Goal: Check status: Check status

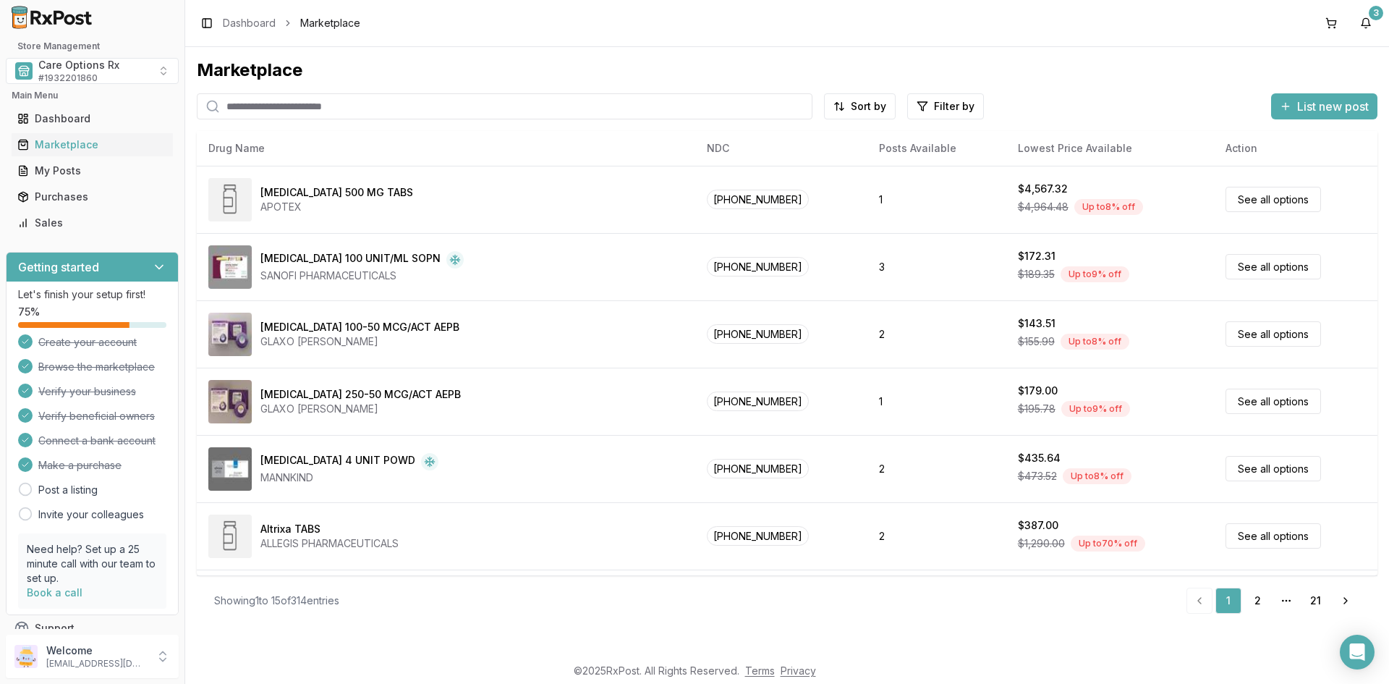
click at [251, 109] on input "search" at bounding box center [505, 106] width 616 height 26
type input "*********"
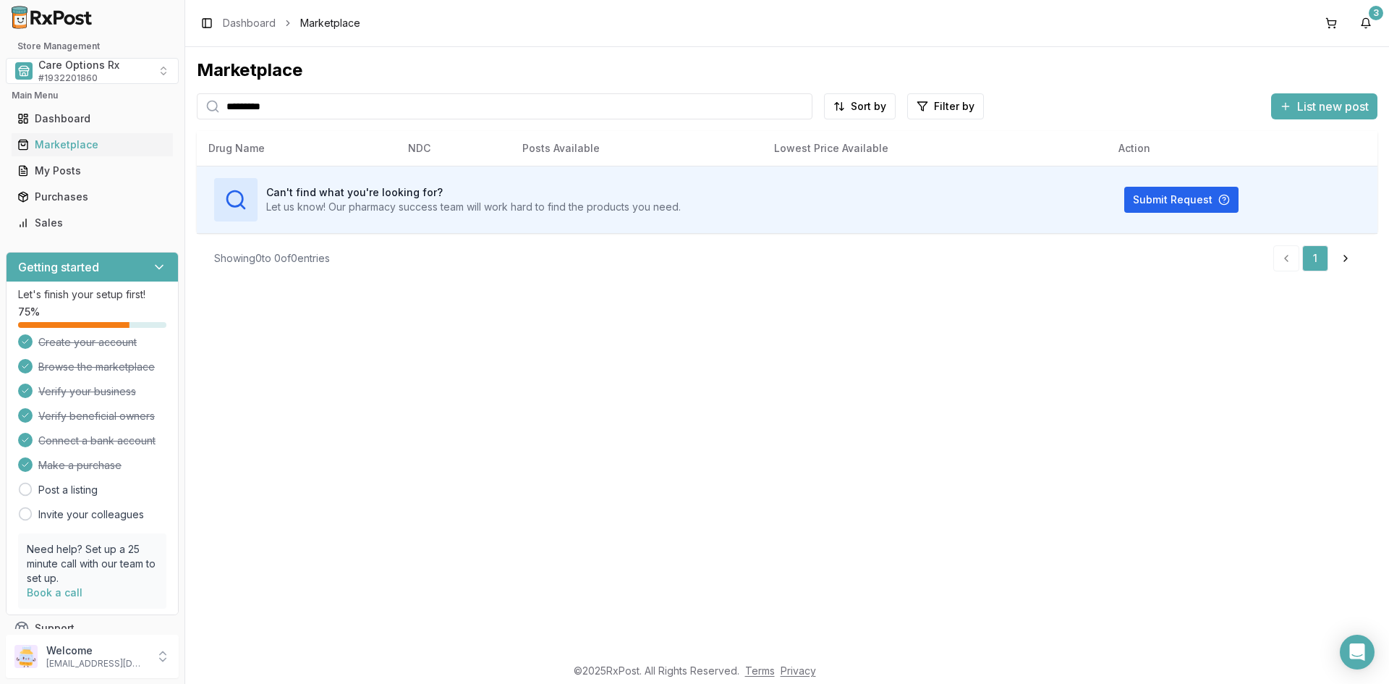
click at [511, 287] on div "Marketplace ********* Sort by Filter by List new post Card Table Can't find wha…" at bounding box center [787, 351] width 1204 height 608
click at [354, 109] on input "*********" at bounding box center [505, 106] width 616 height 26
click at [497, 311] on div "Marketplace ********* Sort by Filter by List new post Card Table Can't find wha…" at bounding box center [787, 351] width 1204 height 608
click at [1365, 20] on button "7" at bounding box center [1365, 23] width 23 height 23
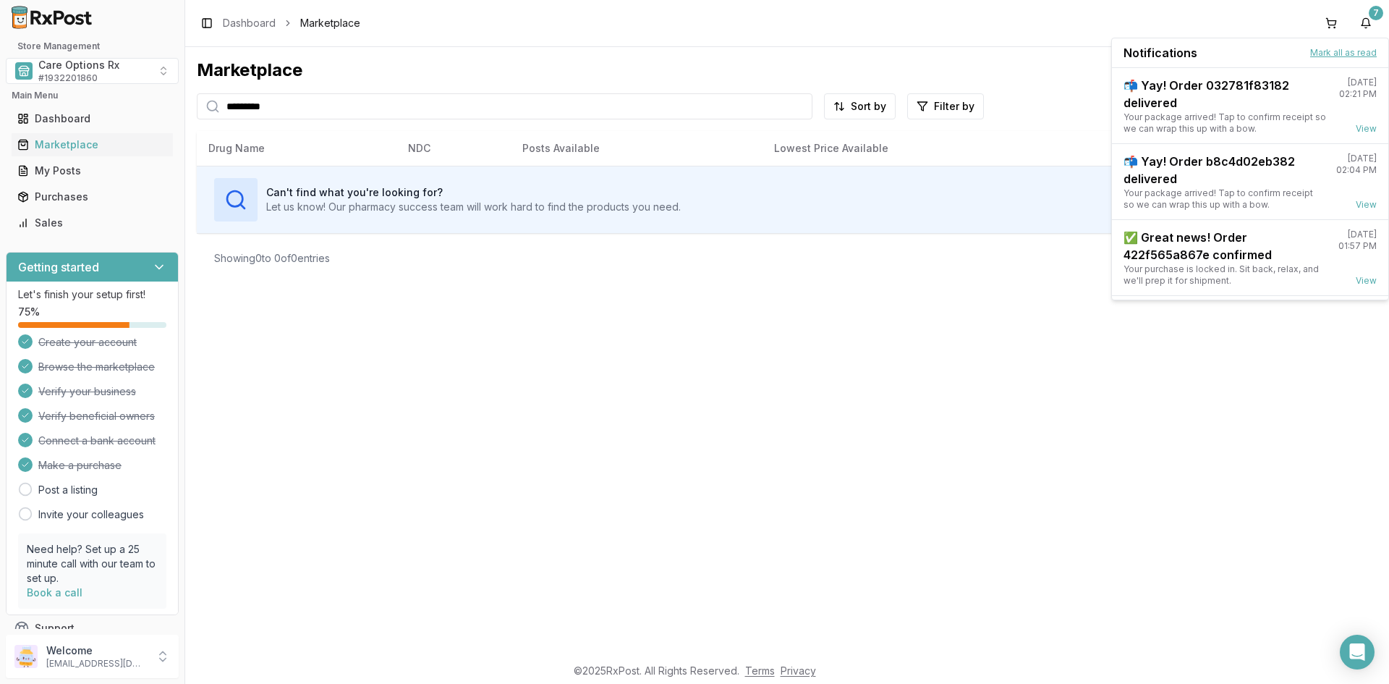
click at [1332, 54] on button "Mark all as read" at bounding box center [1343, 53] width 67 height 12
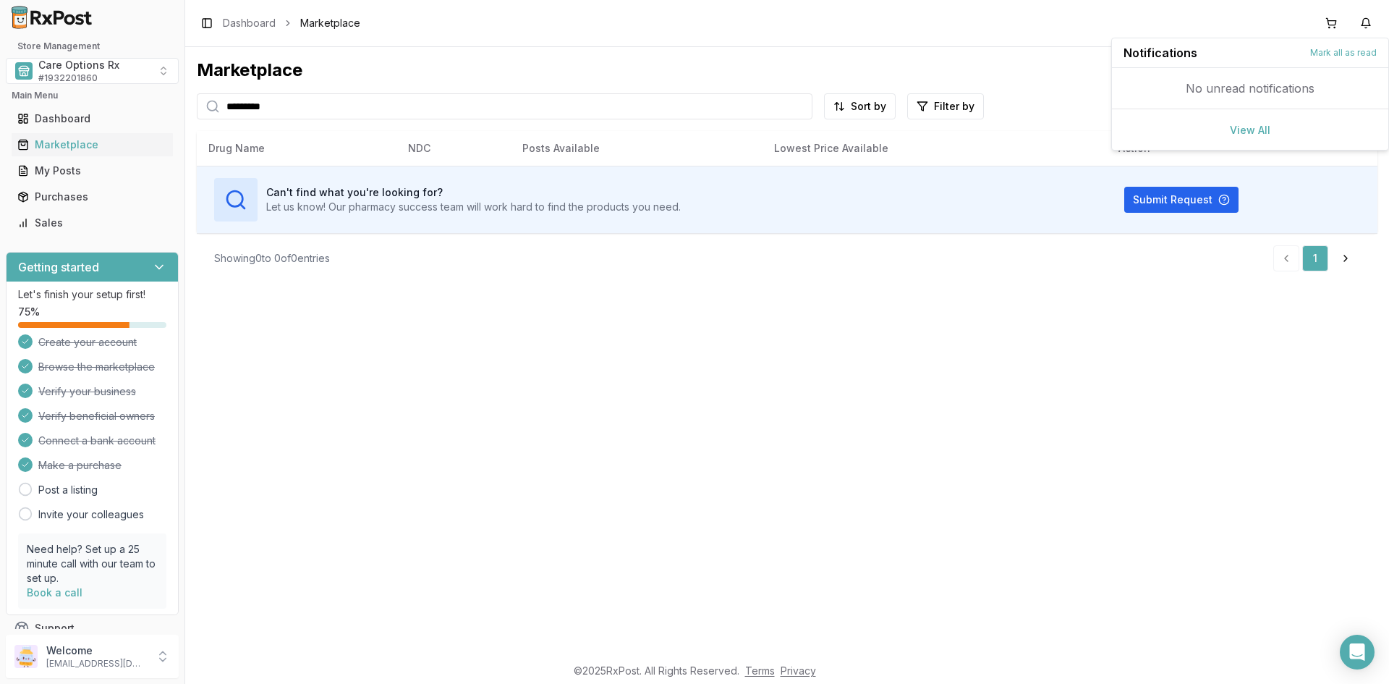
drag, startPoint x: 874, startPoint y: 321, endPoint x: 783, endPoint y: 289, distance: 95.9
click at [870, 321] on div "Marketplace ********* Sort by Filter by List new post Card Table Can't find wha…" at bounding box center [787, 351] width 1204 height 608
click at [516, 69] on div "Marketplace" at bounding box center [787, 70] width 1181 height 23
click at [799, 105] on input "*********" at bounding box center [505, 106] width 616 height 26
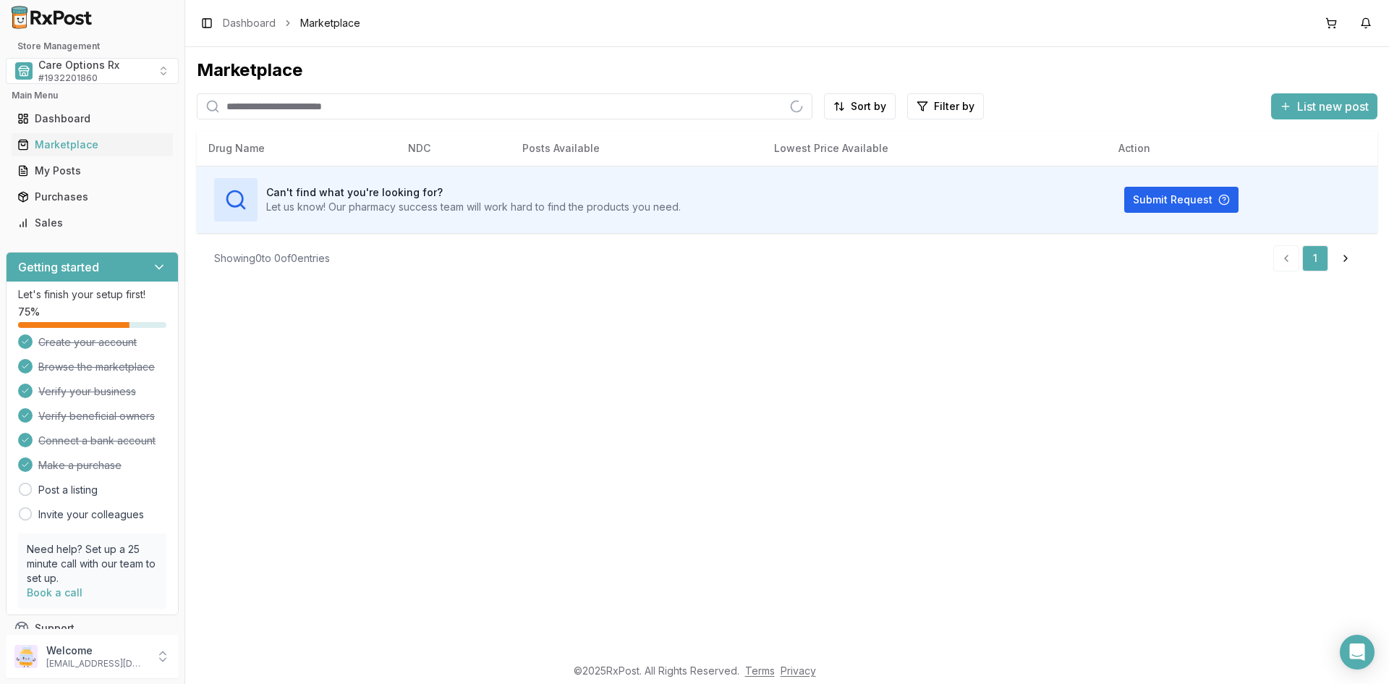
click at [416, 106] on input "search" at bounding box center [505, 106] width 616 height 26
type input "*********"
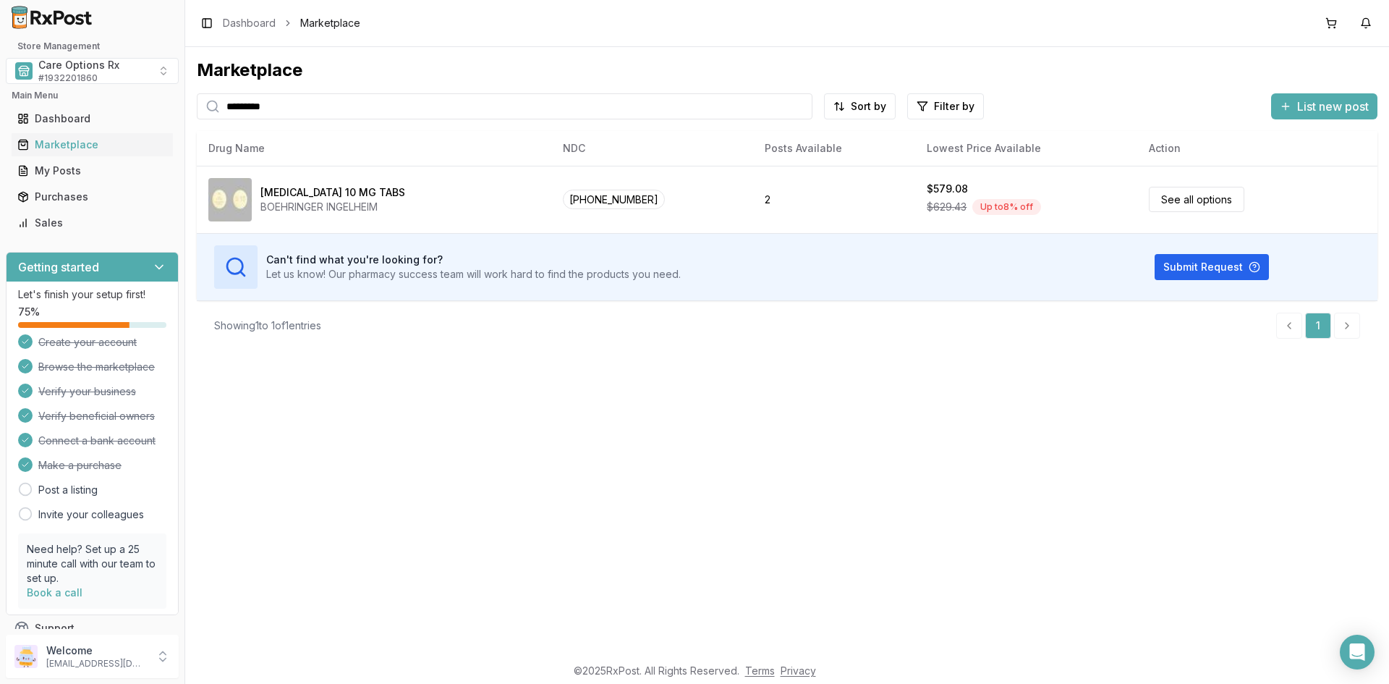
click at [454, 499] on div "Marketplace ********* Sort by Filter by List new post Card Table NDC: 00597-015…" at bounding box center [787, 351] width 1204 height 608
click at [486, 464] on div "Marketplace ********* Sort by Filter by List new post Card Table NDC: 00597-015…" at bounding box center [787, 351] width 1204 height 608
click at [57, 197] on div "Purchases" at bounding box center [92, 197] width 150 height 14
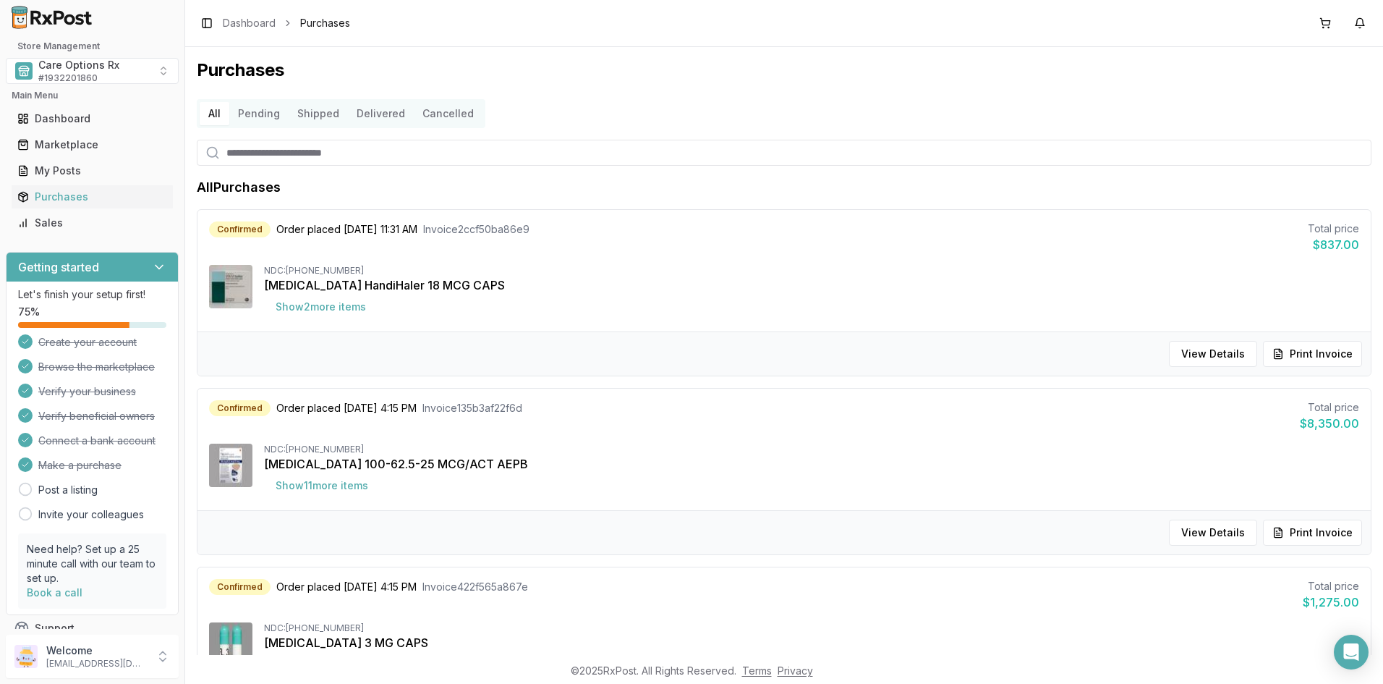
click at [378, 108] on button "Delivered" at bounding box center [381, 113] width 66 height 23
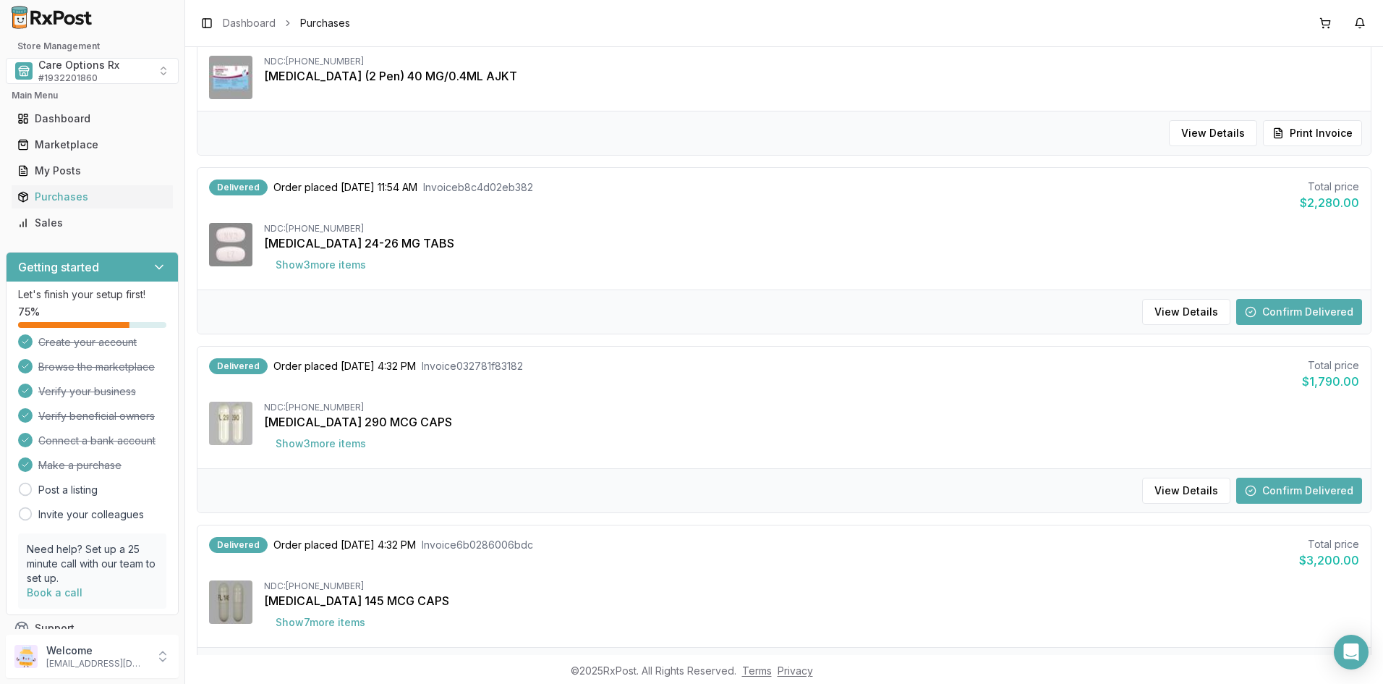
scroll to position [217, 0]
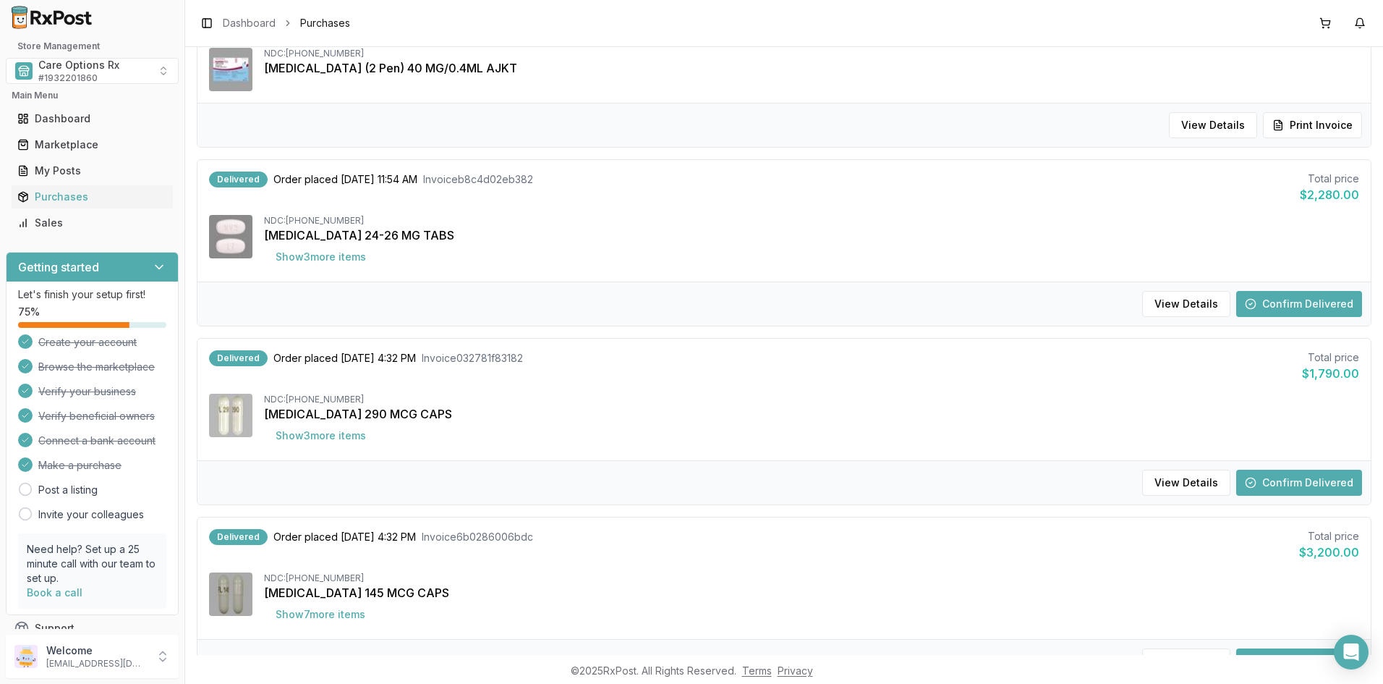
click at [1272, 300] on button "Confirm Delivered" at bounding box center [1299, 304] width 126 height 26
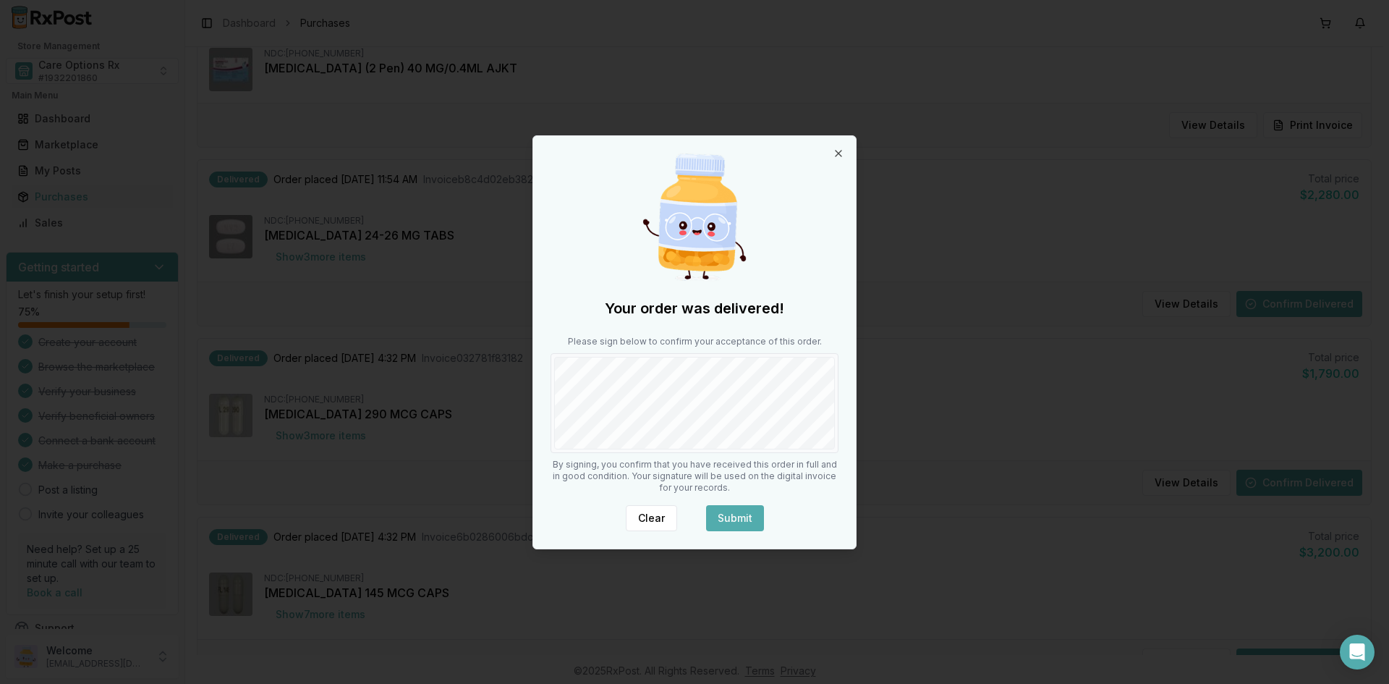
click at [725, 520] on button "Submit" at bounding box center [735, 518] width 58 height 26
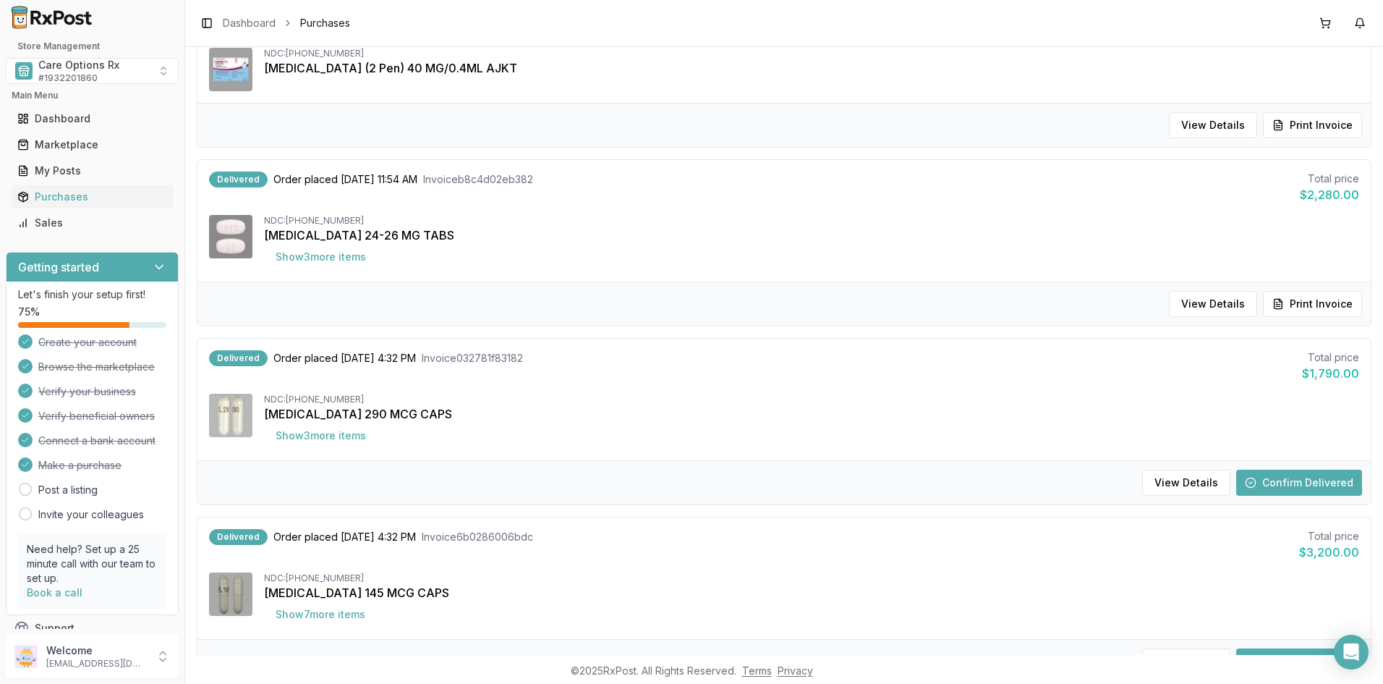
click at [1262, 482] on button "Confirm Delivered" at bounding box center [1299, 482] width 126 height 26
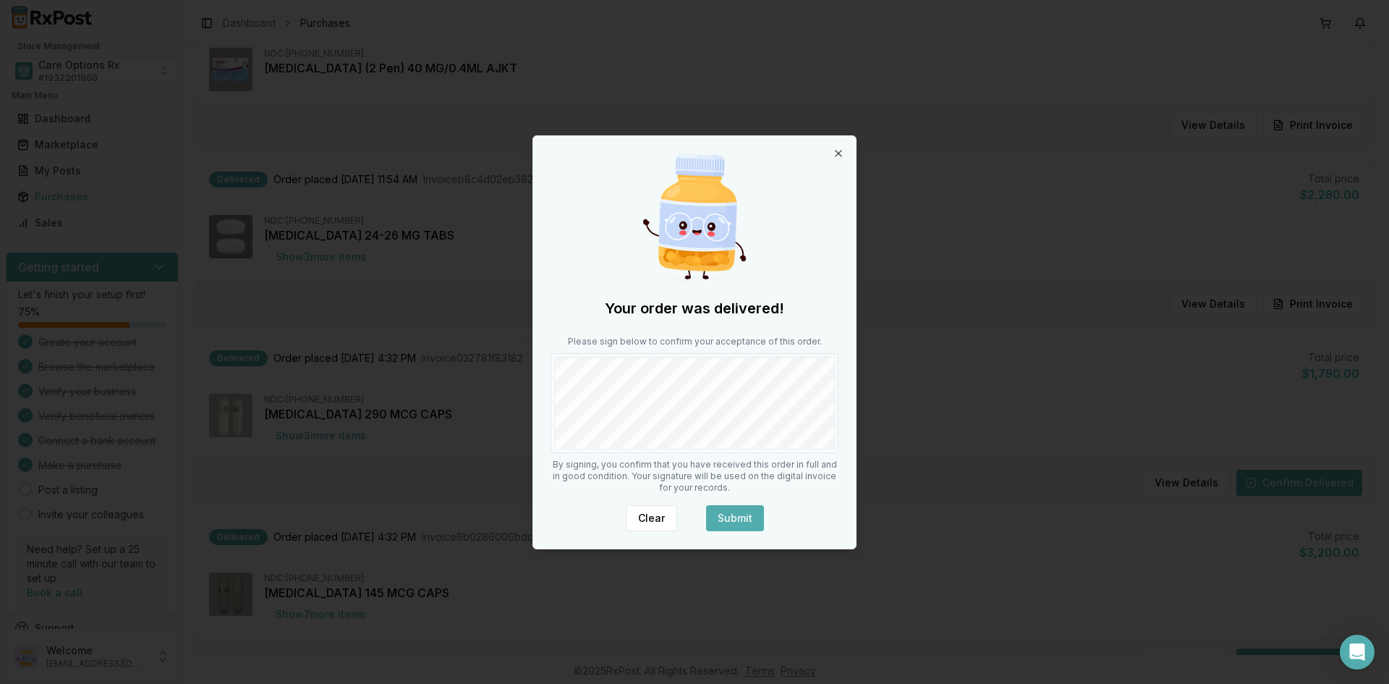
click at [734, 517] on button "Submit" at bounding box center [735, 518] width 58 height 26
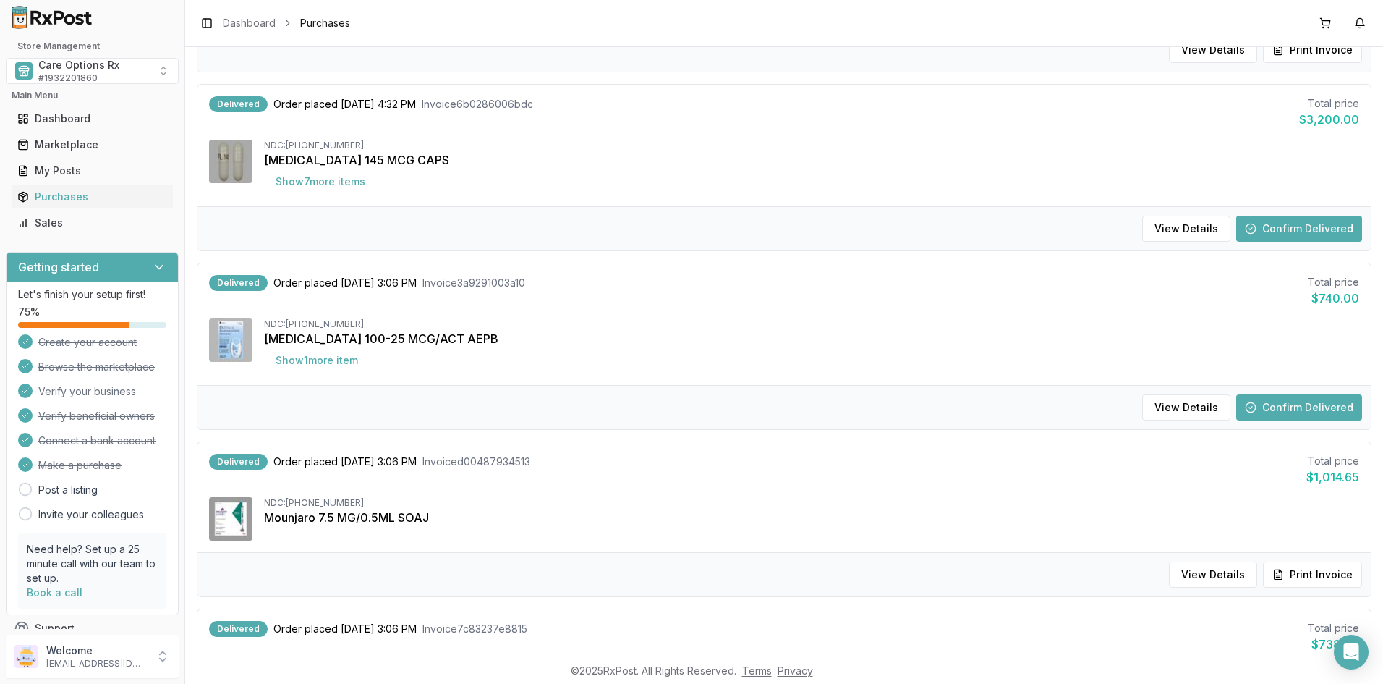
scroll to position [651, 0]
click at [1273, 227] on button "Confirm Delivered" at bounding box center [1299, 227] width 126 height 26
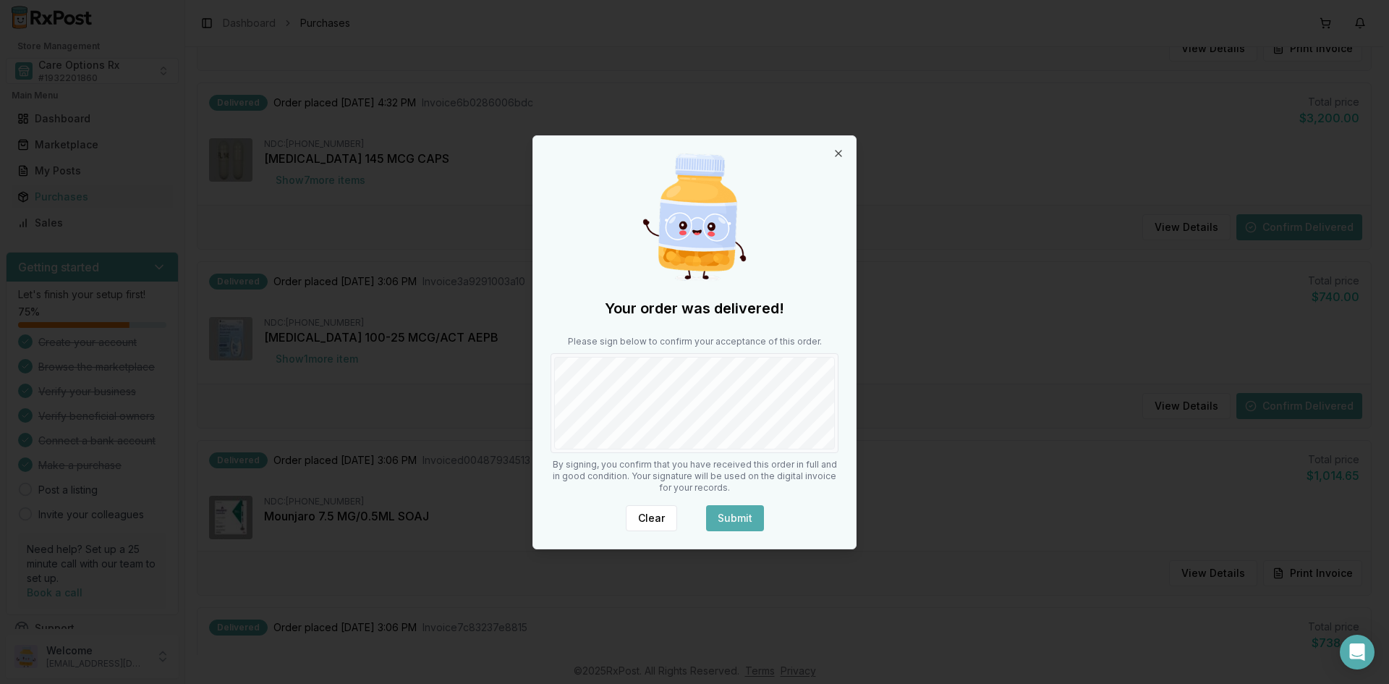
click at [722, 509] on button "Submit" at bounding box center [735, 518] width 58 height 26
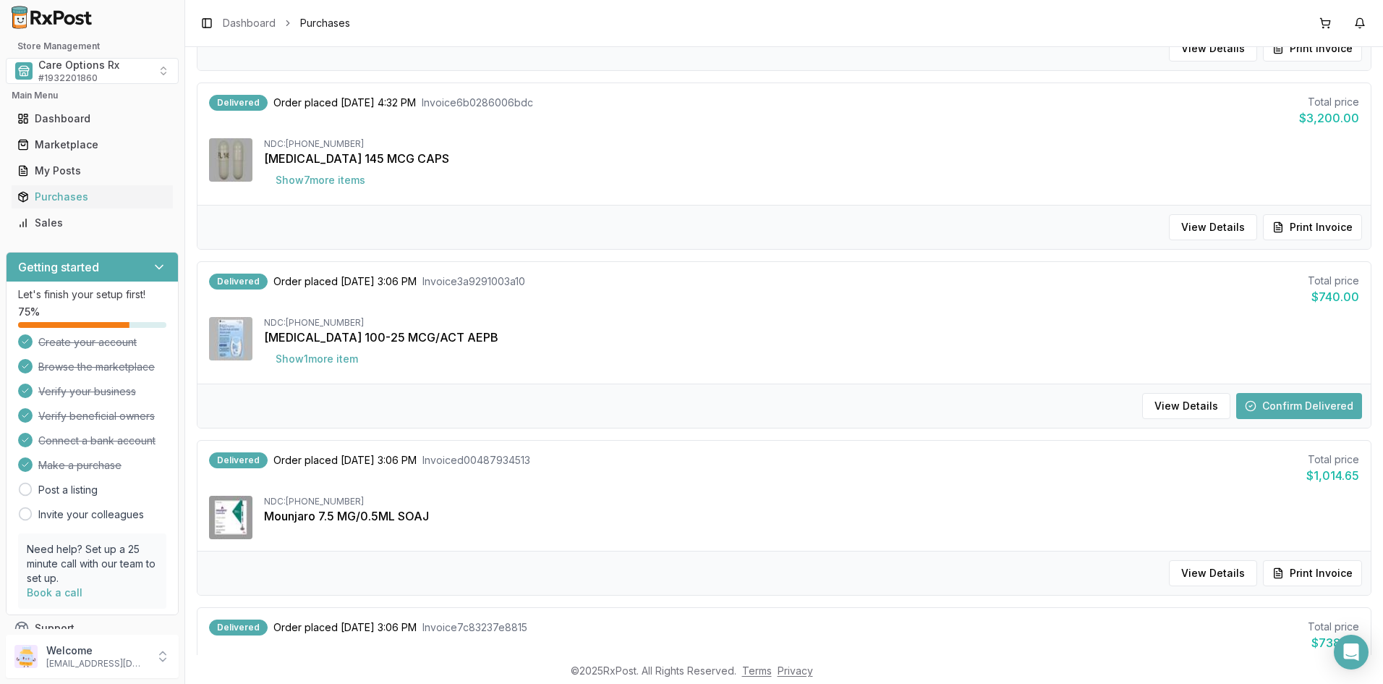
click at [1265, 405] on button "Confirm Delivered" at bounding box center [1299, 406] width 126 height 26
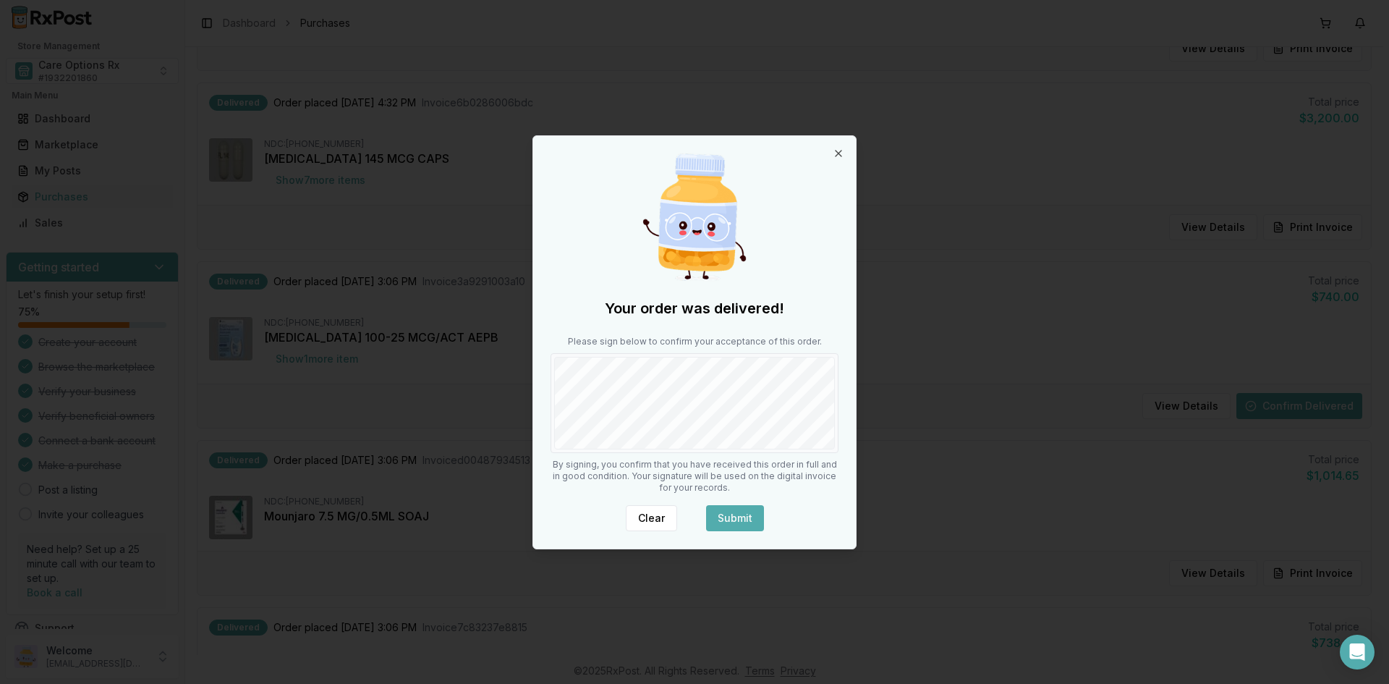
click at [726, 516] on button "Submit" at bounding box center [735, 518] width 58 height 26
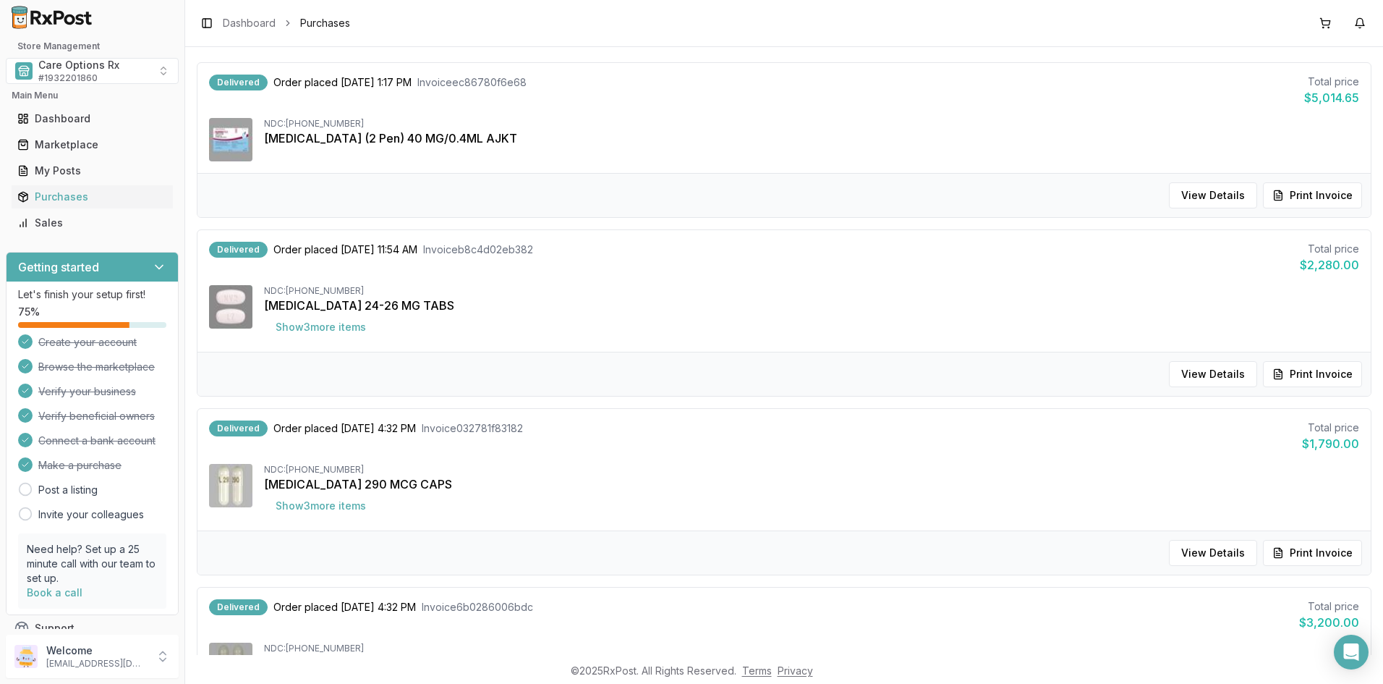
scroll to position [0, 0]
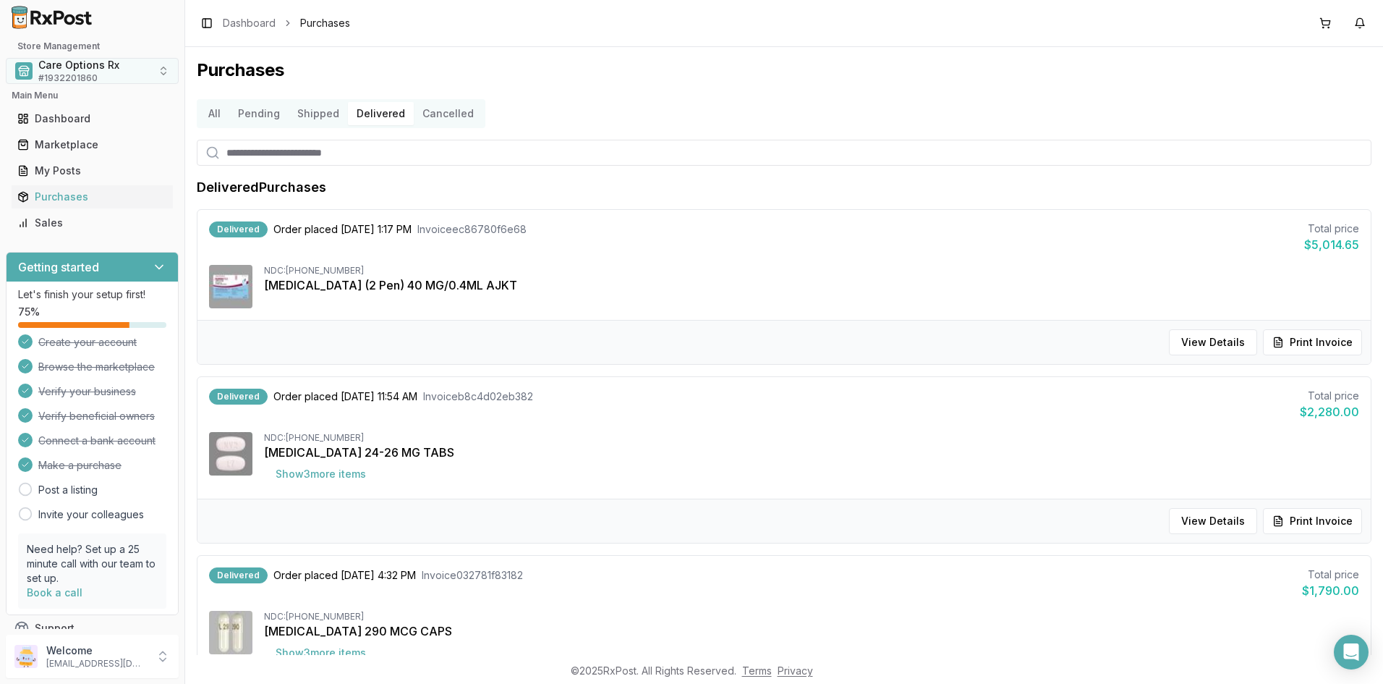
click at [67, 73] on span "# 1932201860" at bounding box center [67, 78] width 59 height 12
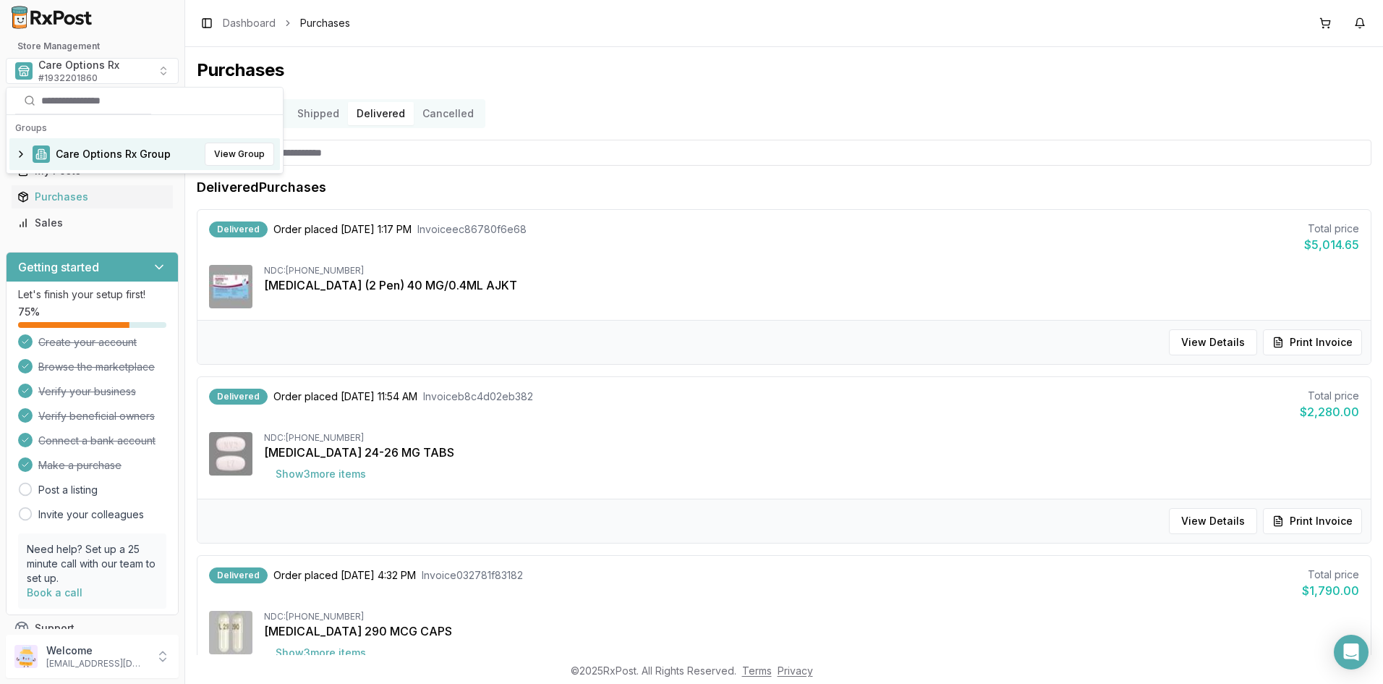
click at [84, 150] on span "Care Options Rx Group" at bounding box center [113, 154] width 115 height 14
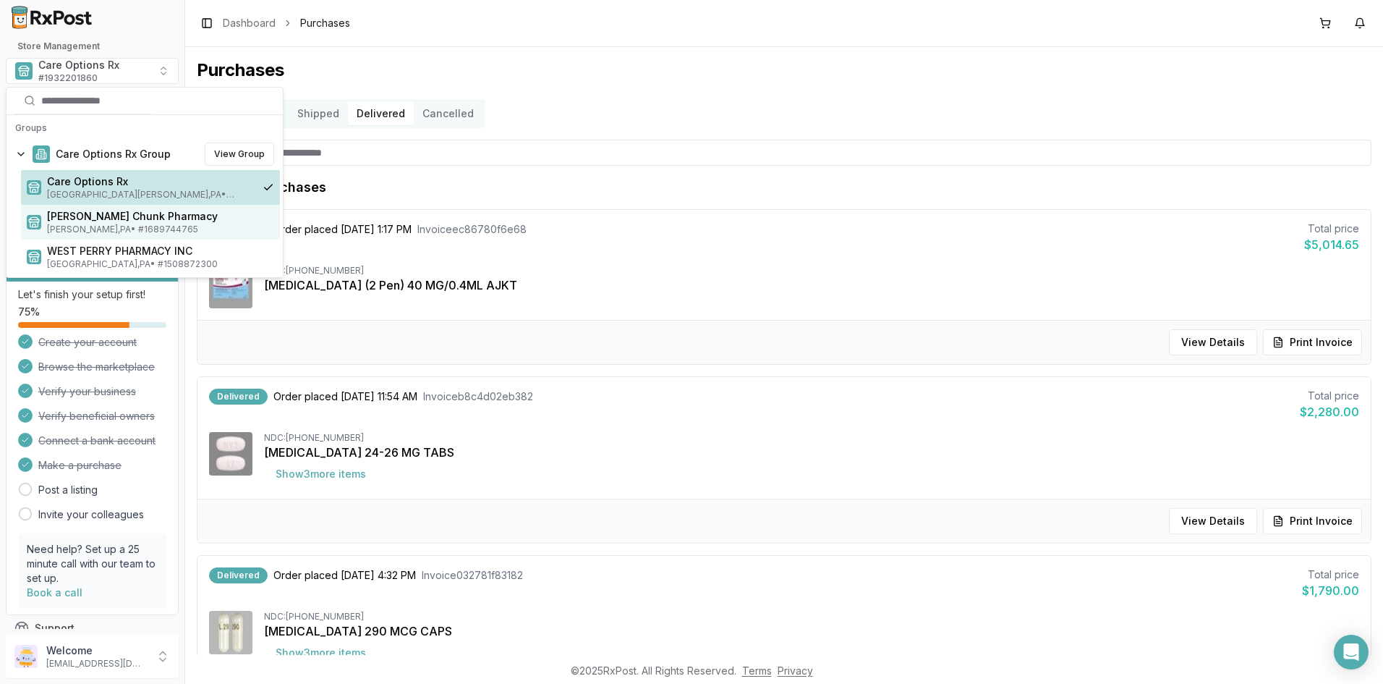
click at [83, 217] on span "Mauch Chunk Pharmacy" at bounding box center [160, 216] width 227 height 14
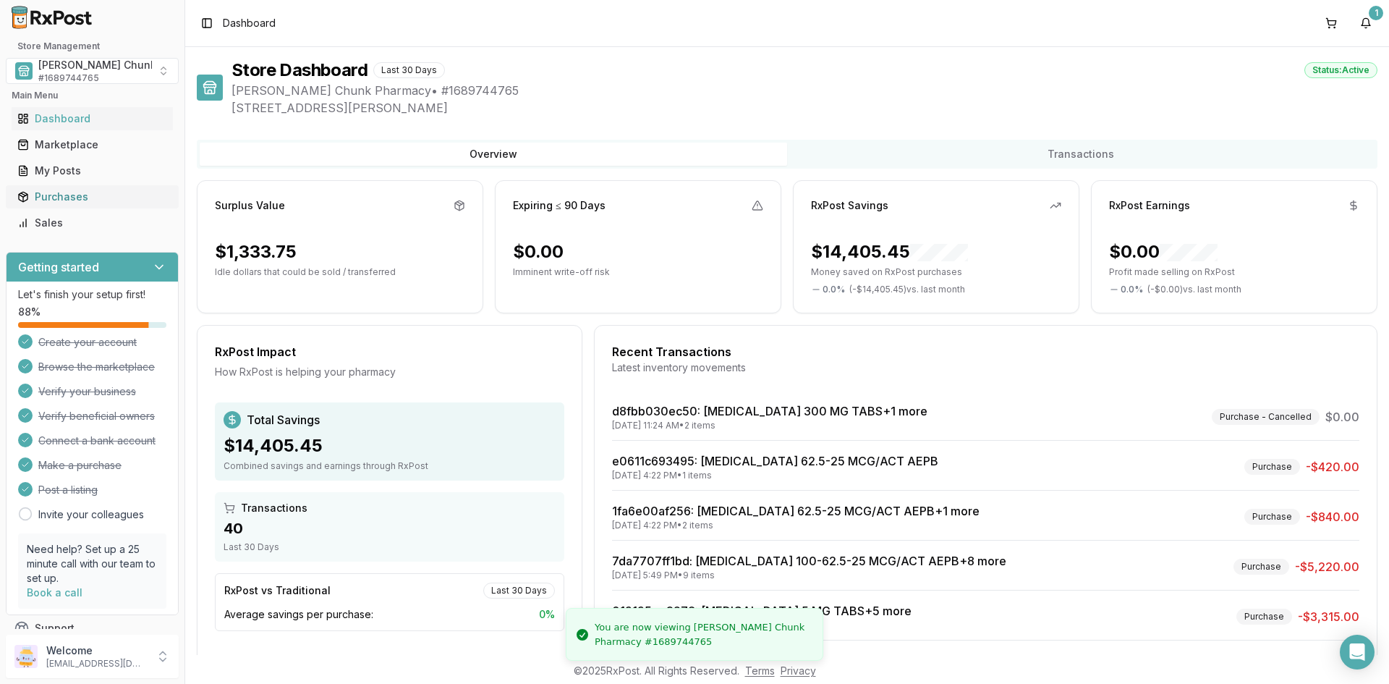
click at [63, 195] on div "Purchases" at bounding box center [92, 197] width 150 height 14
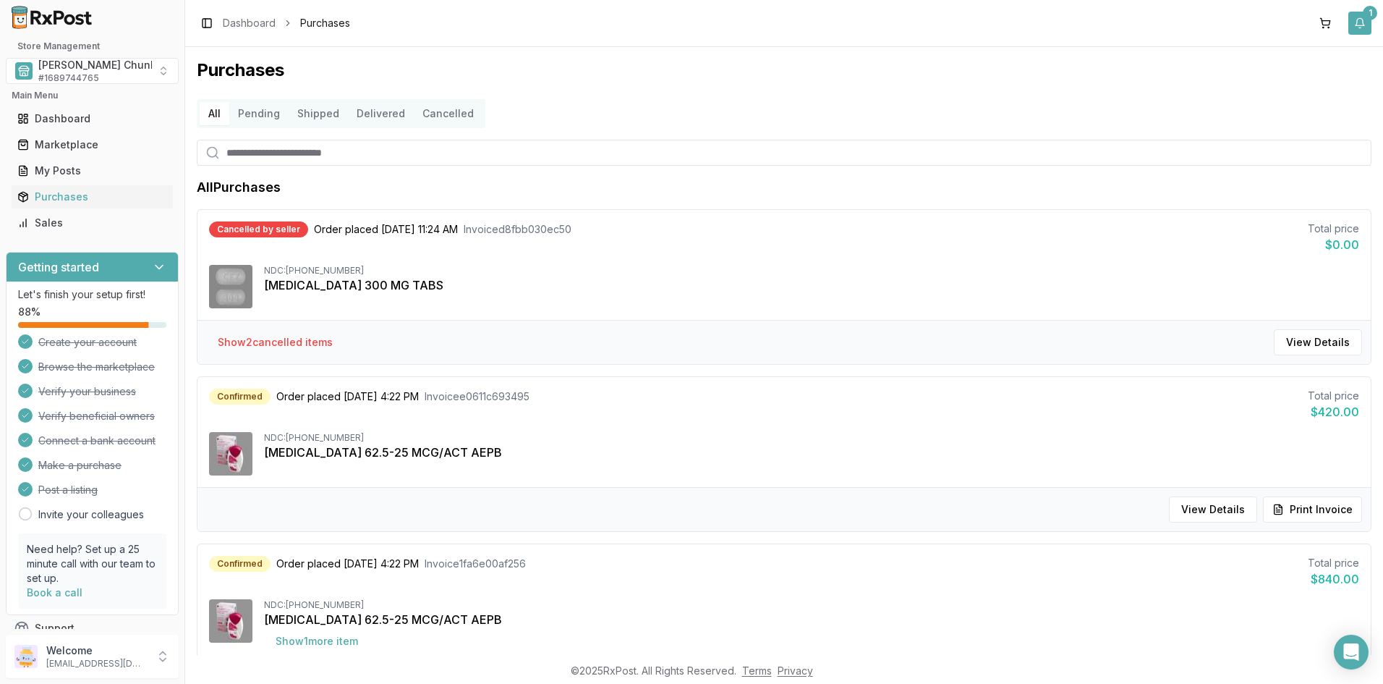
click at [1367, 19] on div "1" at bounding box center [1370, 13] width 14 height 14
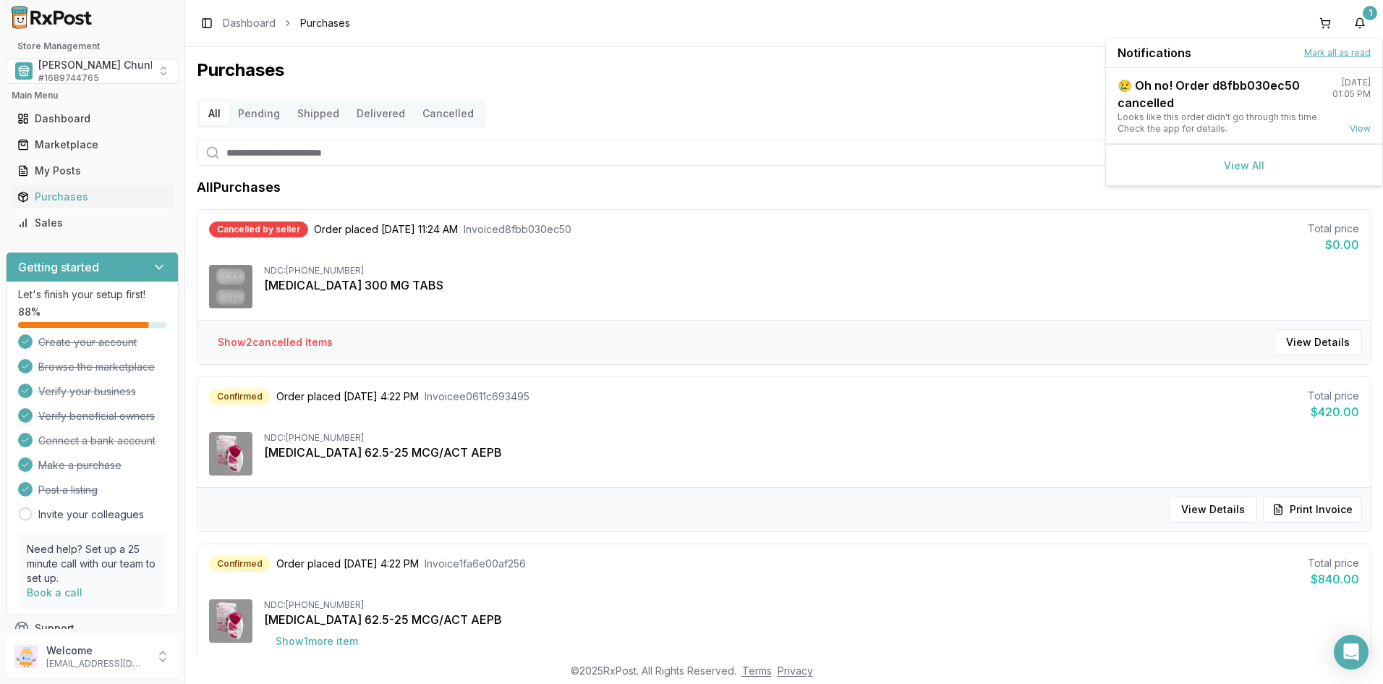
click at [1325, 51] on button "Mark all as read" at bounding box center [1337, 53] width 67 height 12
click at [304, 341] on button "Show 2 cancelled item s" at bounding box center [275, 342] width 138 height 26
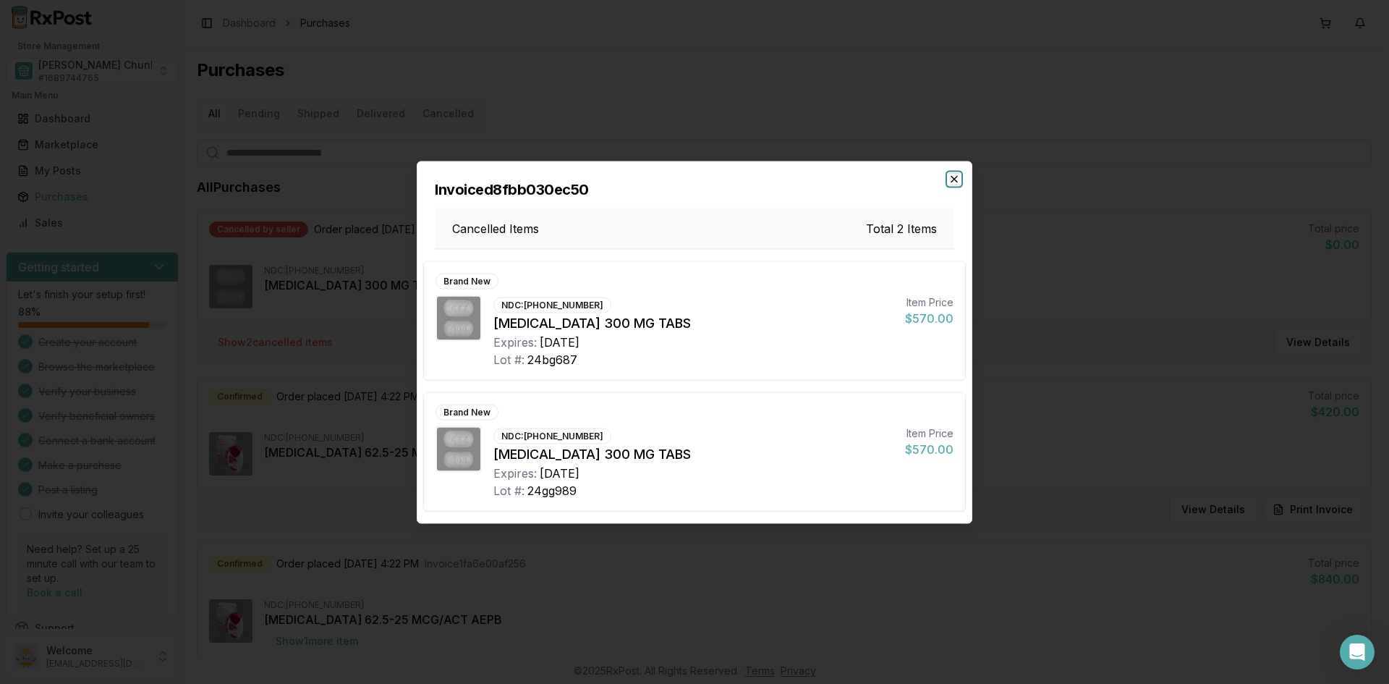
click at [954, 176] on icon "button" at bounding box center [954, 179] width 12 height 12
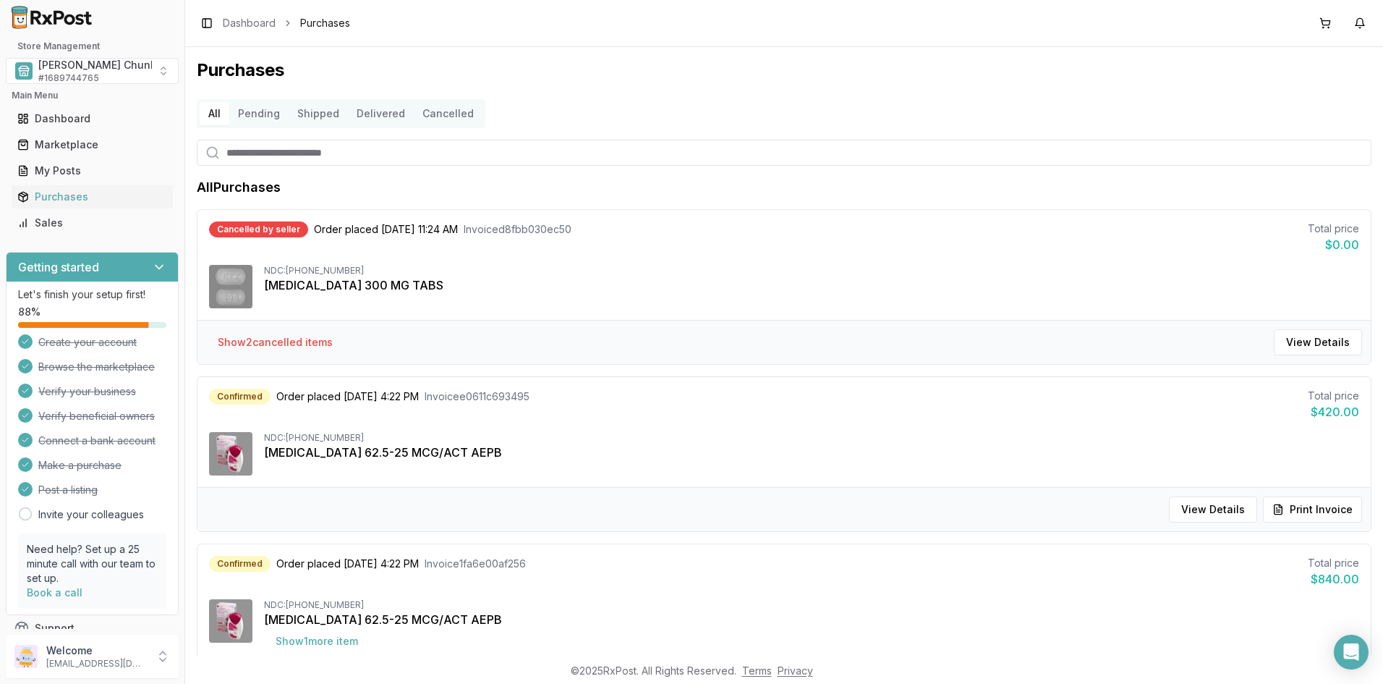
click at [283, 158] on input "search" at bounding box center [784, 153] width 1175 height 26
type input "**"
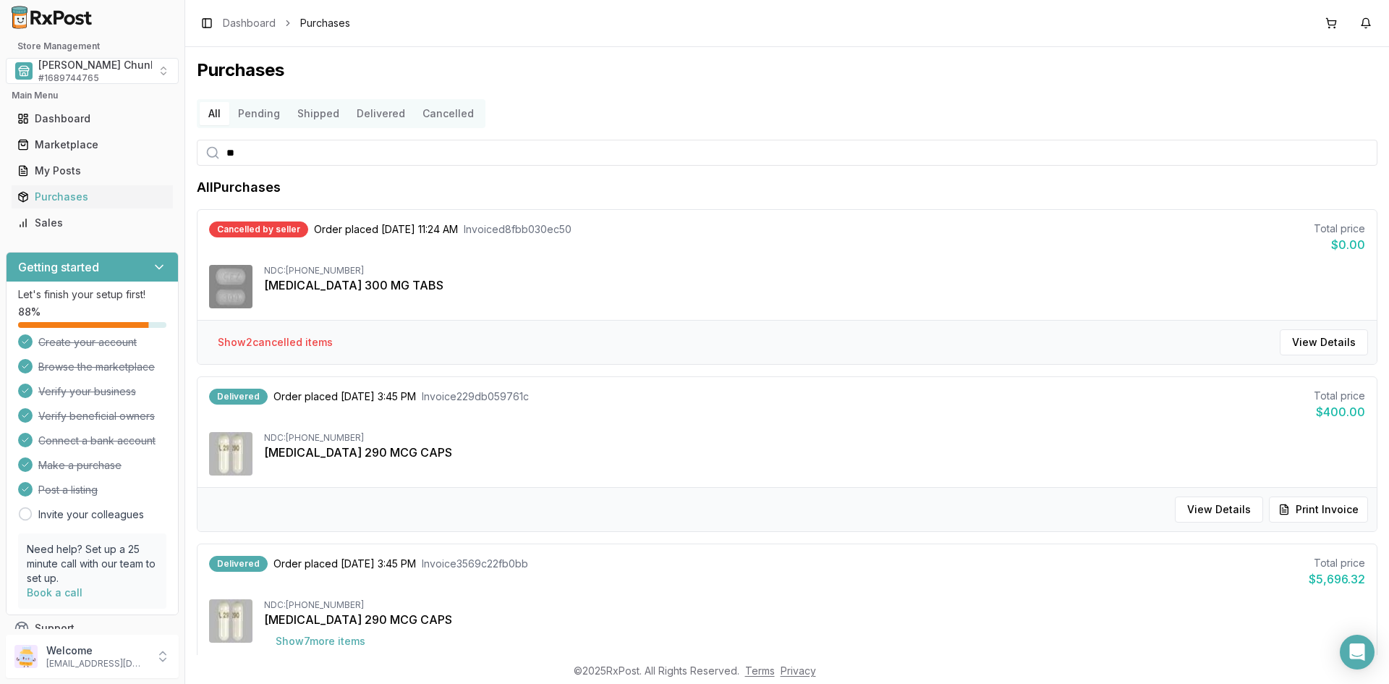
click at [283, 158] on input "**" at bounding box center [787, 153] width 1181 height 26
type input "*****"
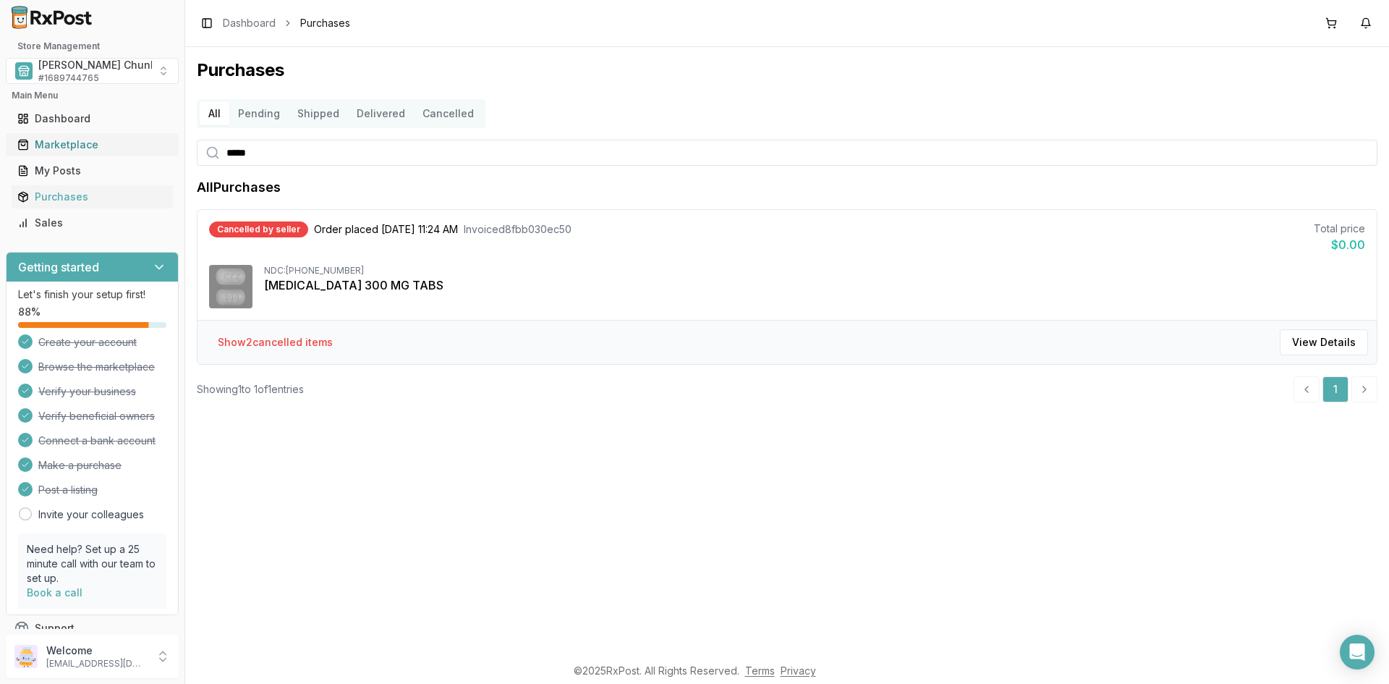
click at [51, 140] on div "Marketplace" at bounding box center [92, 144] width 150 height 14
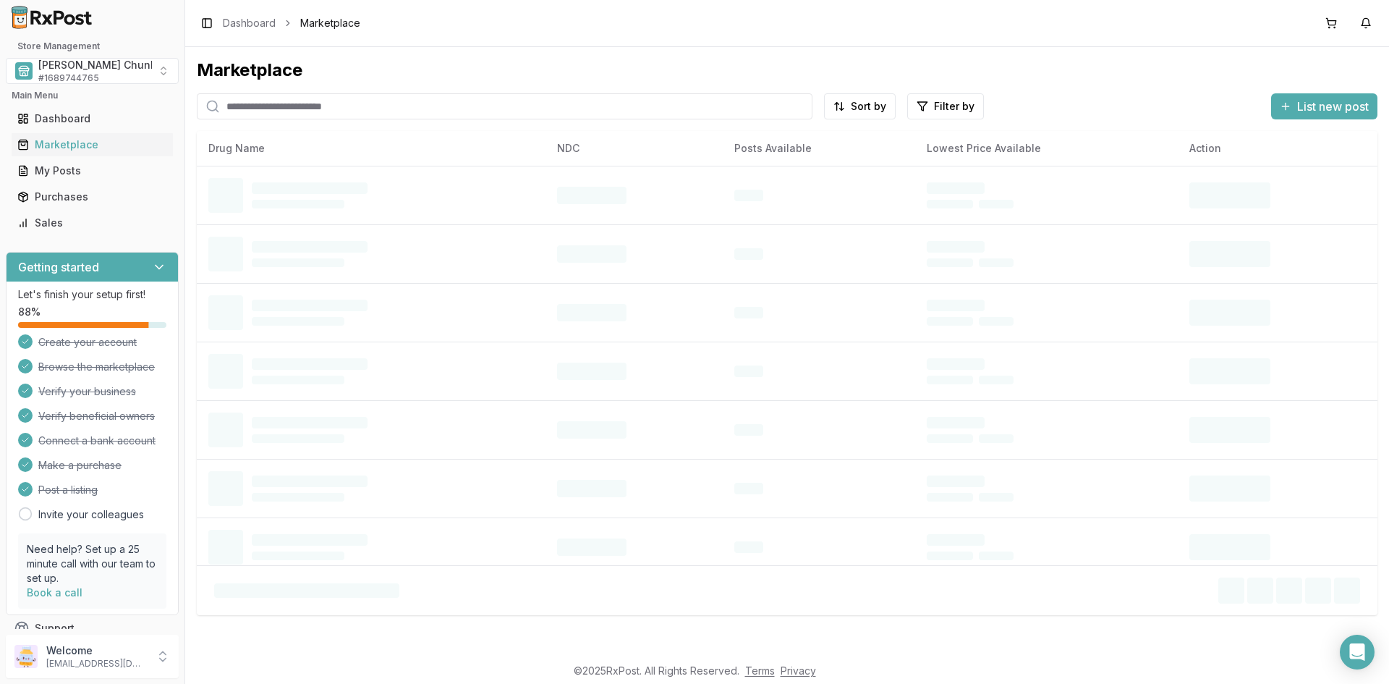
click at [295, 106] on input "search" at bounding box center [505, 106] width 616 height 26
type input "*****"
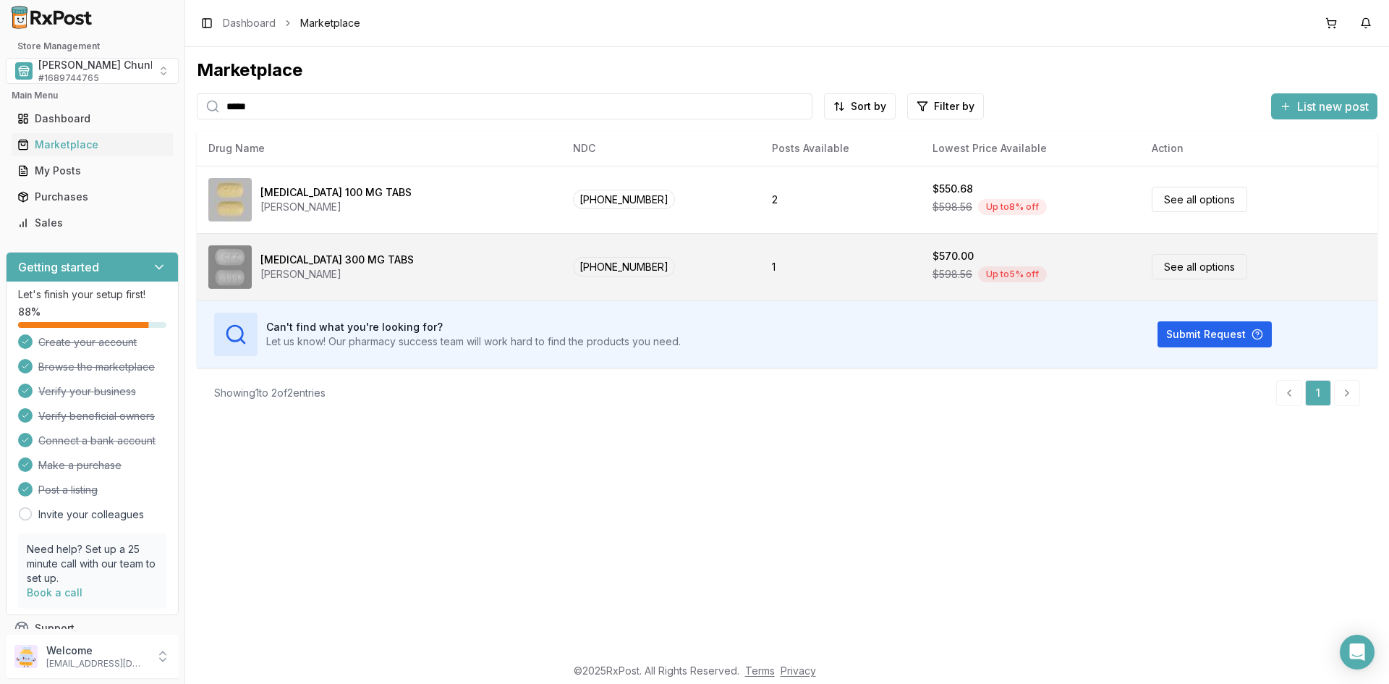
click at [294, 278] on div "JANSSEN" at bounding box center [336, 274] width 153 height 14
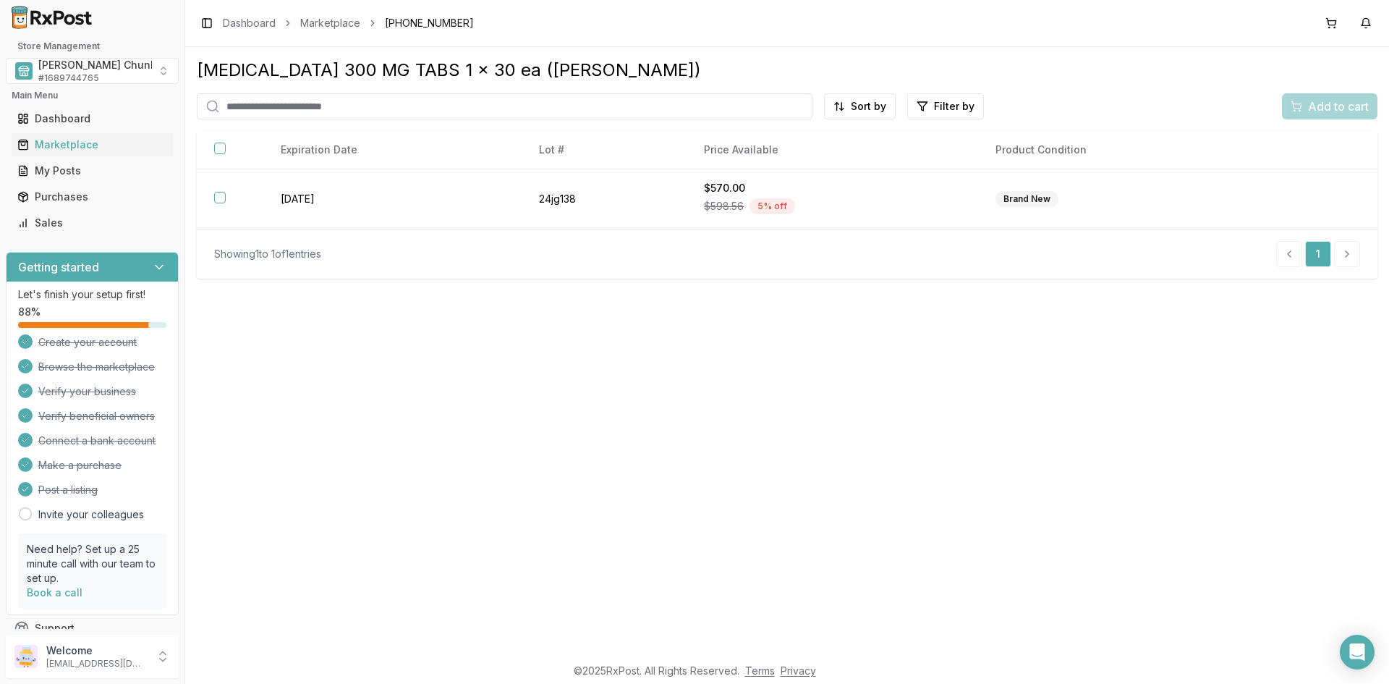
click at [686, 308] on div "Invokana 300 MG TABS 1 x 30 ea (JANSSEN) Sort by Filter by Add to cart Brand Ne…" at bounding box center [787, 351] width 1204 height 608
click at [74, 196] on div "Purchases" at bounding box center [92, 197] width 150 height 14
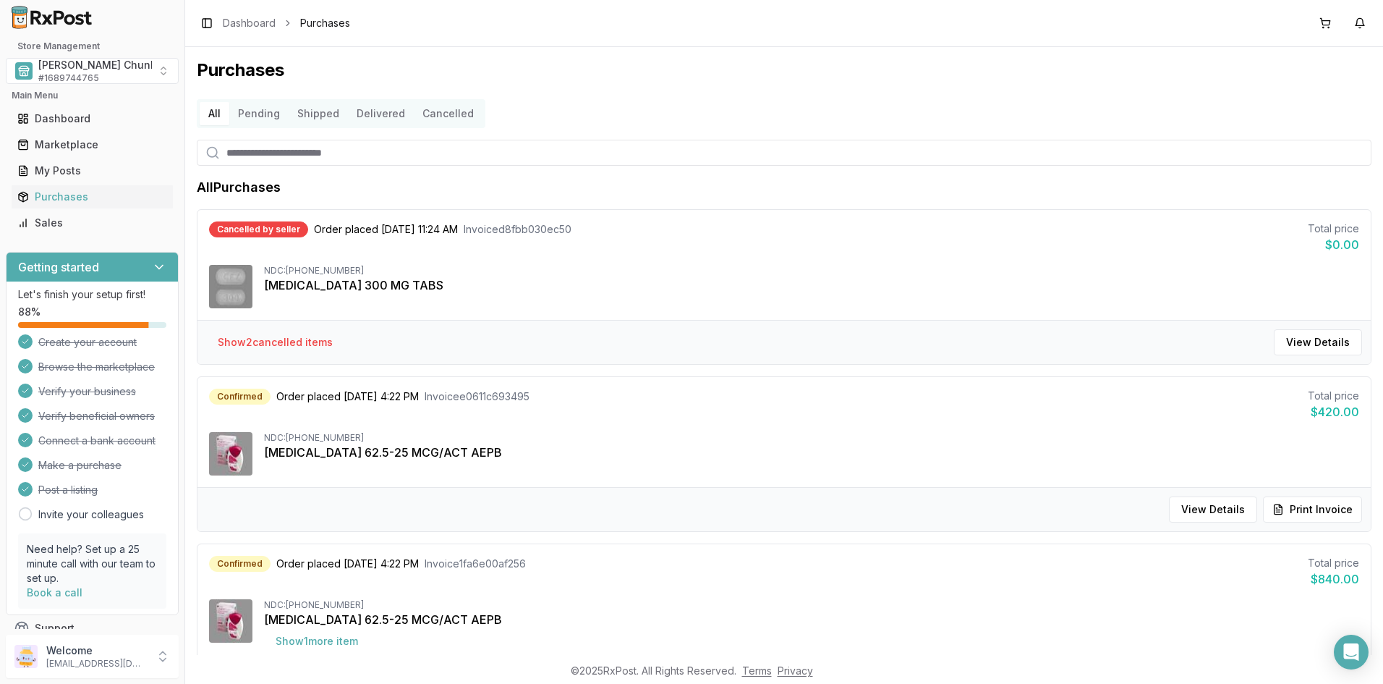
click at [378, 111] on button "Delivered" at bounding box center [381, 113] width 66 height 23
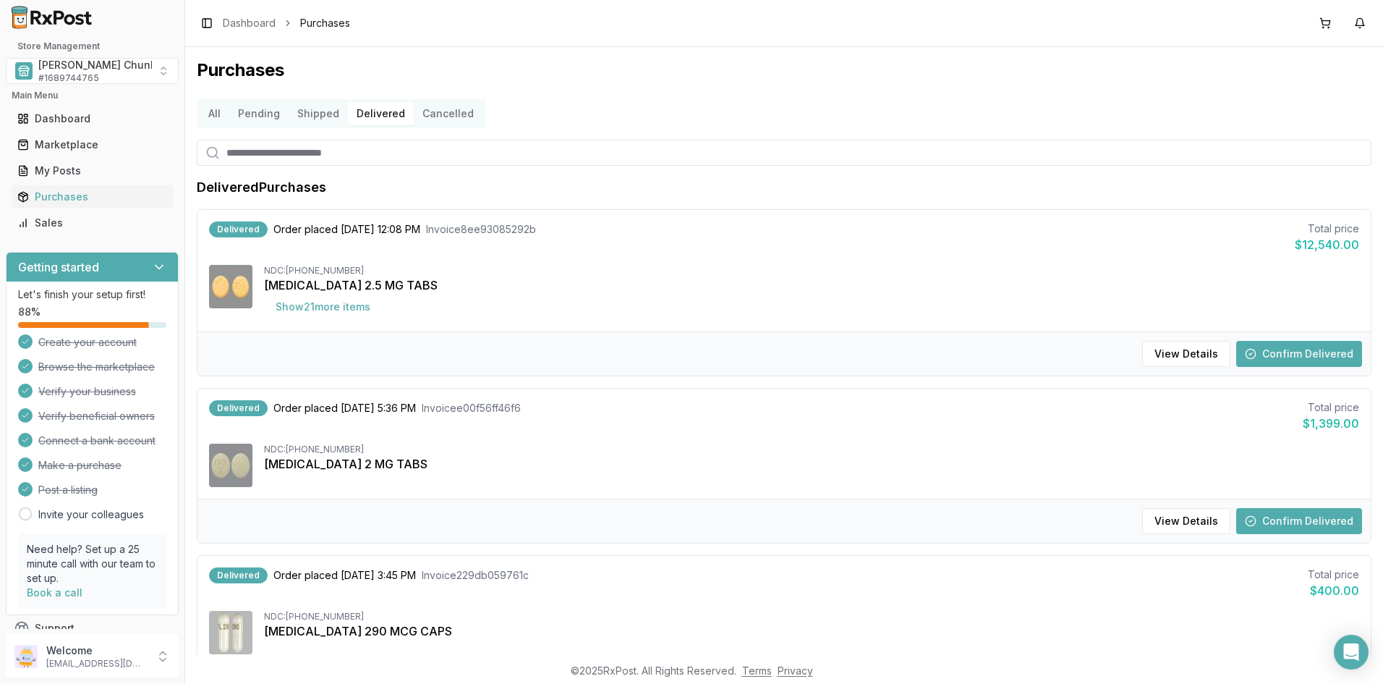
click at [1295, 354] on button "Confirm Delivered" at bounding box center [1299, 354] width 126 height 26
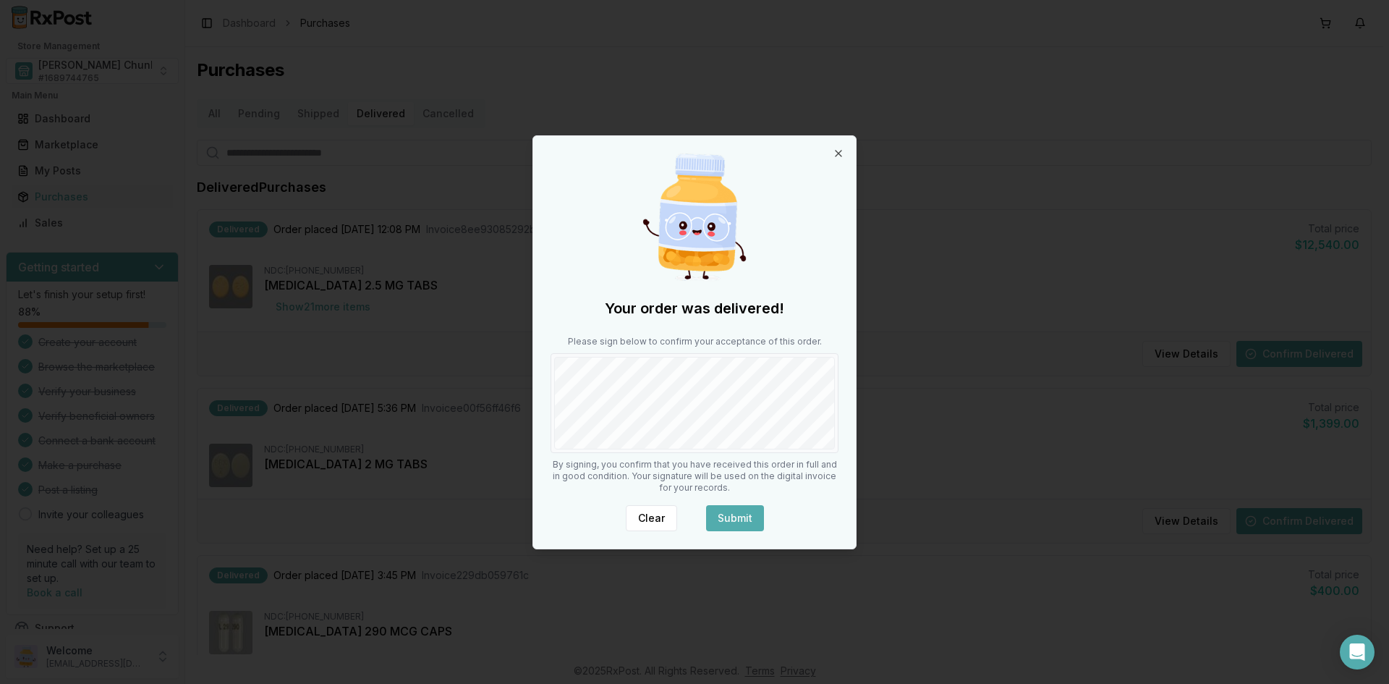
click at [720, 519] on button "Submit" at bounding box center [735, 518] width 58 height 26
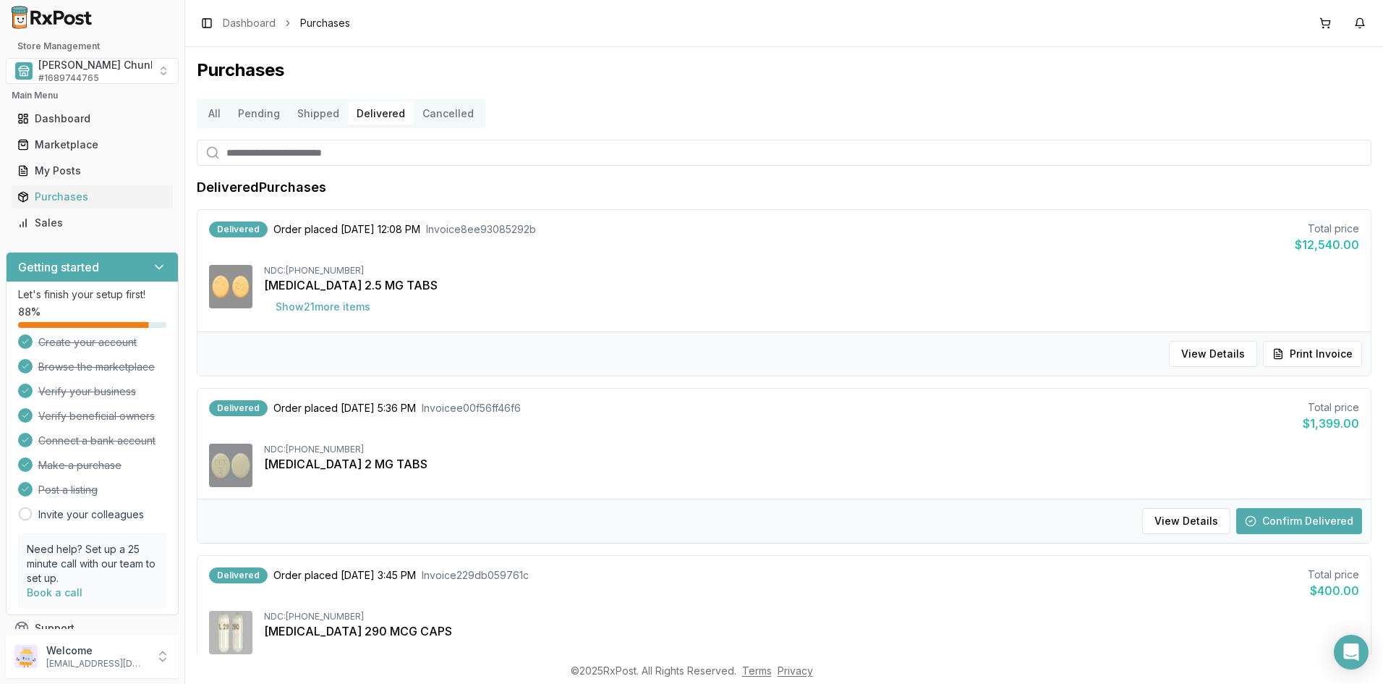
click at [1264, 516] on button "Confirm Delivered" at bounding box center [1299, 521] width 126 height 26
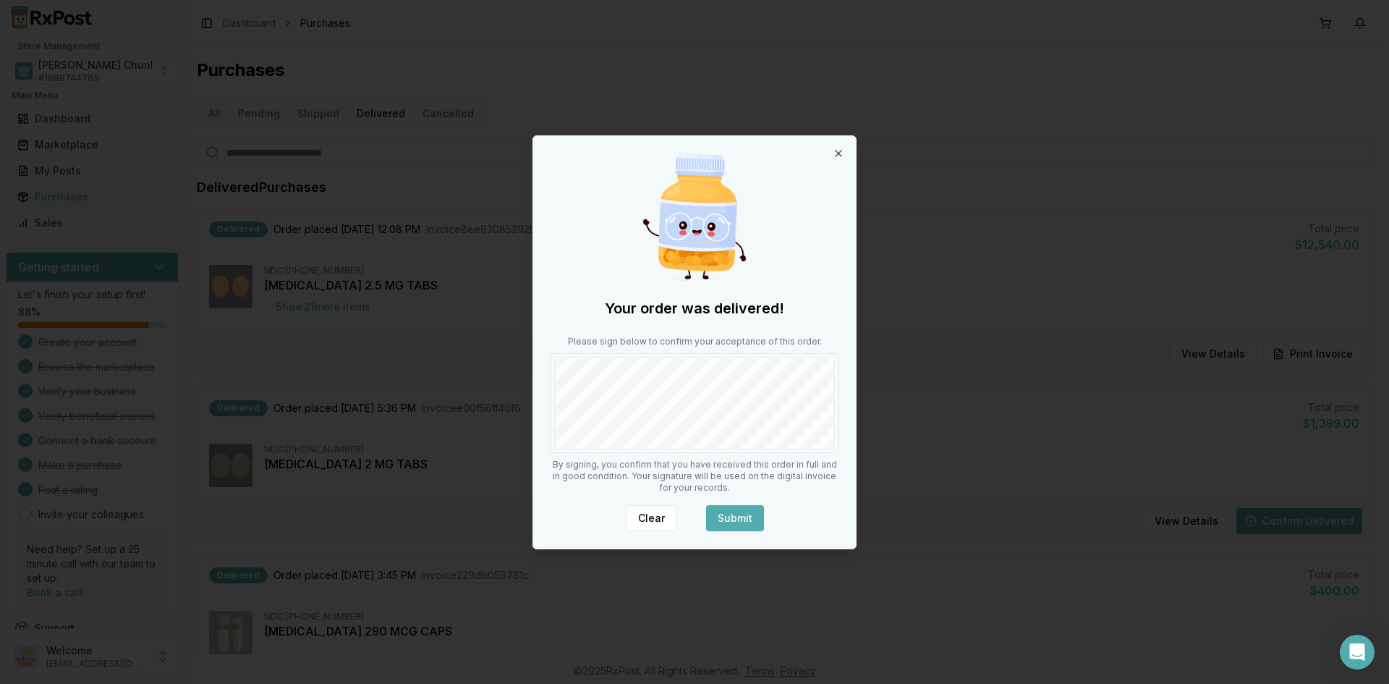
click at [726, 519] on button "Submit" at bounding box center [735, 518] width 58 height 26
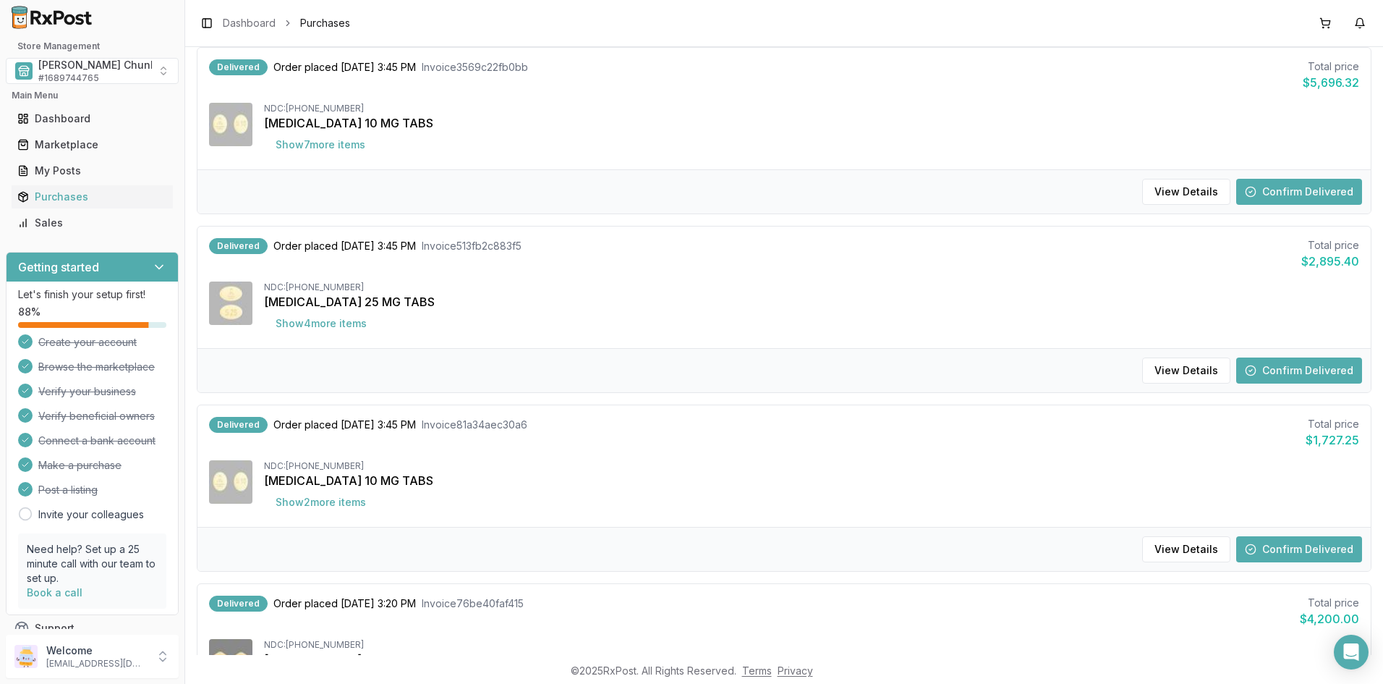
scroll to position [651, 0]
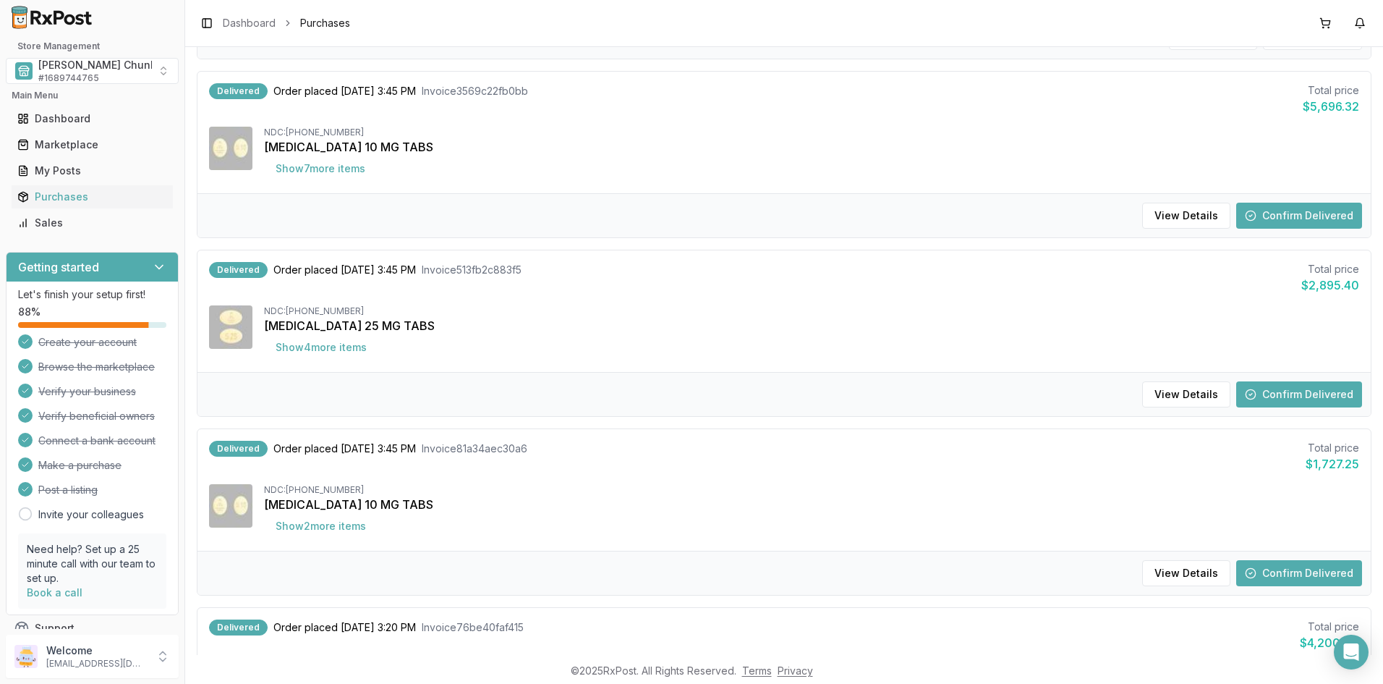
click at [1271, 216] on button "Confirm Delivered" at bounding box center [1299, 216] width 126 height 26
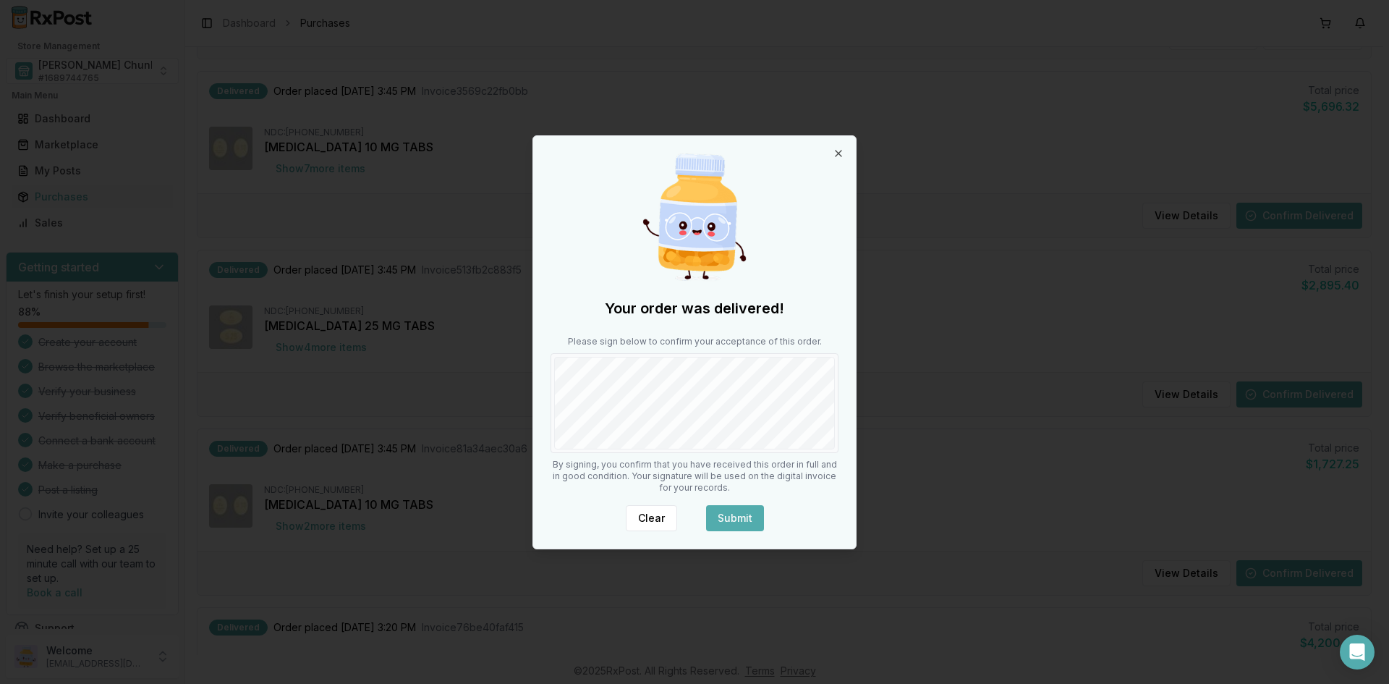
click at [718, 511] on button "Submit" at bounding box center [735, 518] width 58 height 26
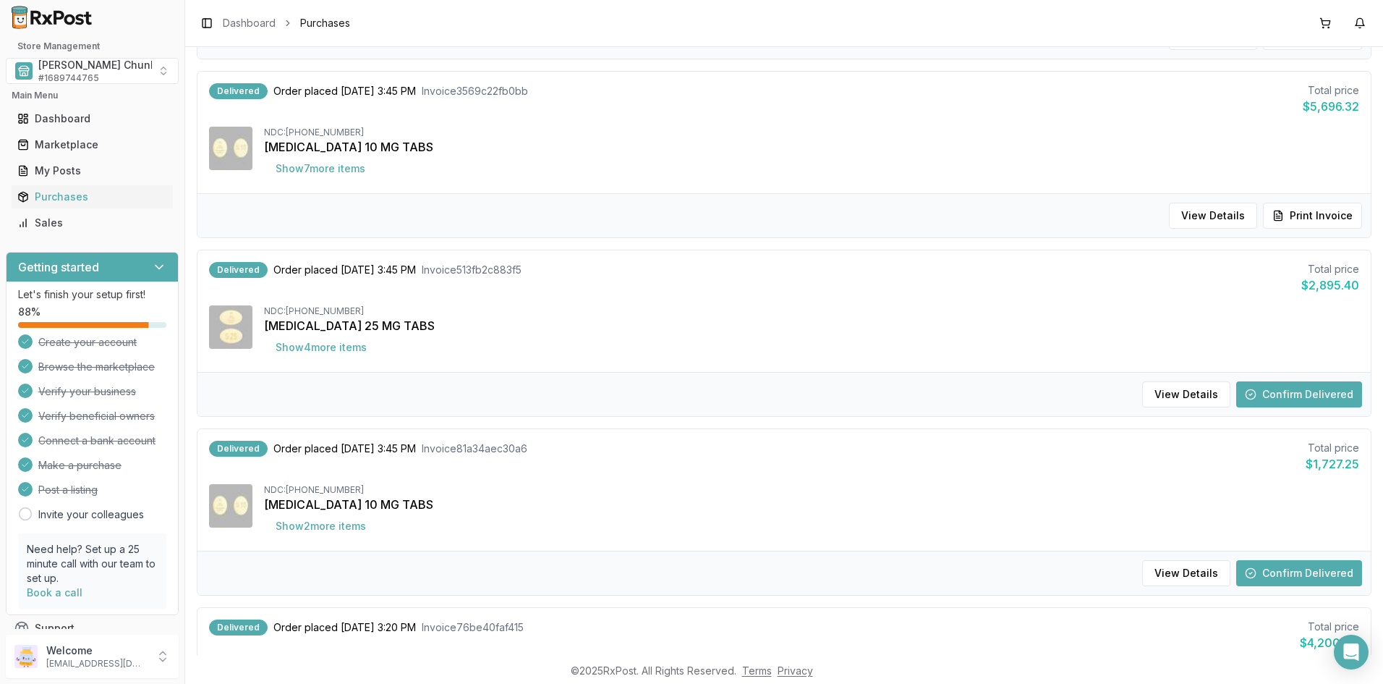
click at [1257, 388] on button "Confirm Delivered" at bounding box center [1299, 394] width 126 height 26
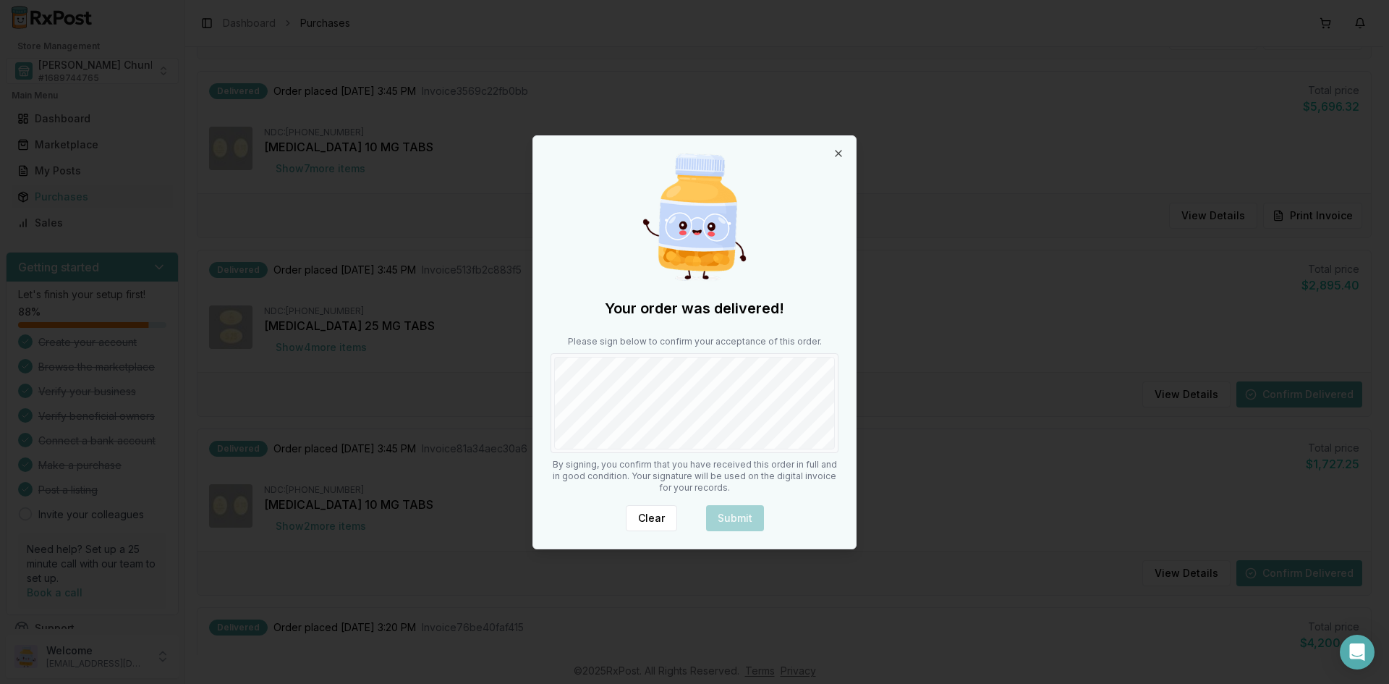
click at [739, 465] on div "Your order was delivered! Please sign below to confirm your acceptance of this …" at bounding box center [694, 342] width 323 height 412
click at [743, 516] on button "Submit" at bounding box center [735, 518] width 58 height 26
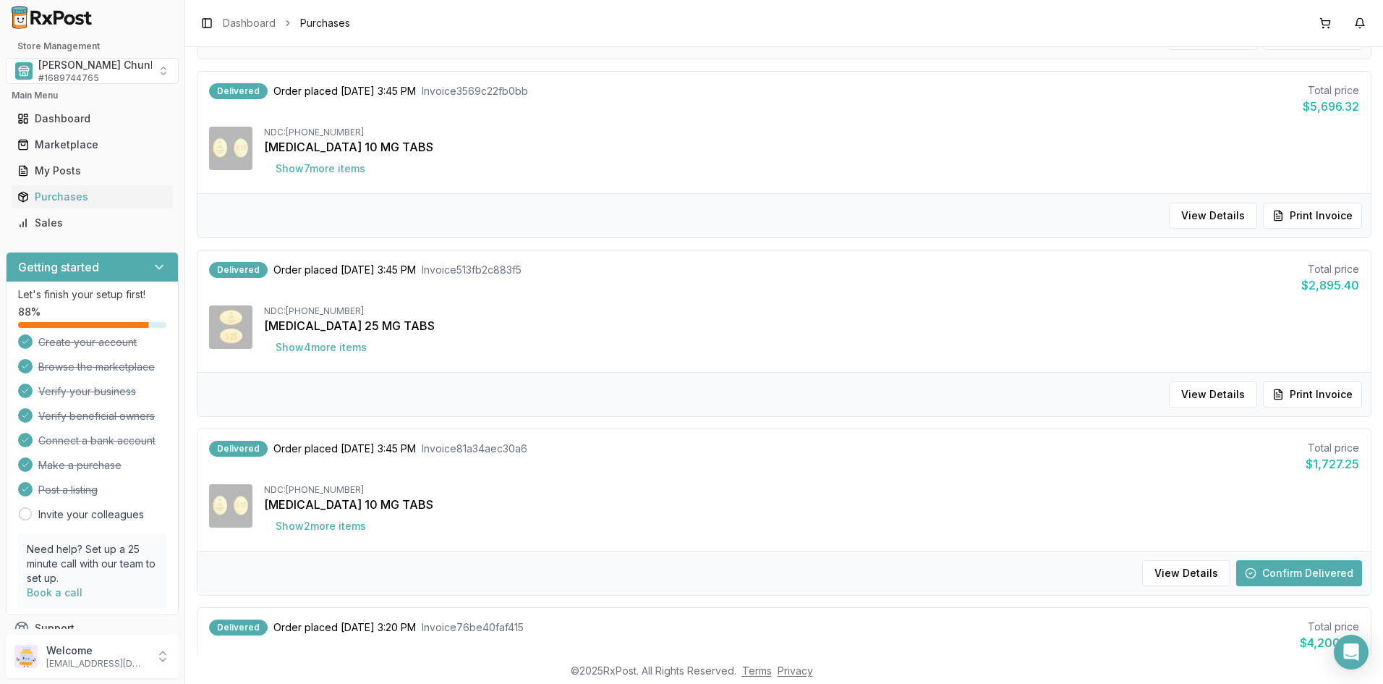
click at [1259, 574] on button "Confirm Delivered" at bounding box center [1299, 573] width 126 height 26
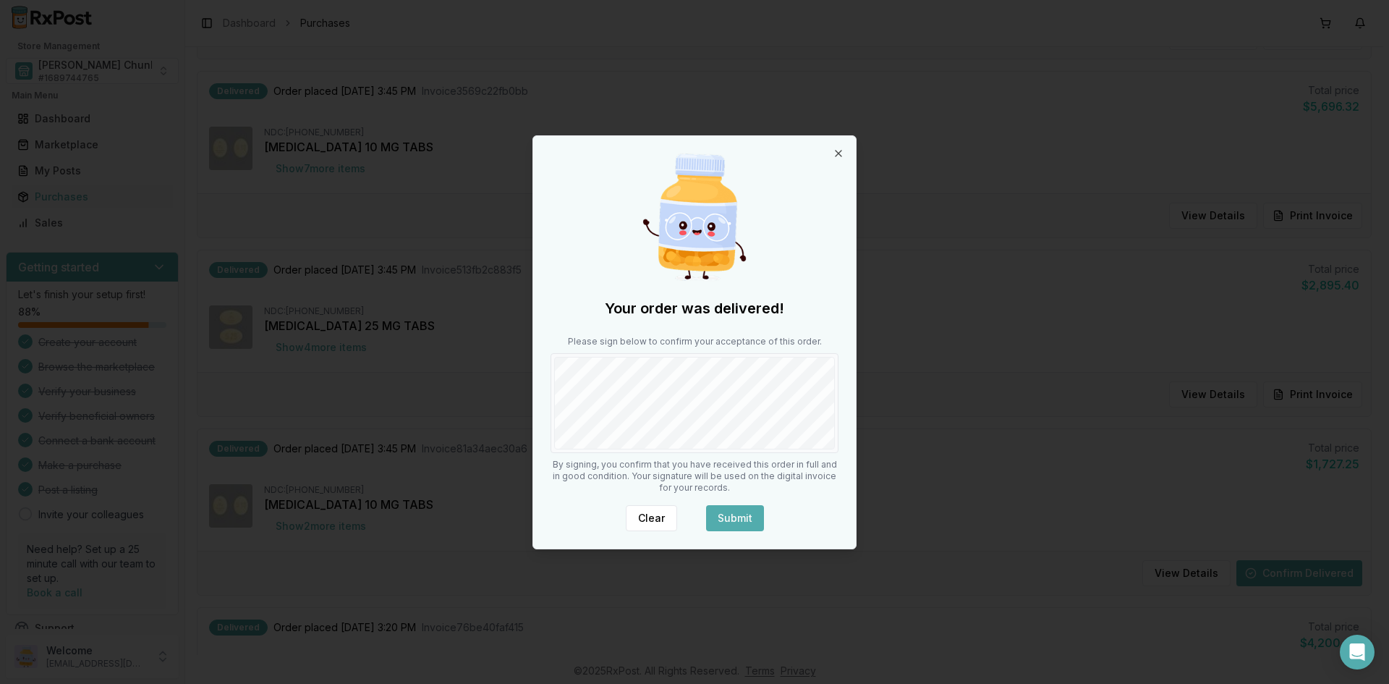
click at [718, 519] on button "Submit" at bounding box center [735, 518] width 58 height 26
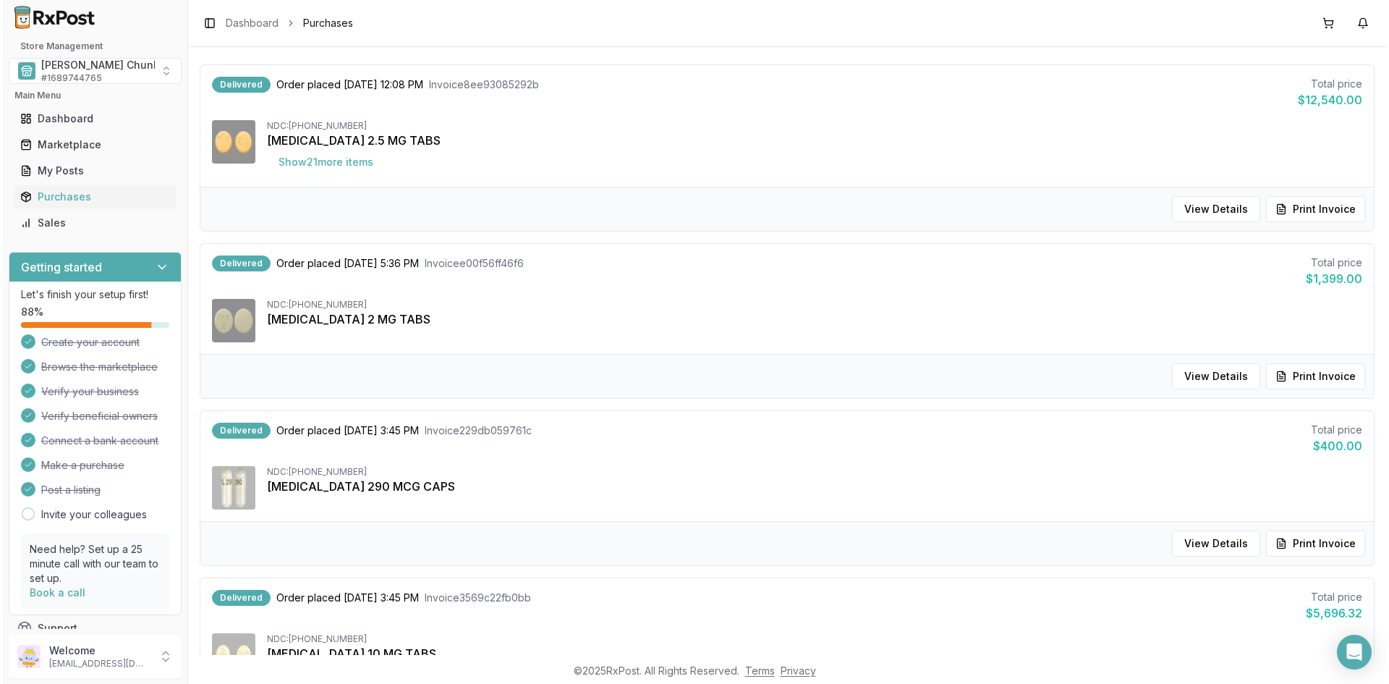
scroll to position [0, 0]
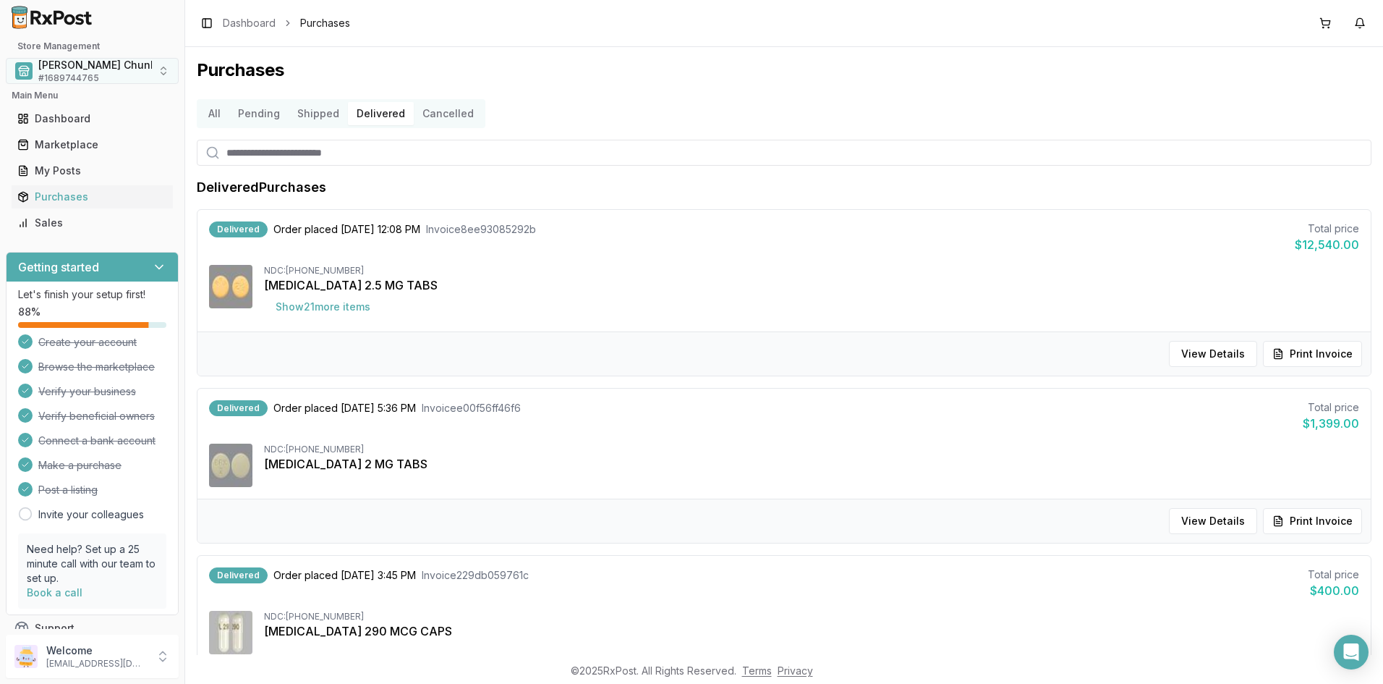
click at [79, 69] on span "Mauch Chunk Pharmacy" at bounding box center [123, 65] width 171 height 14
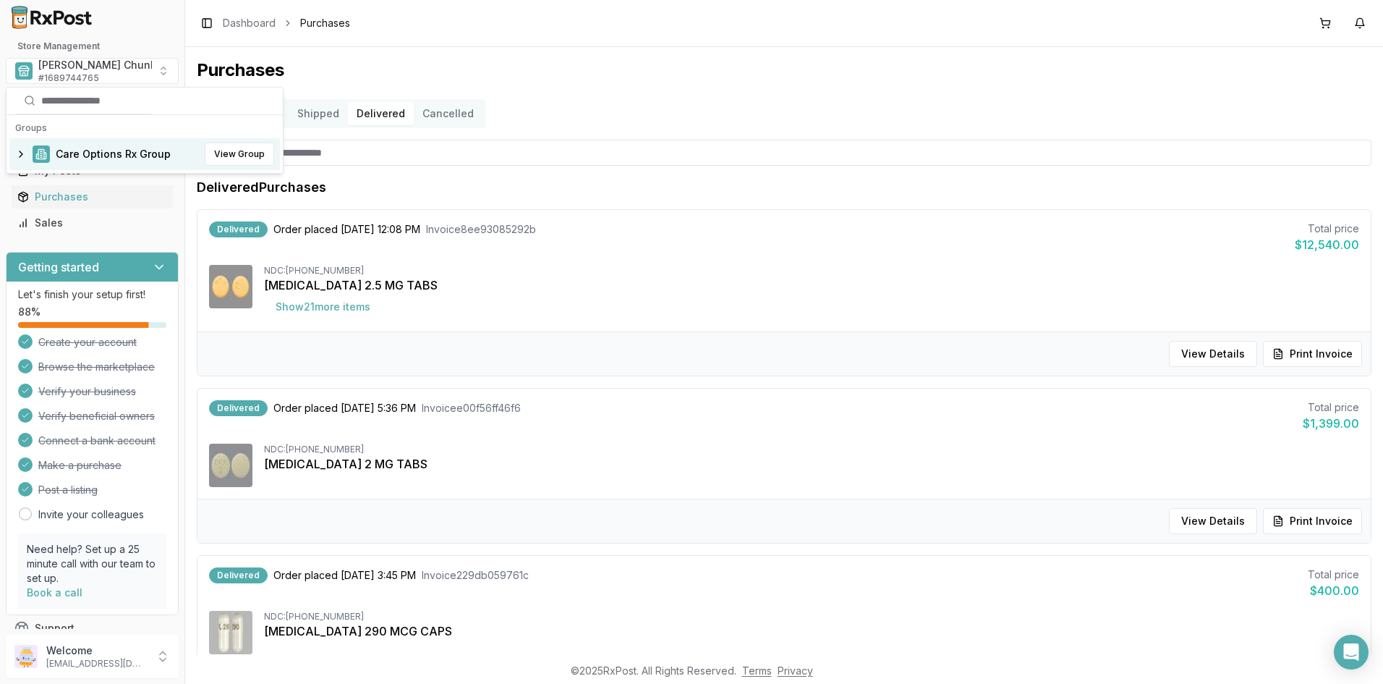
click at [79, 153] on span "Care Options Rx Group" at bounding box center [113, 154] width 115 height 14
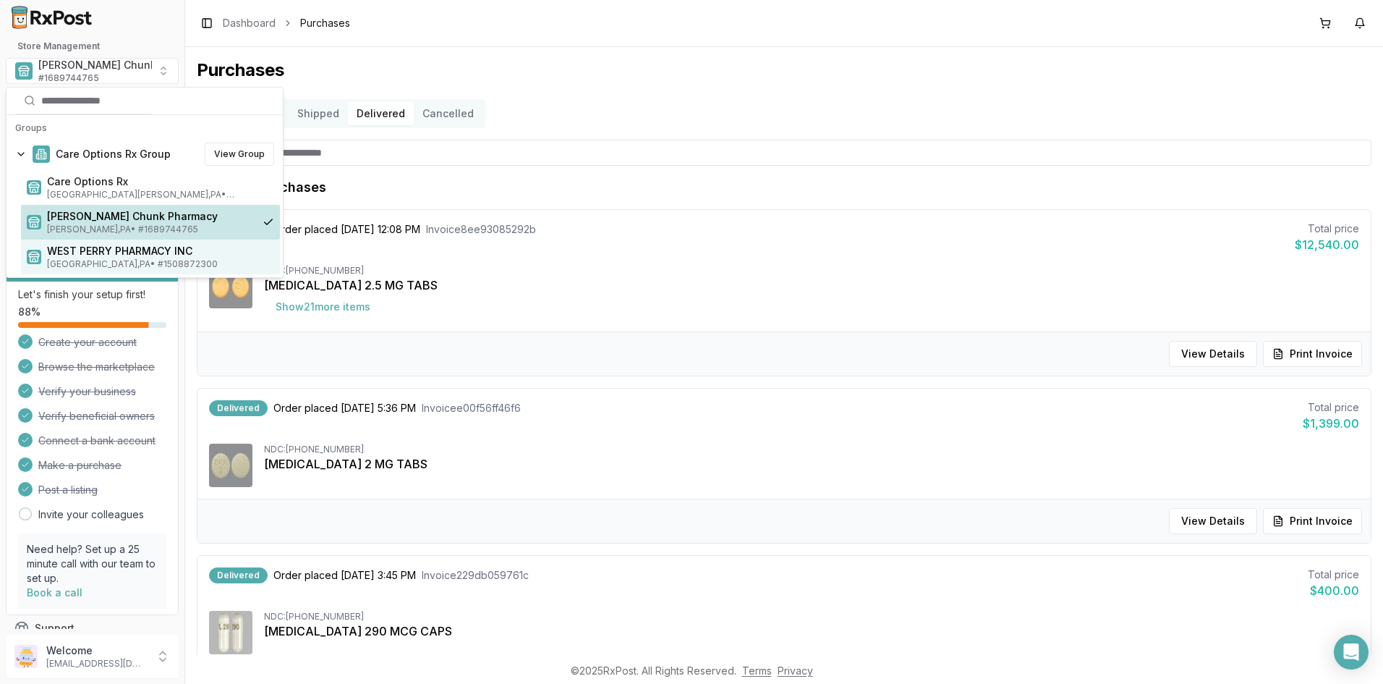
click at [75, 255] on span "WEST PERRY PHARMACY INC" at bounding box center [160, 251] width 227 height 14
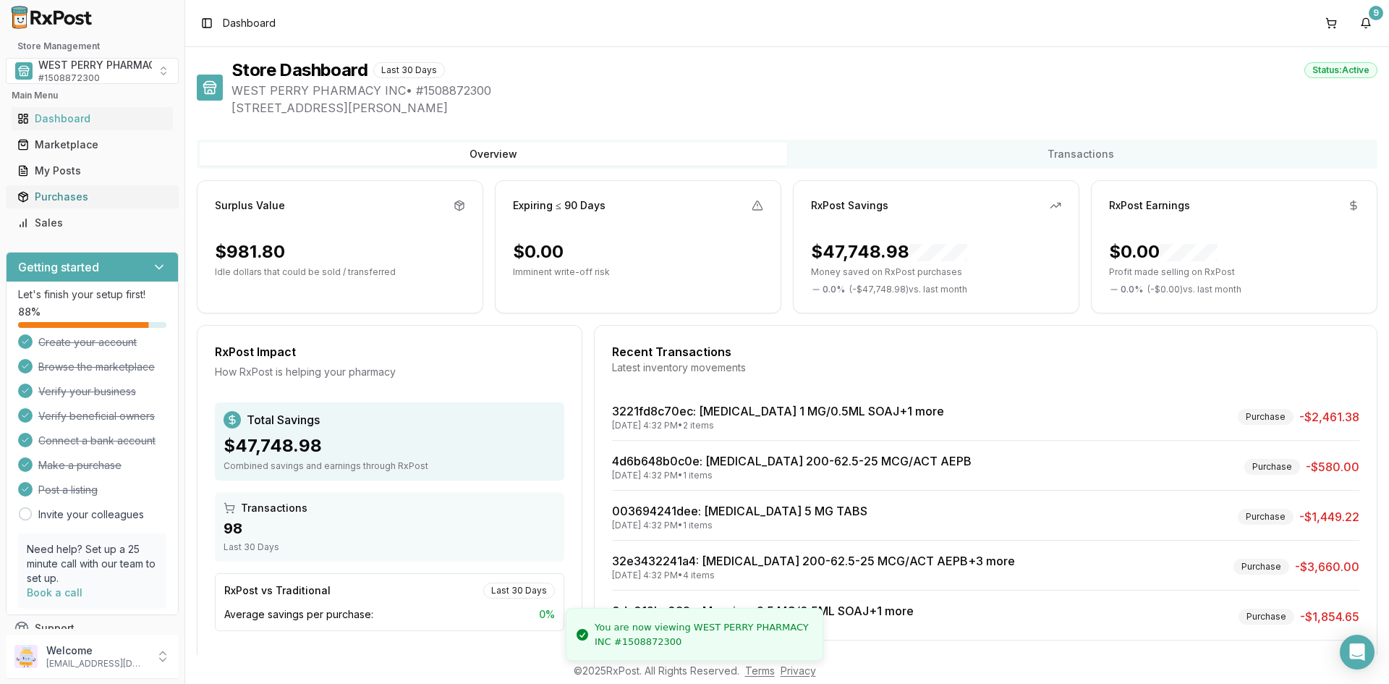
click at [45, 199] on div "Purchases" at bounding box center [92, 197] width 150 height 14
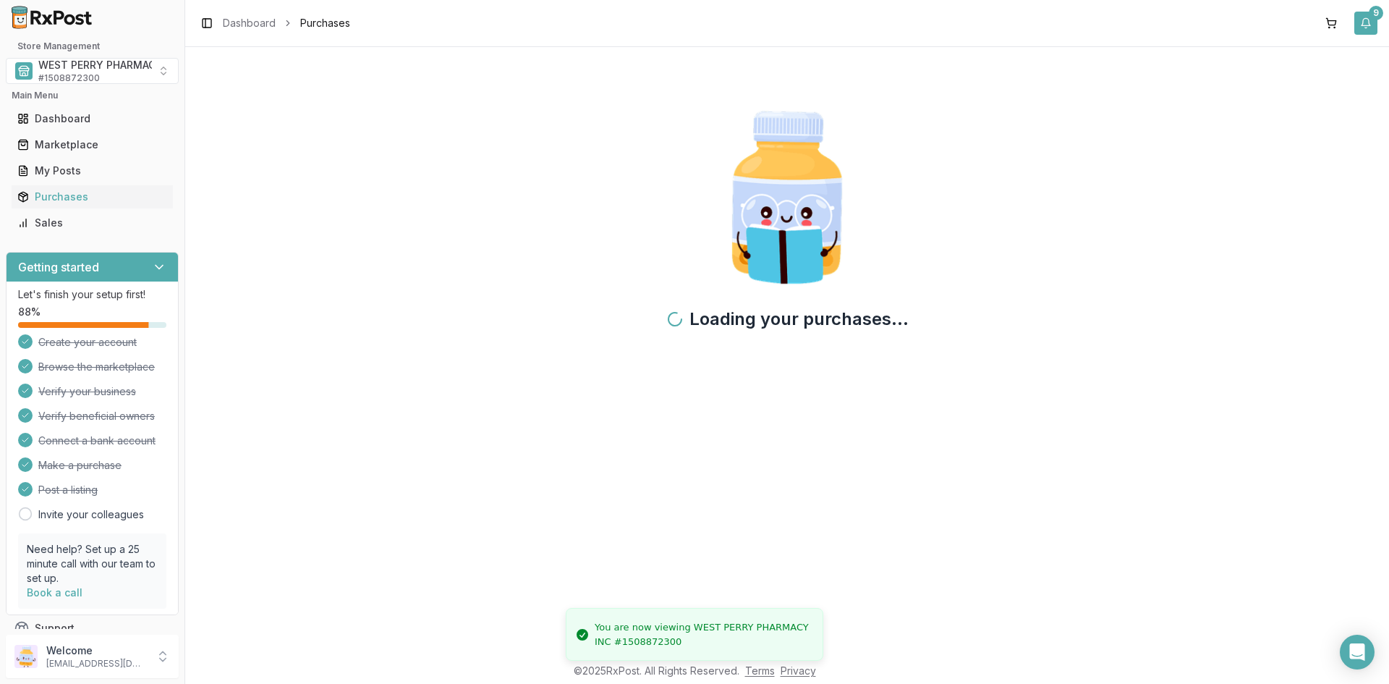
click at [1364, 27] on button "9" at bounding box center [1365, 23] width 23 height 23
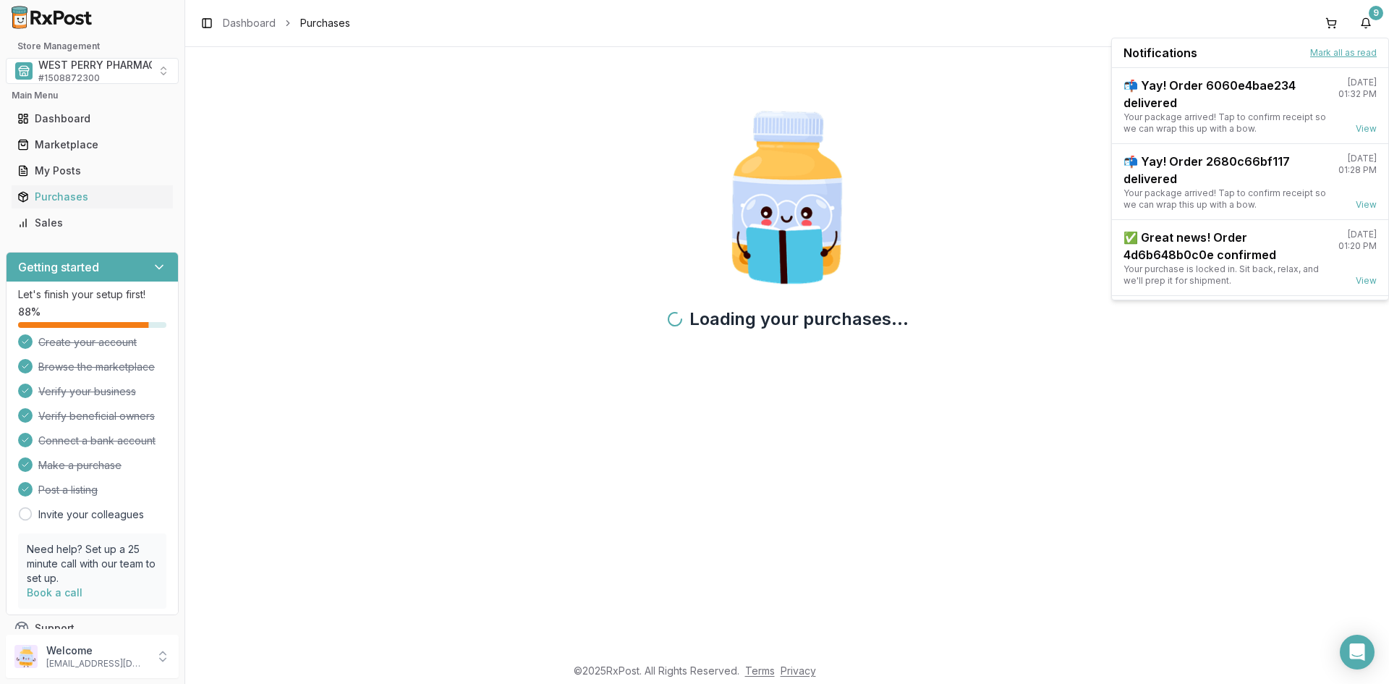
click at [1325, 54] on button "Mark all as read" at bounding box center [1343, 53] width 67 height 12
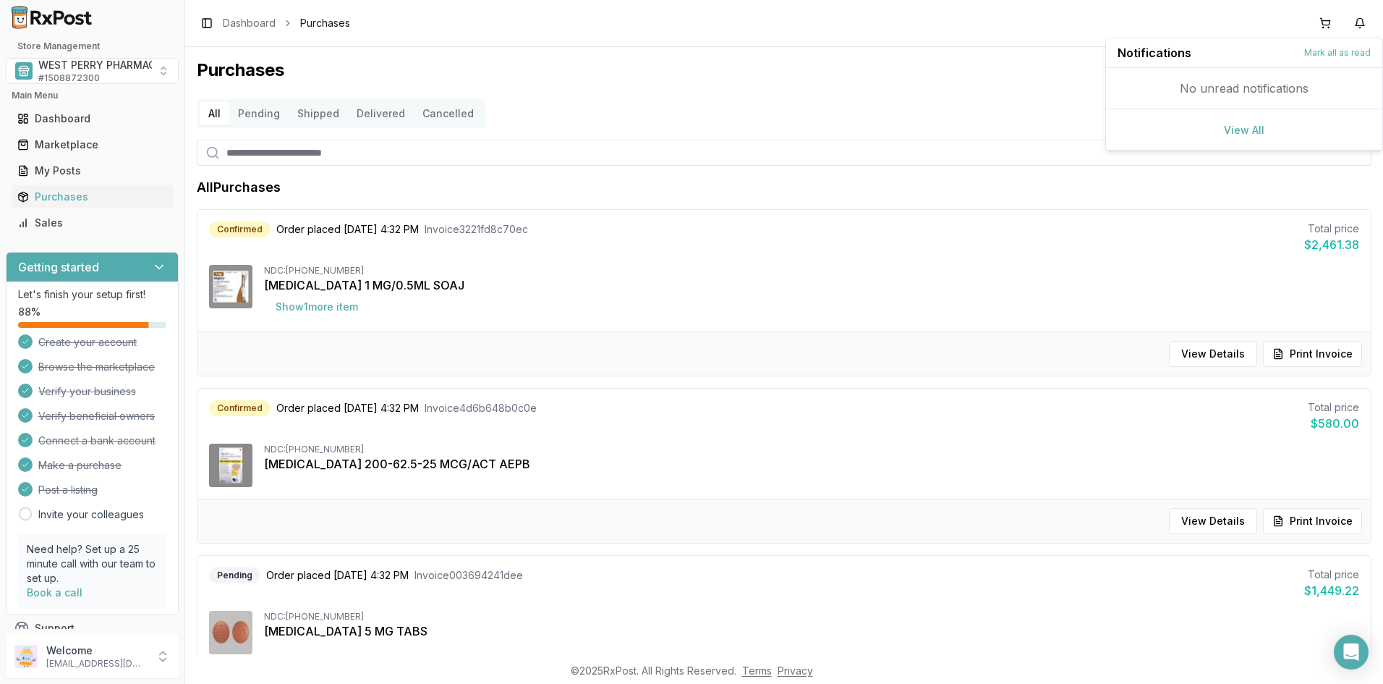
click at [431, 114] on button "Cancelled" at bounding box center [448, 113] width 69 height 23
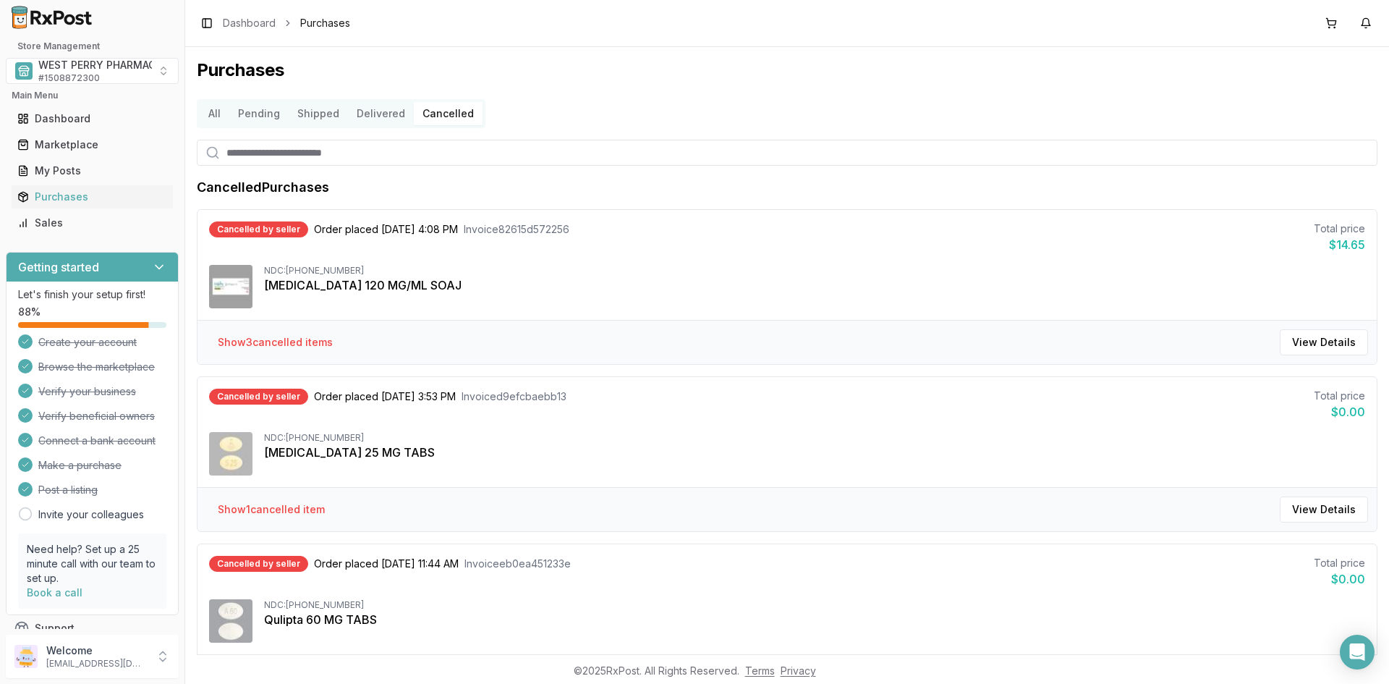
click at [361, 114] on button "Delivered" at bounding box center [381, 113] width 66 height 23
click at [379, 109] on button "Delivered" at bounding box center [381, 113] width 66 height 23
click at [367, 112] on button "Delivered" at bounding box center [381, 113] width 66 height 23
click at [61, 195] on div "Purchases" at bounding box center [92, 197] width 150 height 14
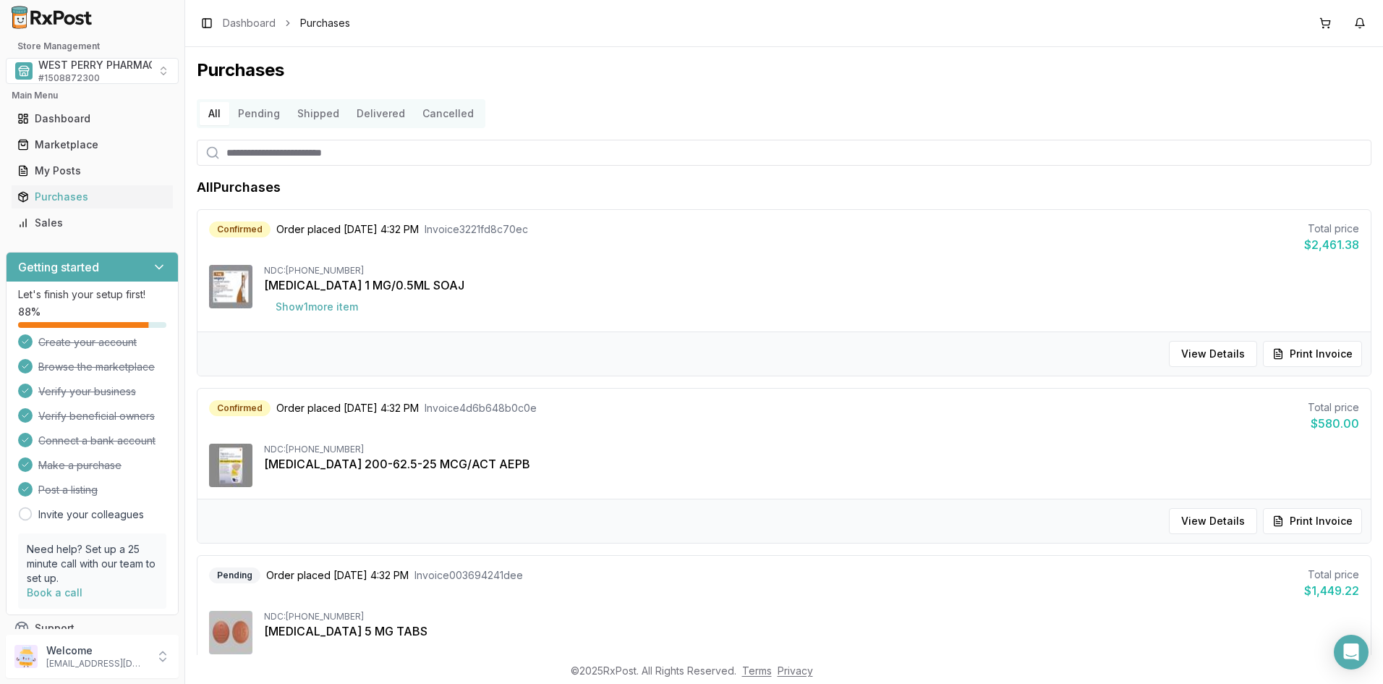
click at [378, 112] on button "Delivered" at bounding box center [381, 113] width 66 height 23
click at [375, 111] on button "Delivered" at bounding box center [381, 113] width 66 height 23
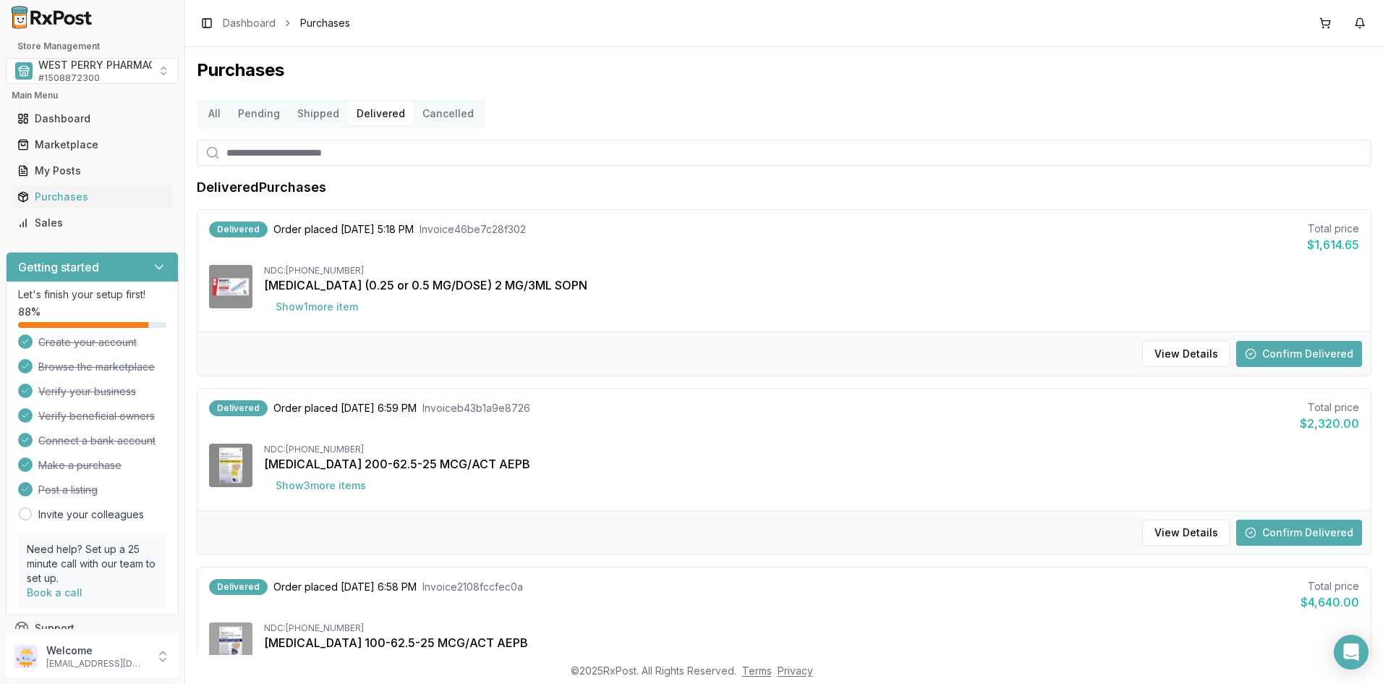
click at [1287, 350] on button "Confirm Delivered" at bounding box center [1299, 354] width 126 height 26
click at [1275, 350] on button "Confirm Delivered" at bounding box center [1299, 354] width 126 height 26
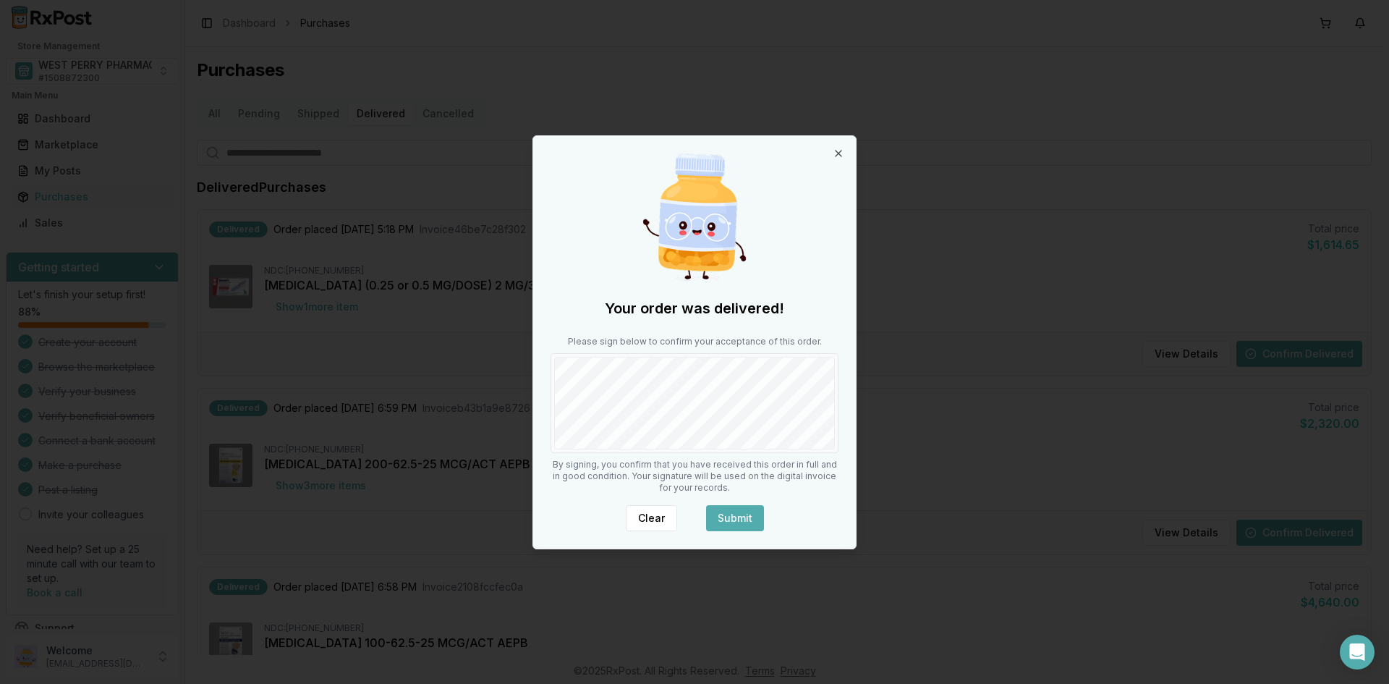
click at [720, 517] on button "Submit" at bounding box center [735, 518] width 58 height 26
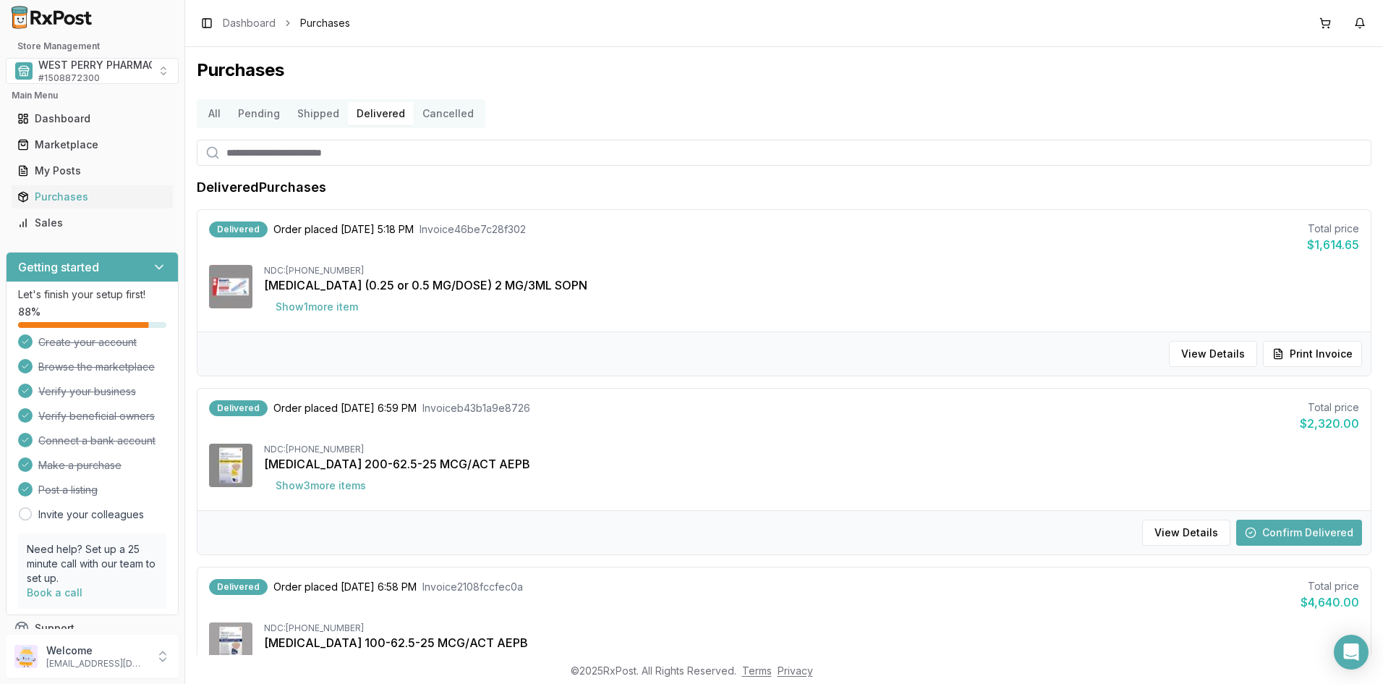
click at [1293, 529] on button "Confirm Delivered" at bounding box center [1299, 532] width 126 height 26
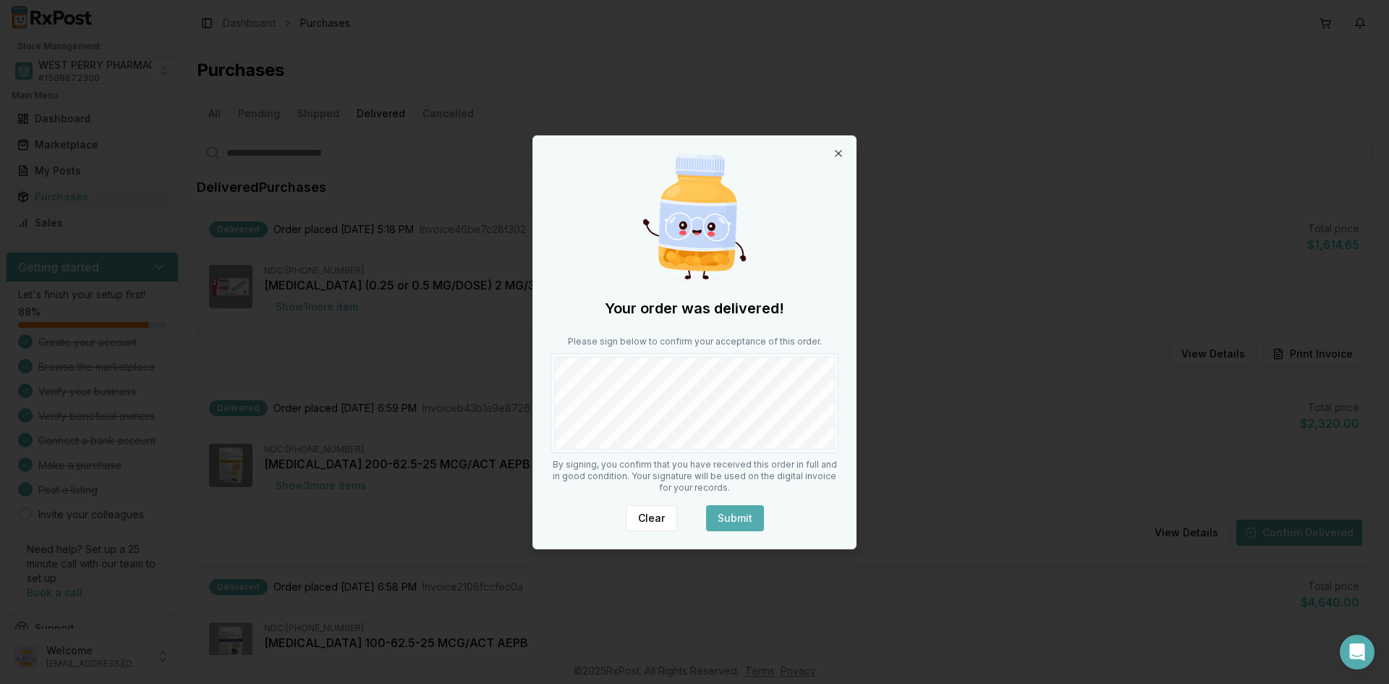
click at [727, 511] on button "Submit" at bounding box center [735, 518] width 58 height 26
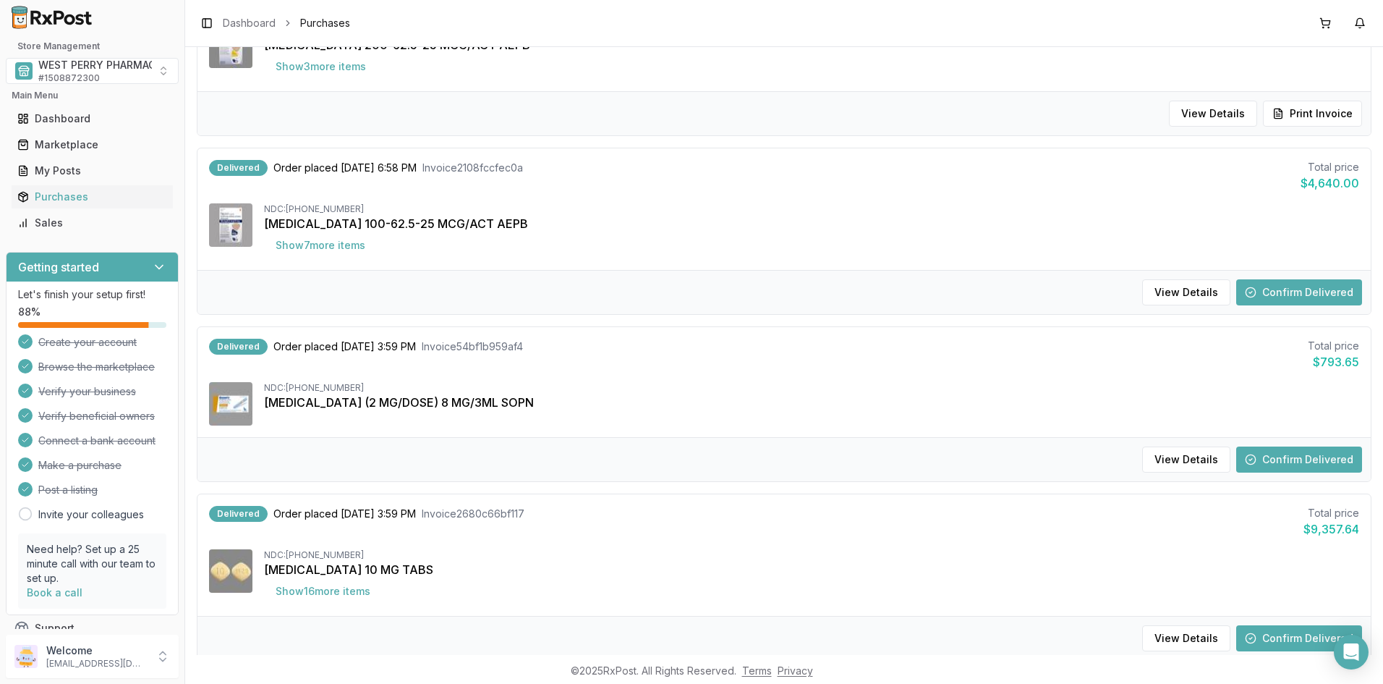
scroll to position [506, 0]
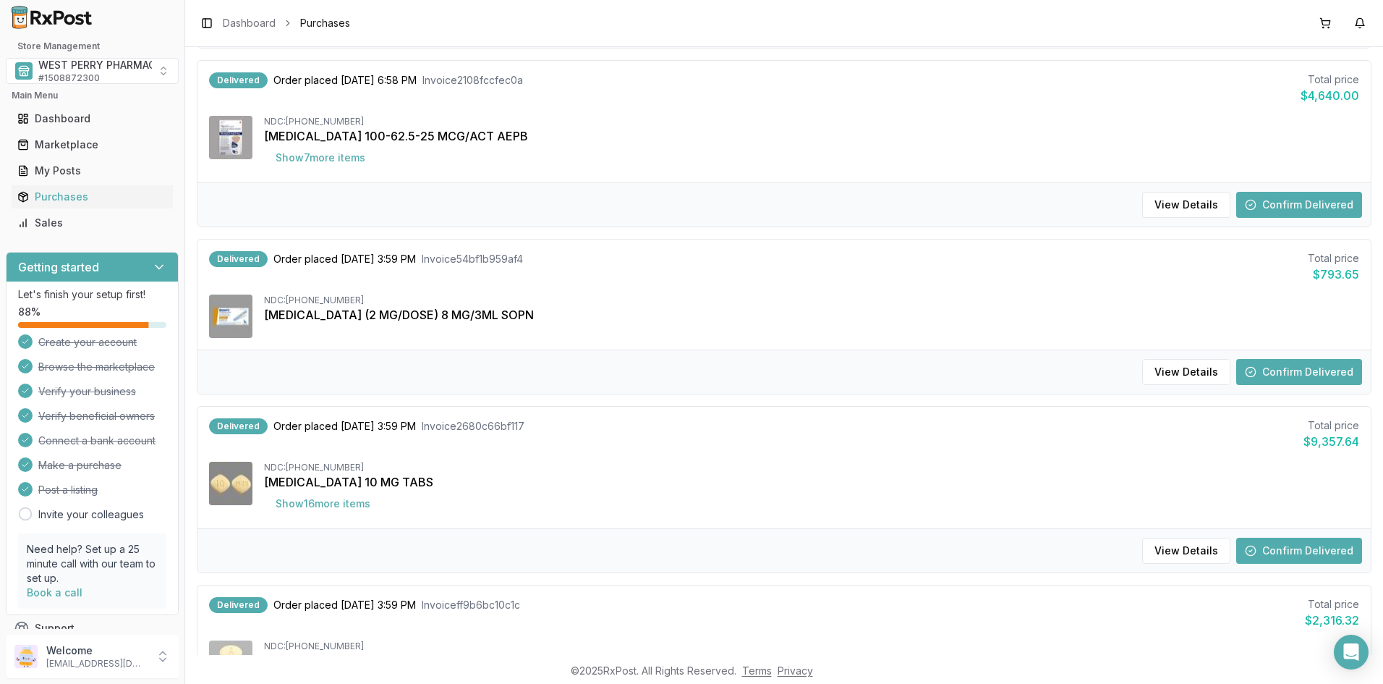
click at [1270, 213] on button "Confirm Delivered" at bounding box center [1299, 205] width 126 height 26
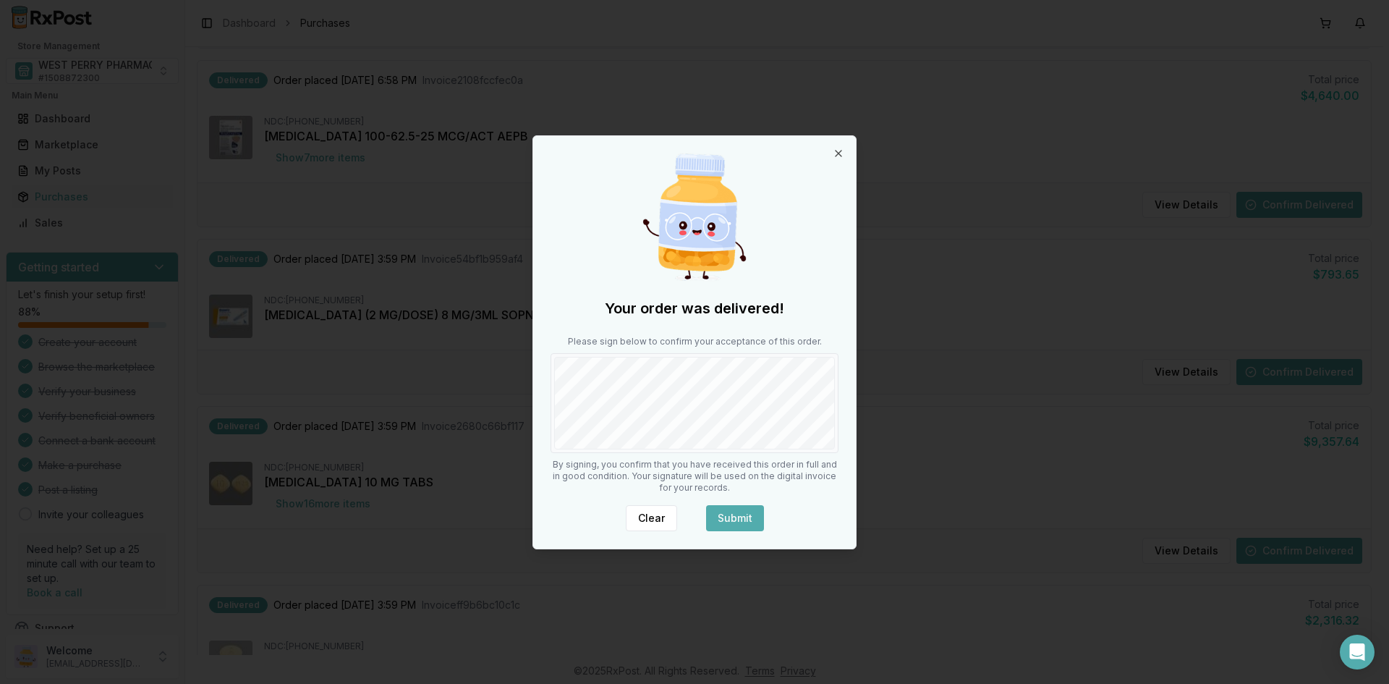
click at [726, 510] on button "Submit" at bounding box center [735, 518] width 58 height 26
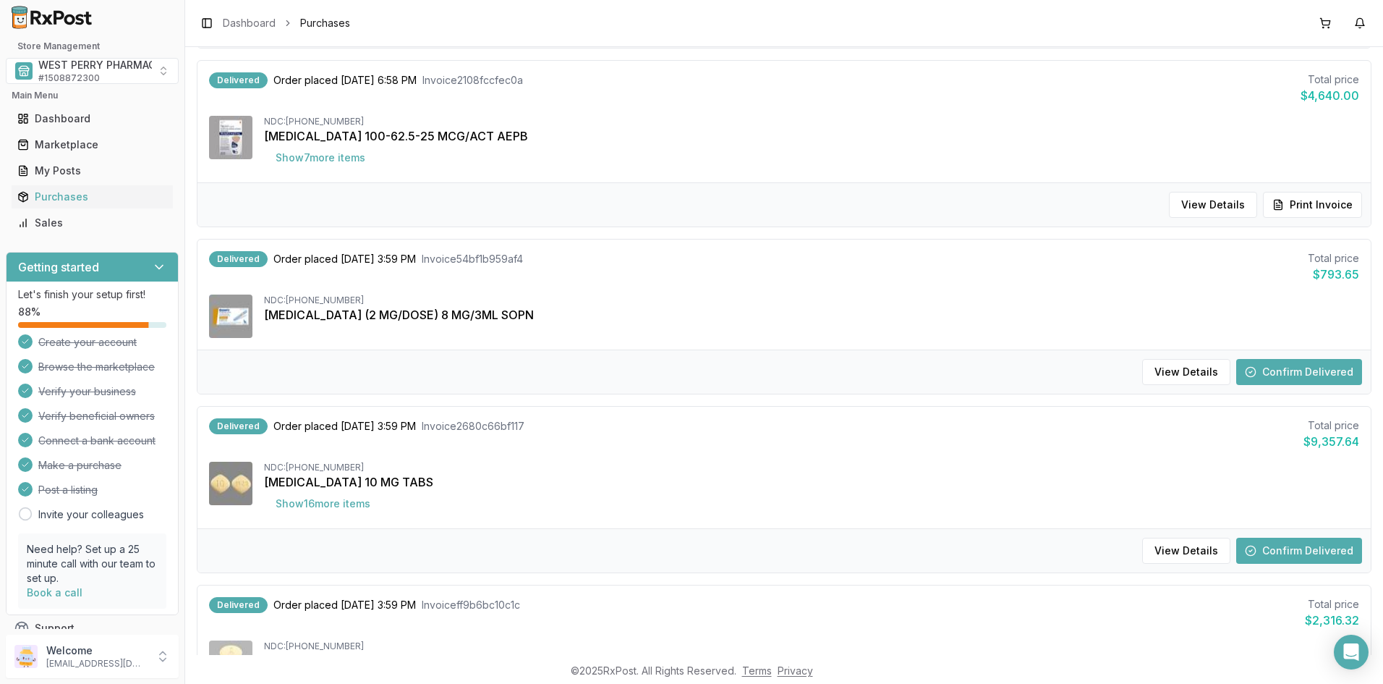
click at [1277, 374] on button "Confirm Delivered" at bounding box center [1299, 372] width 126 height 26
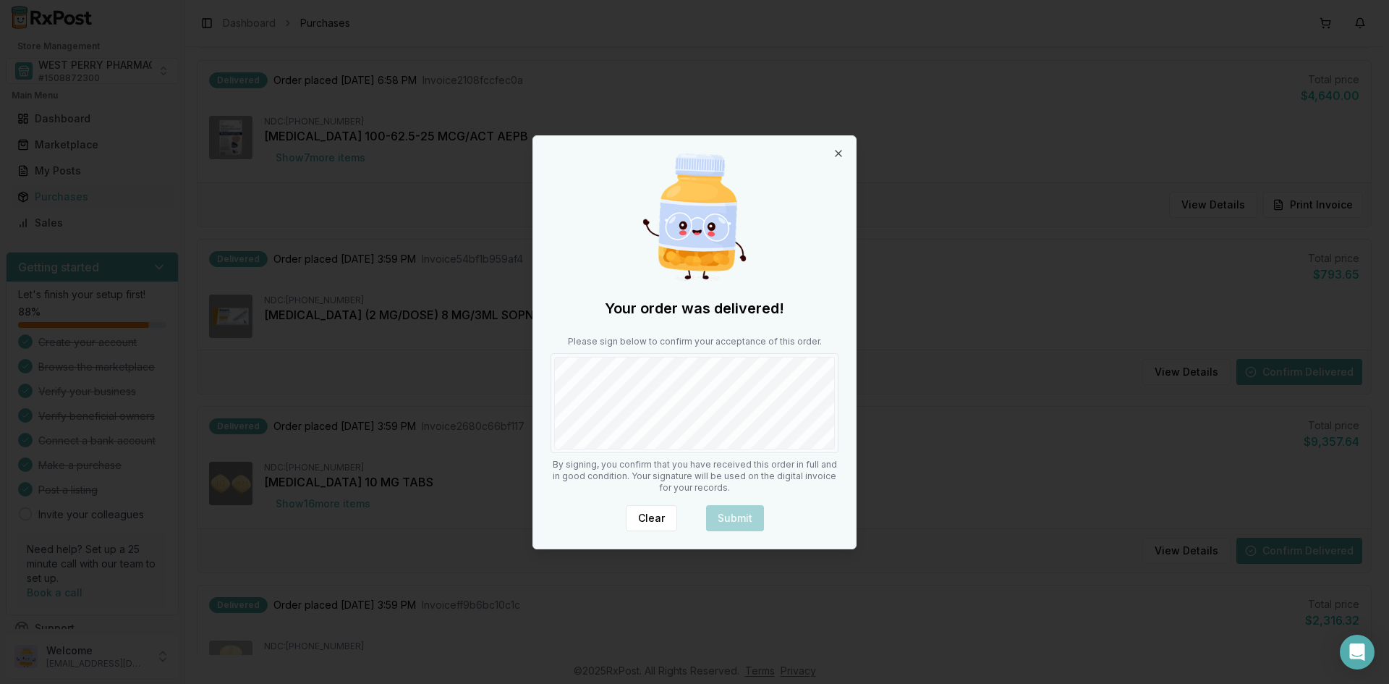
click at [698, 460] on div "Your order was delivered! Please sign below to confirm your acceptance of this …" at bounding box center [694, 342] width 323 height 412
click at [714, 514] on button "Submit" at bounding box center [735, 518] width 58 height 26
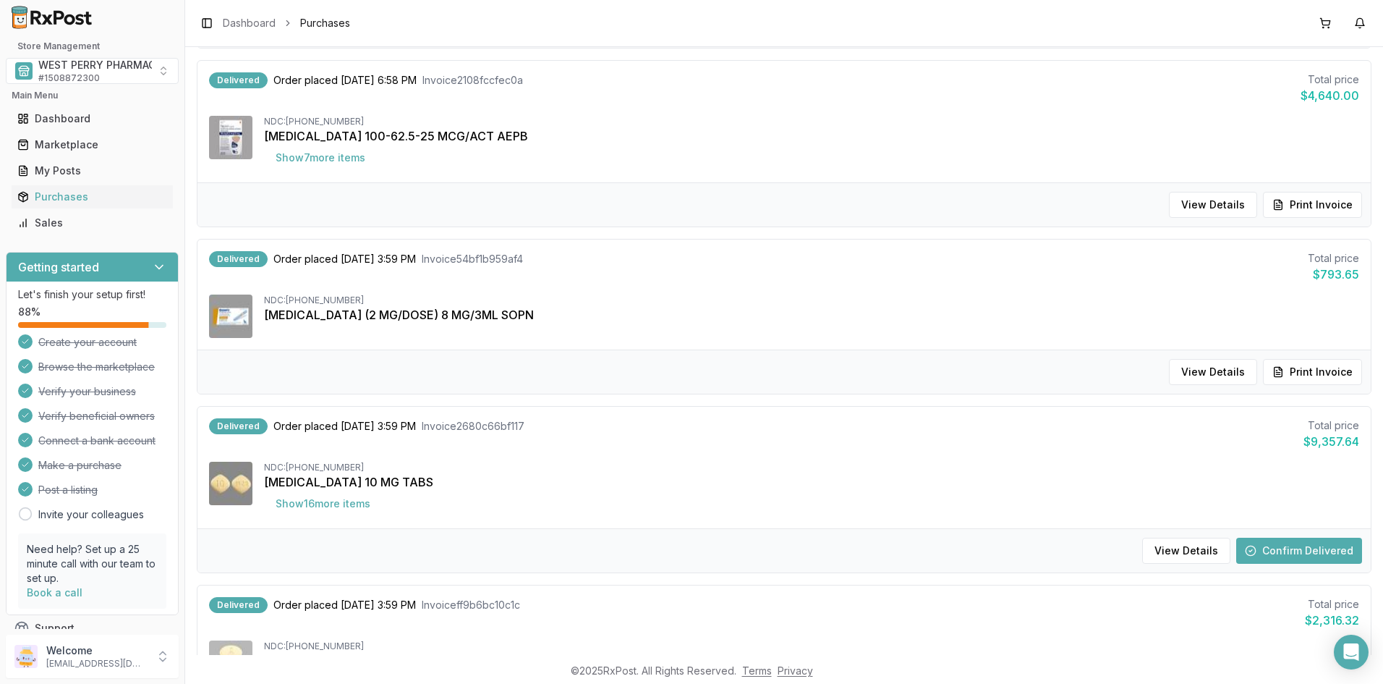
click at [1283, 555] on button "Confirm Delivered" at bounding box center [1299, 550] width 126 height 26
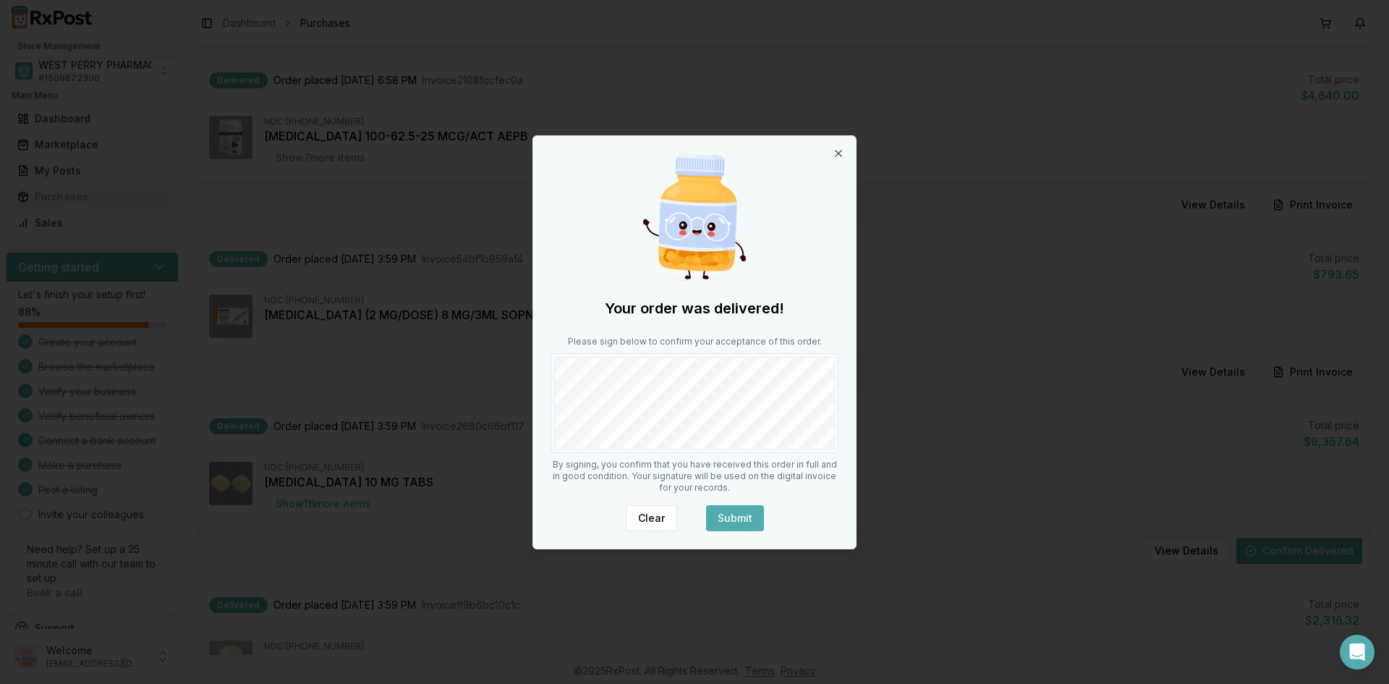
click at [727, 518] on button "Submit" at bounding box center [735, 518] width 58 height 26
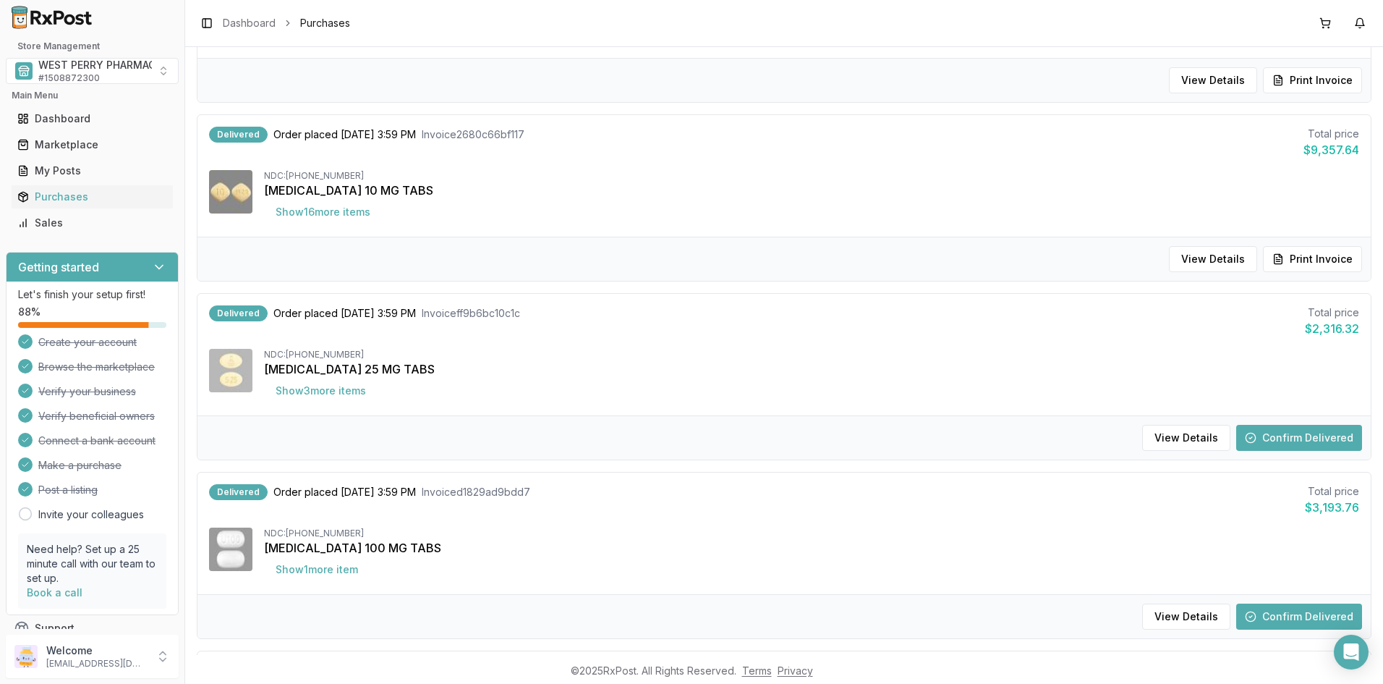
scroll to position [1085, 0]
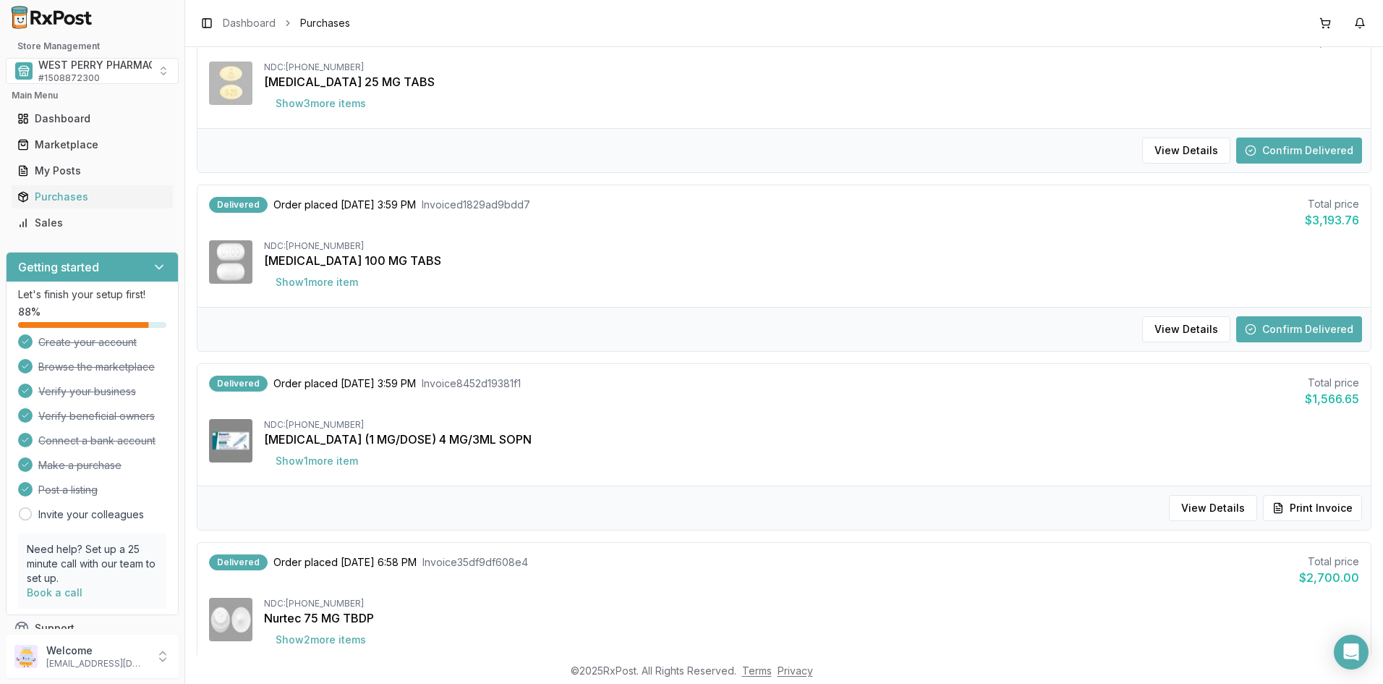
click at [1304, 153] on button "Confirm Delivered" at bounding box center [1299, 150] width 126 height 26
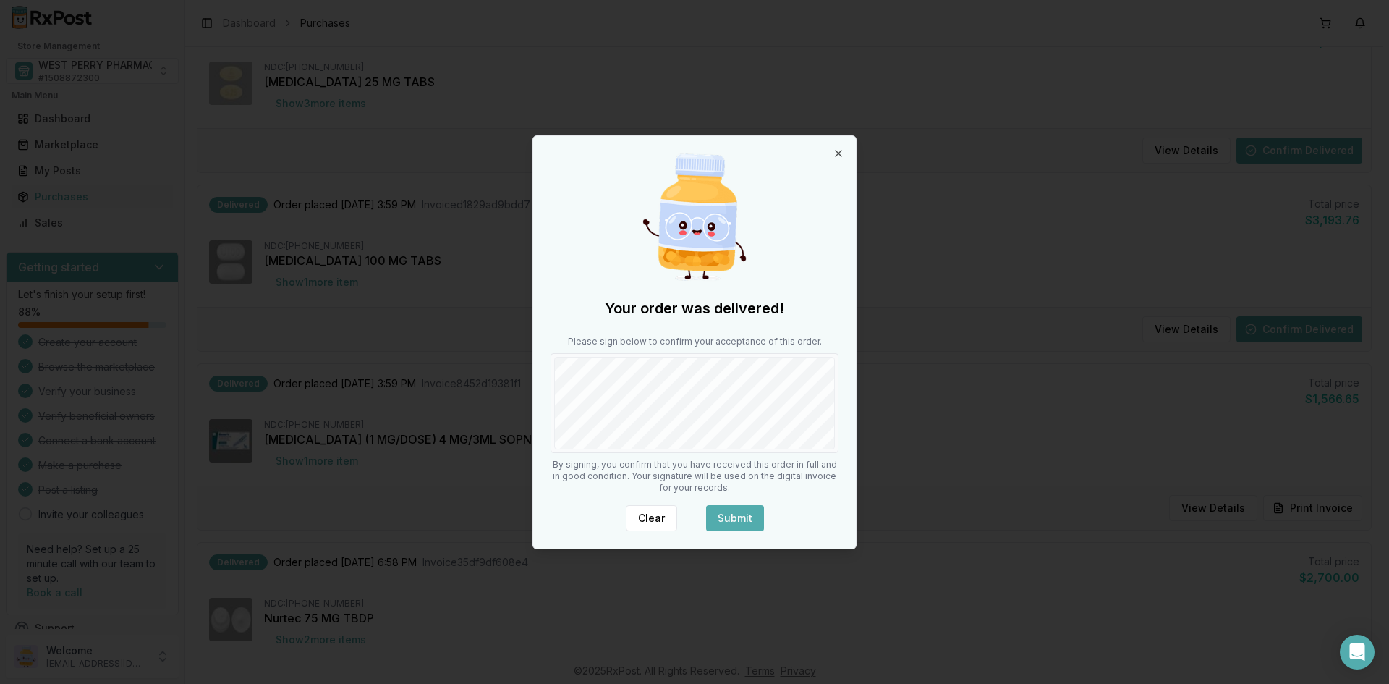
click at [719, 512] on button "Submit" at bounding box center [735, 518] width 58 height 26
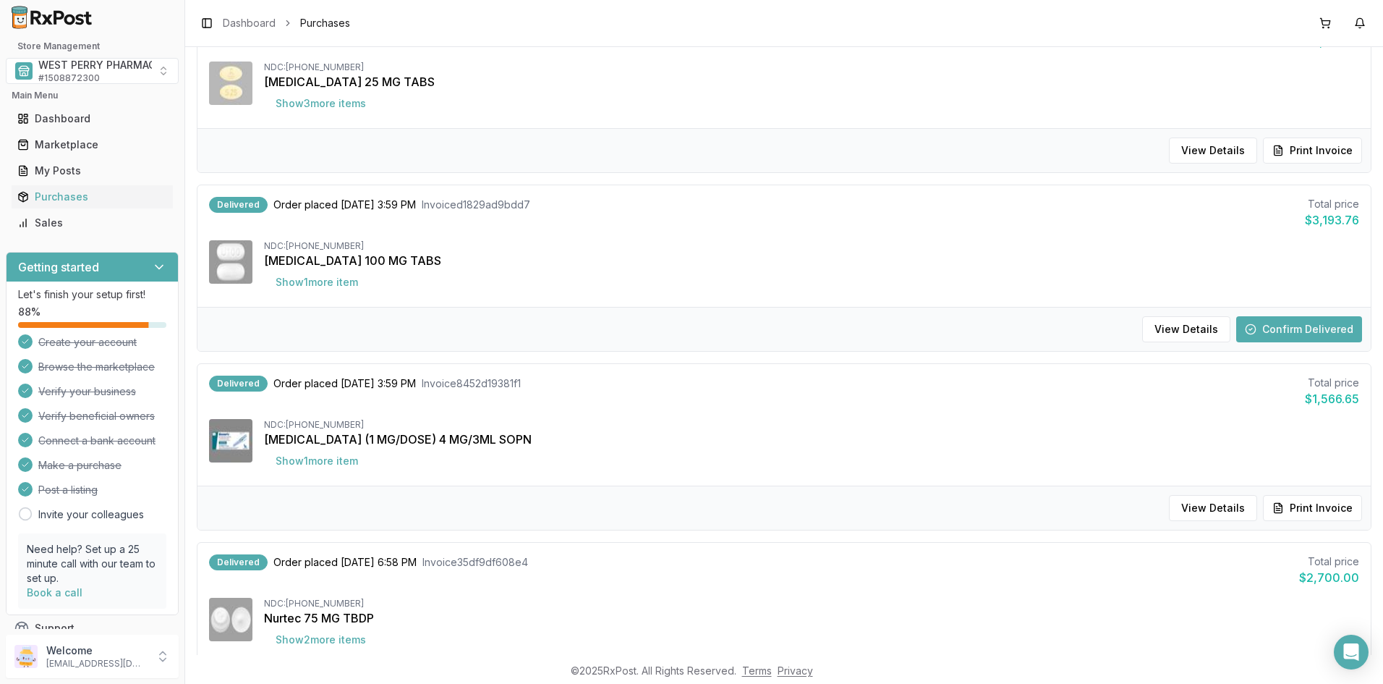
click at [1259, 330] on button "Confirm Delivered" at bounding box center [1299, 329] width 126 height 26
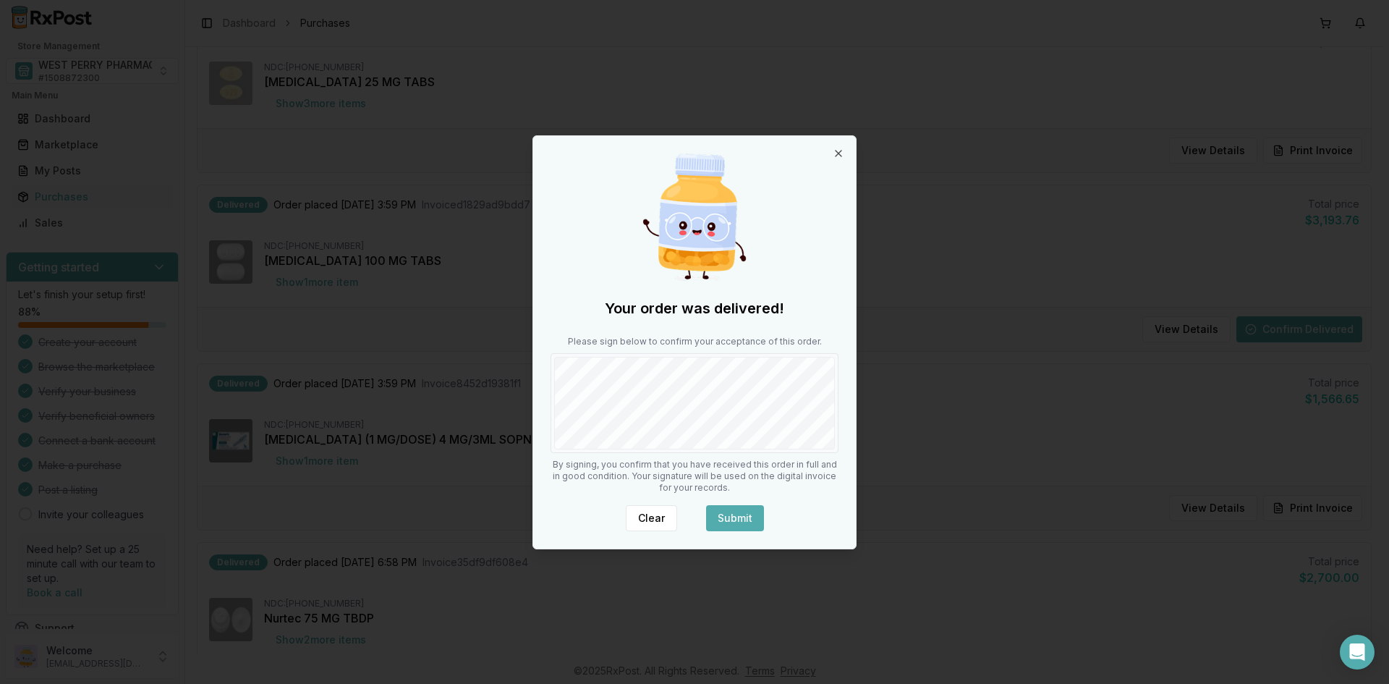
click at [717, 516] on button "Submit" at bounding box center [735, 518] width 58 height 26
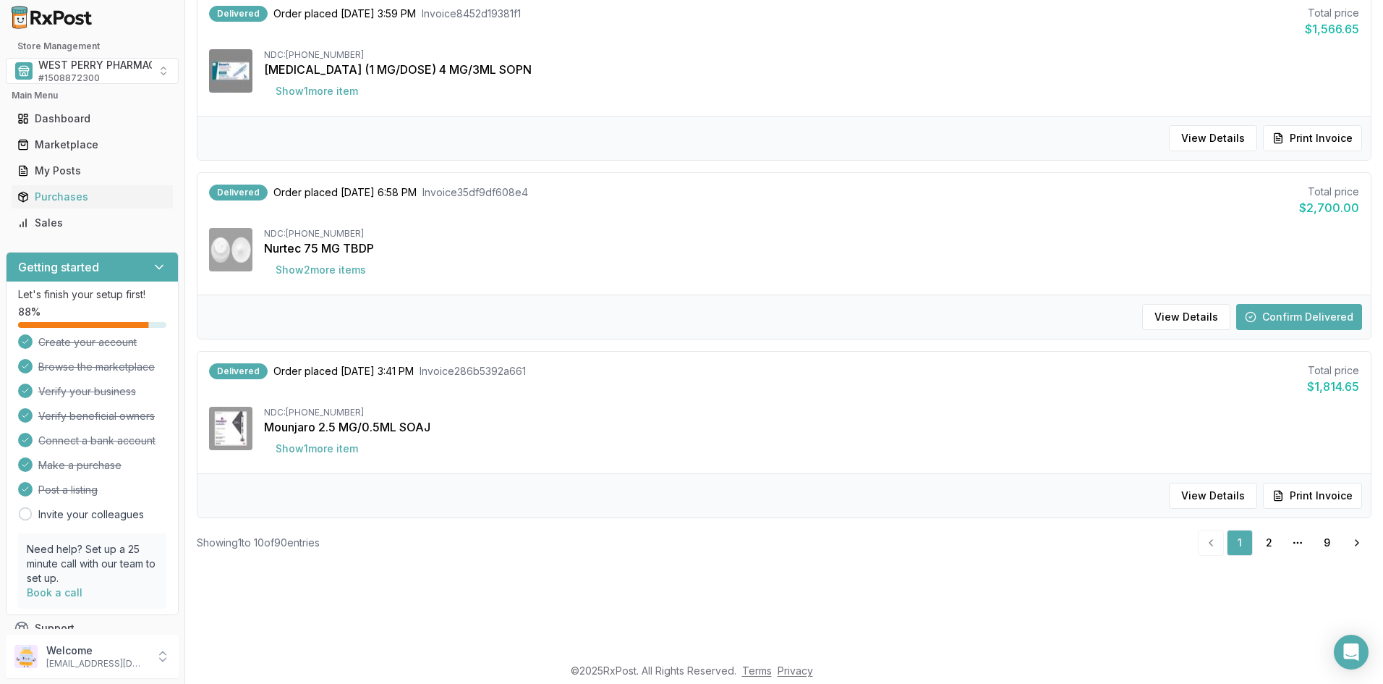
scroll to position [145, 0]
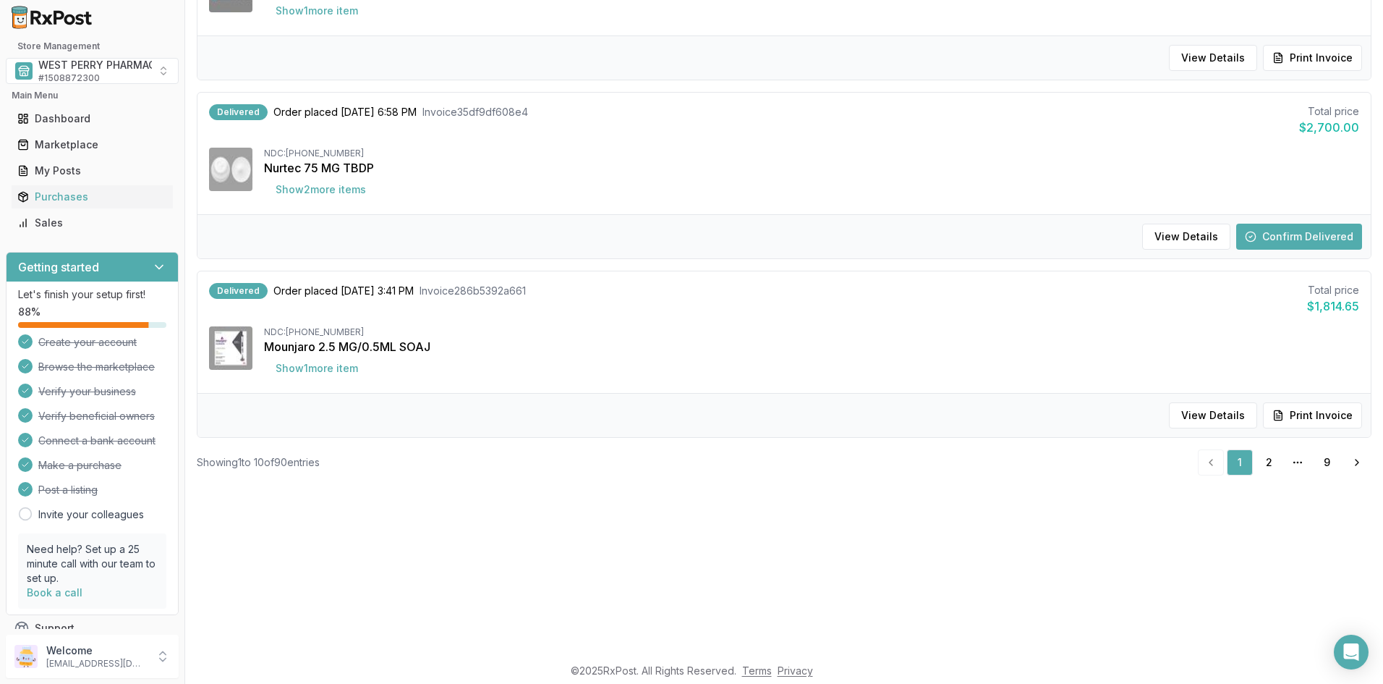
click at [1292, 233] on button "Confirm Delivered" at bounding box center [1299, 237] width 126 height 26
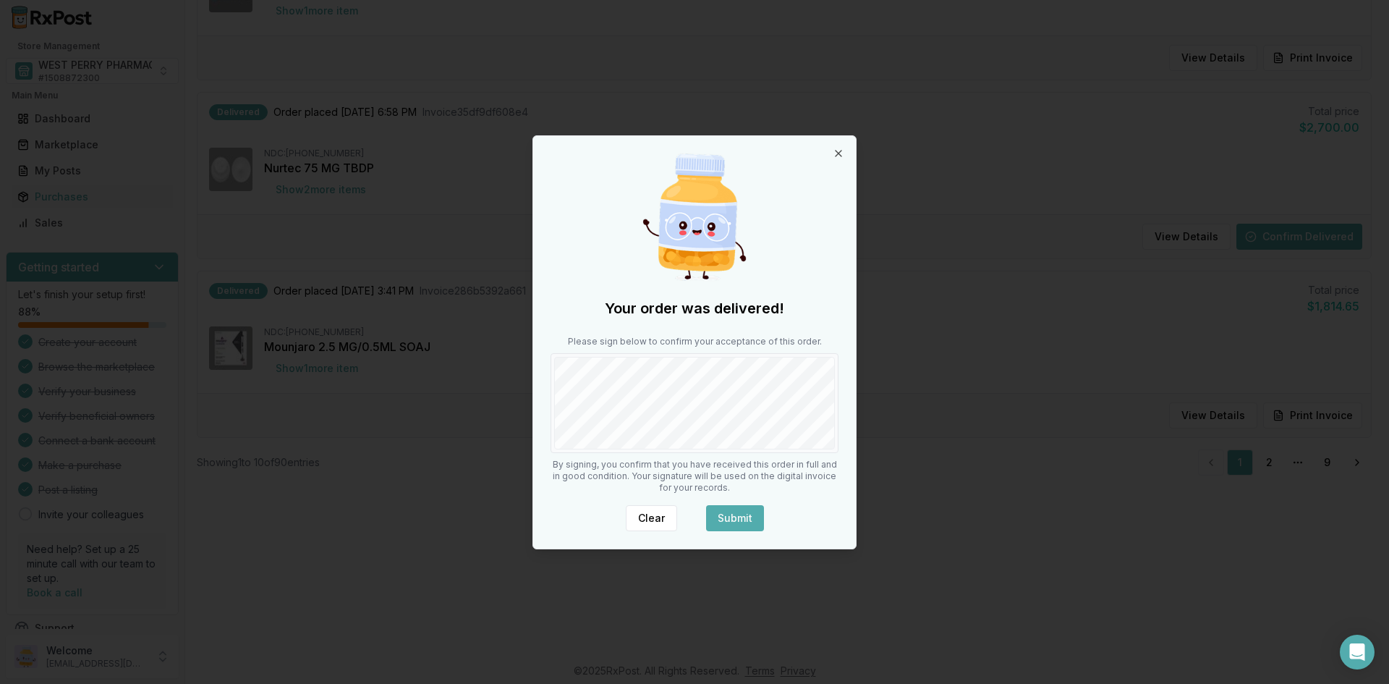
click at [725, 516] on button "Submit" at bounding box center [735, 518] width 58 height 26
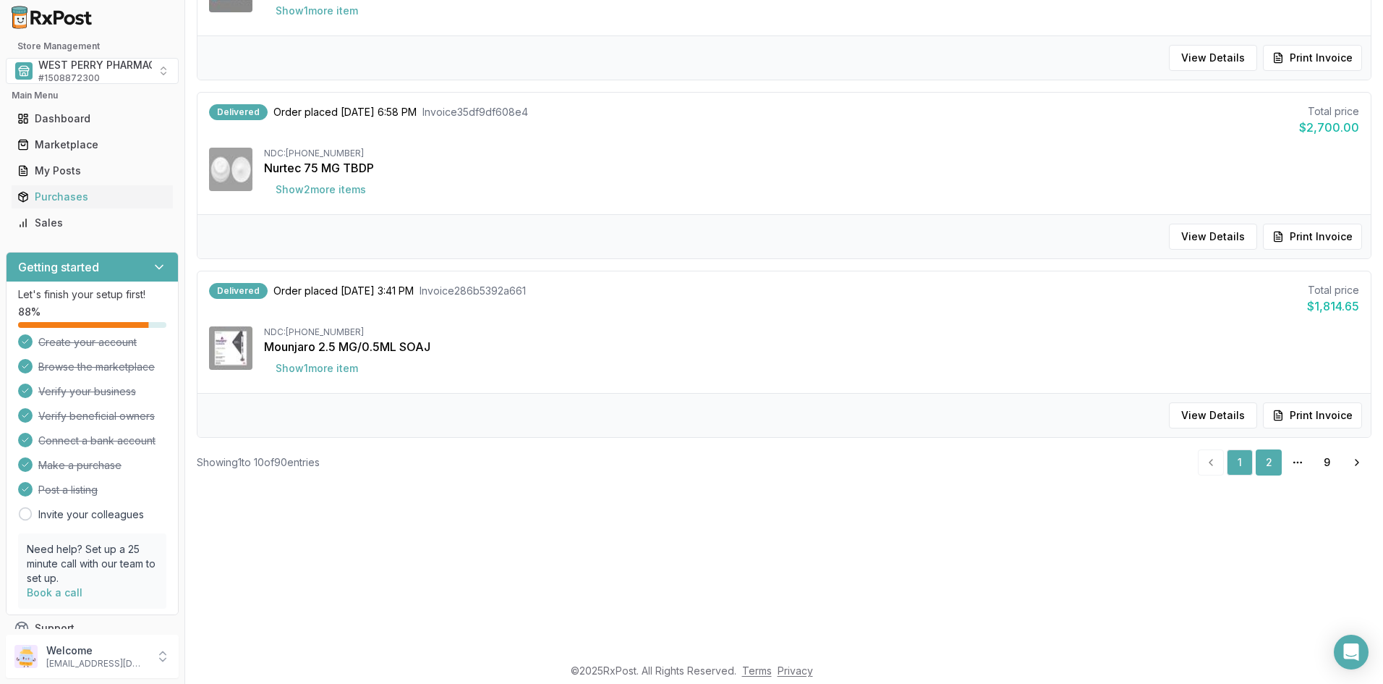
click at [1267, 464] on link "2" at bounding box center [1269, 462] width 26 height 26
click at [1264, 462] on link "2" at bounding box center [1269, 462] width 26 height 26
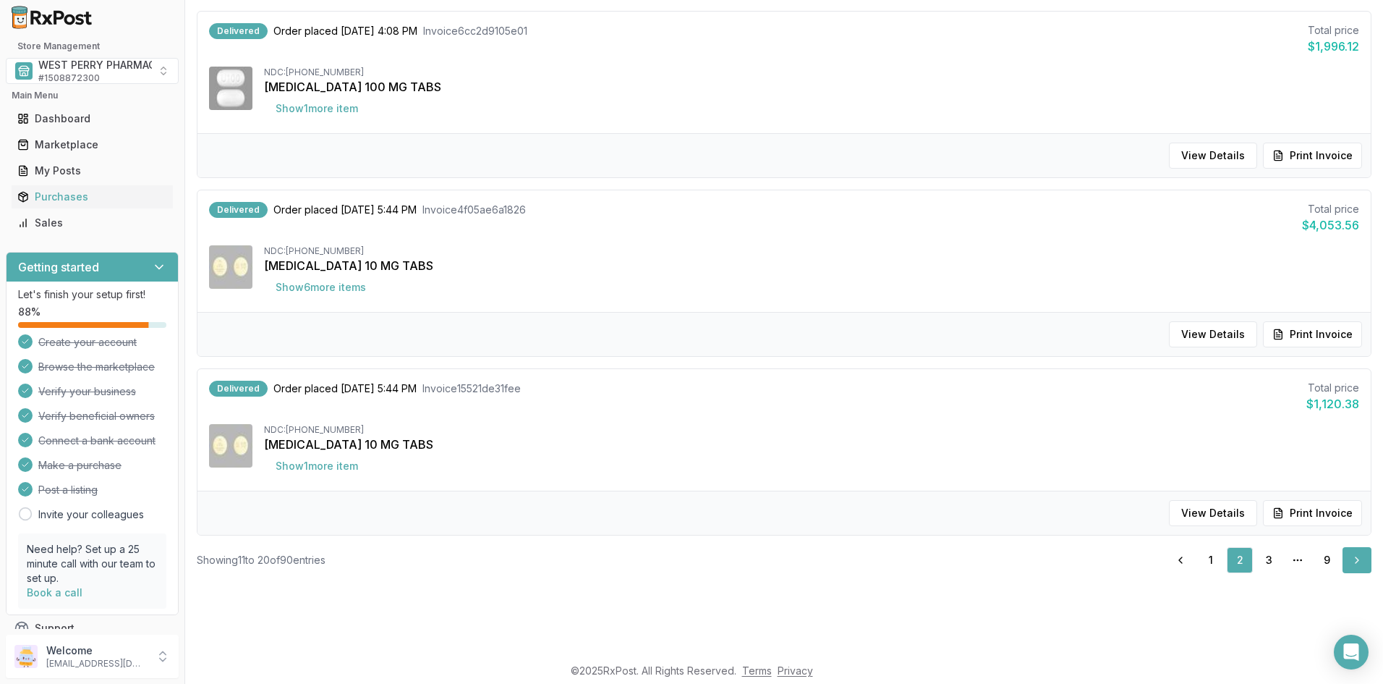
scroll to position [52, 0]
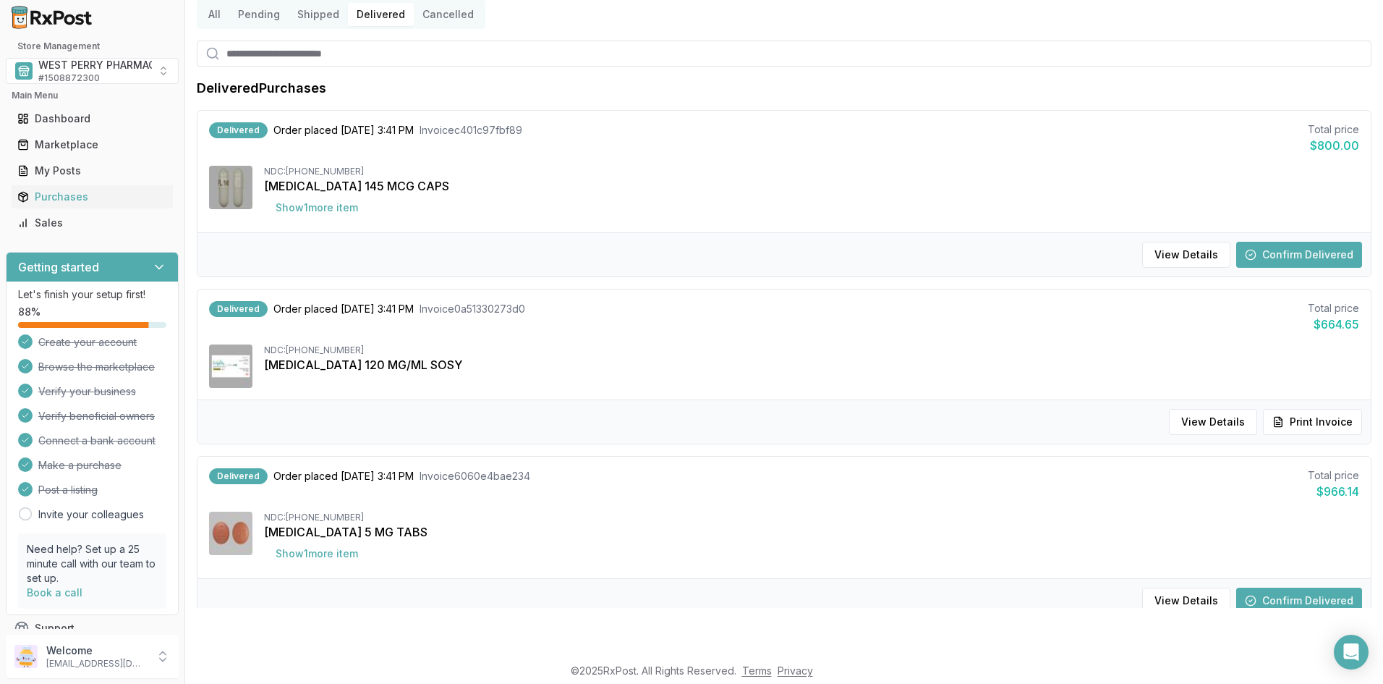
click at [1261, 253] on button "Confirm Delivered" at bounding box center [1299, 255] width 126 height 26
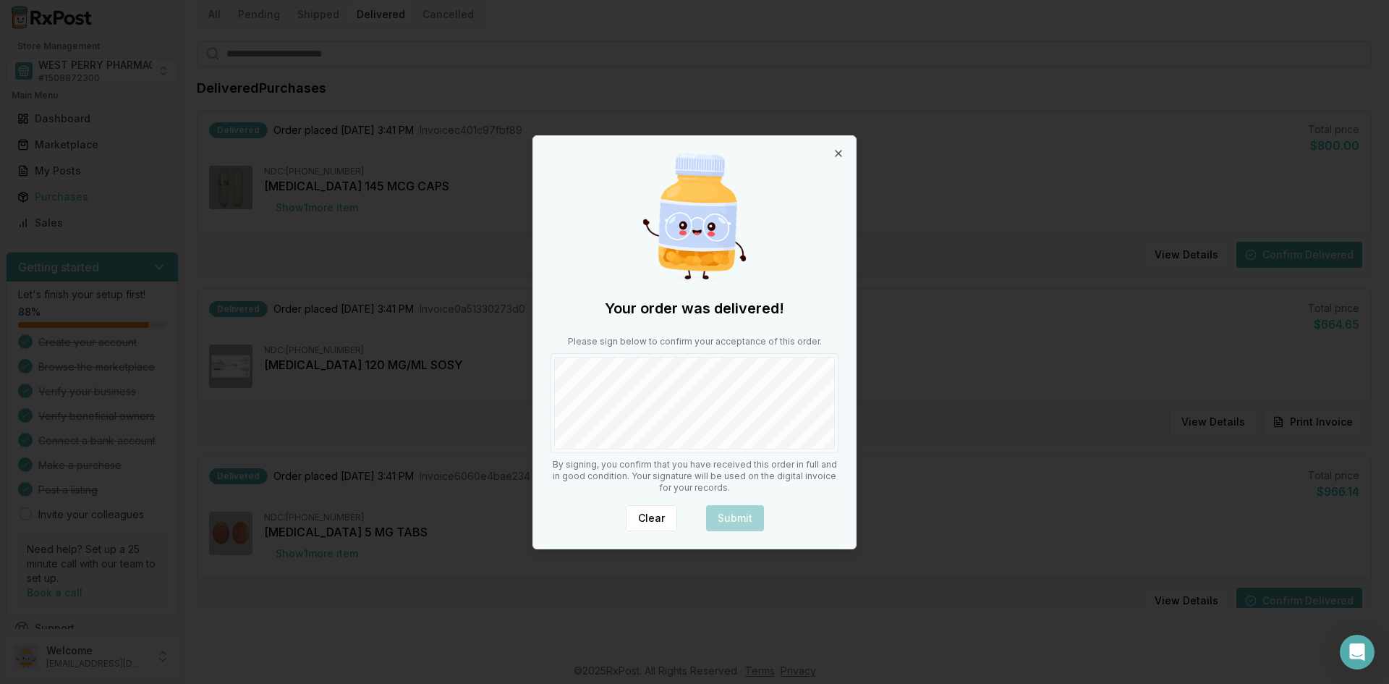
click at [731, 480] on div "Your order was delivered! Please sign below to confirm your acceptance of this …" at bounding box center [694, 342] width 323 height 412
click at [730, 514] on button "Submit" at bounding box center [735, 518] width 58 height 26
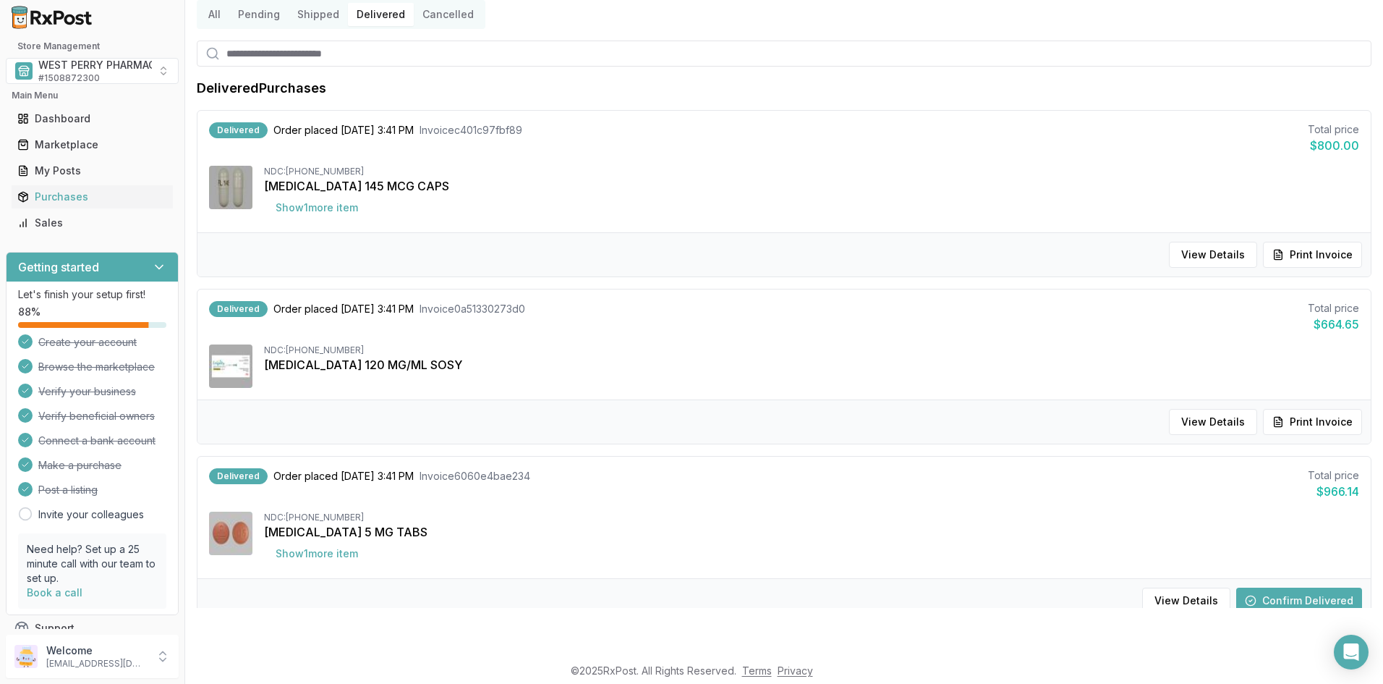
click at [1277, 599] on button "Confirm Delivered" at bounding box center [1299, 600] width 126 height 26
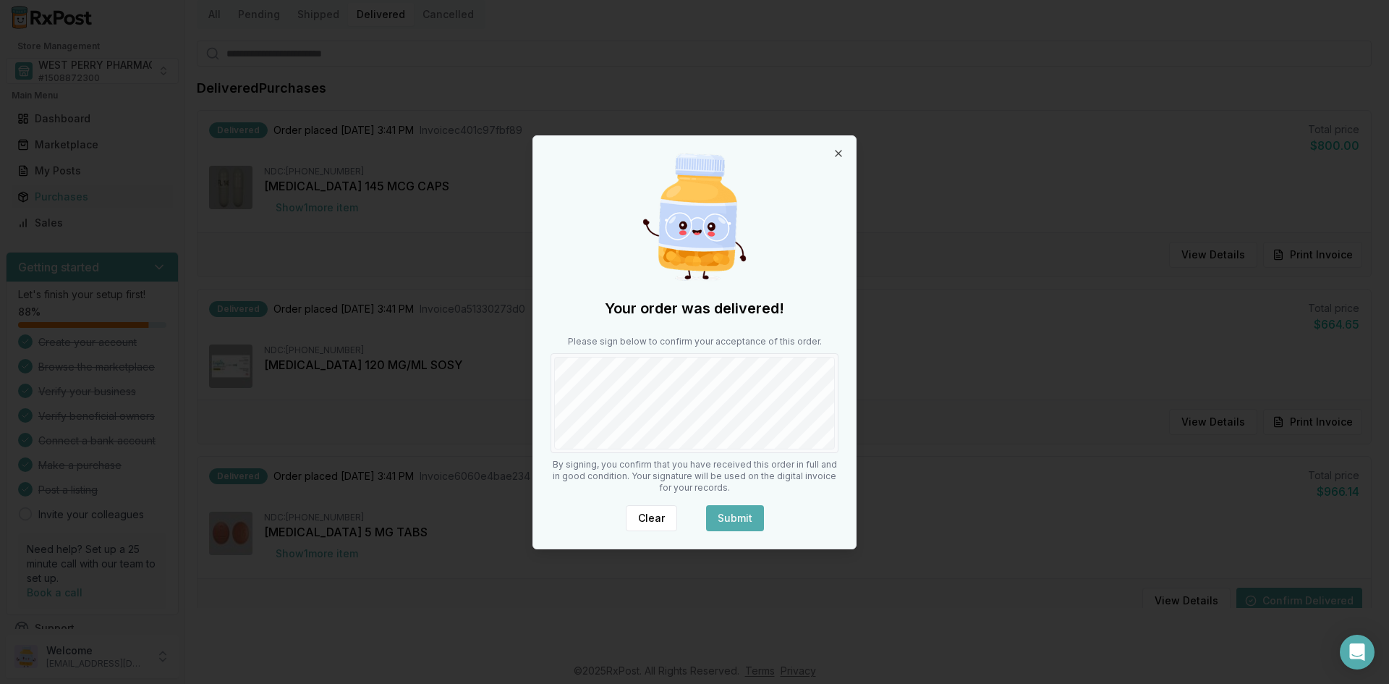
click at [726, 516] on button "Submit" at bounding box center [735, 518] width 58 height 26
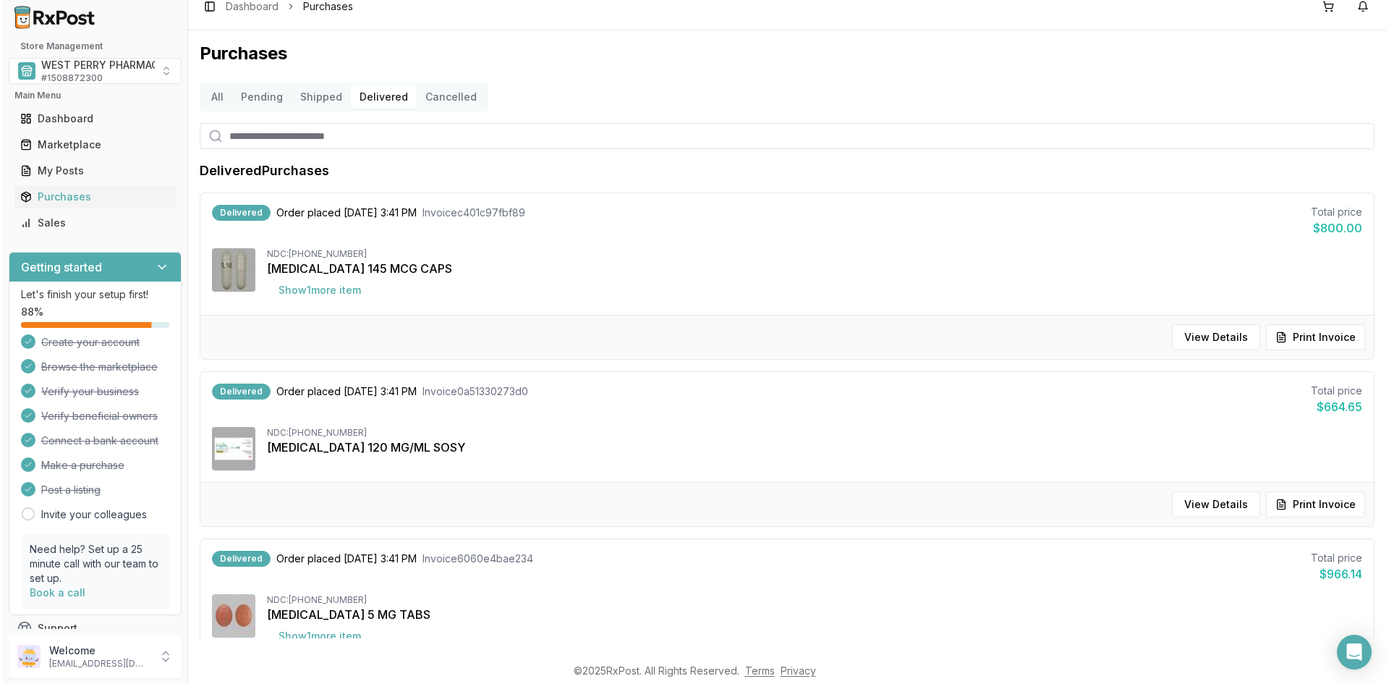
scroll to position [0, 0]
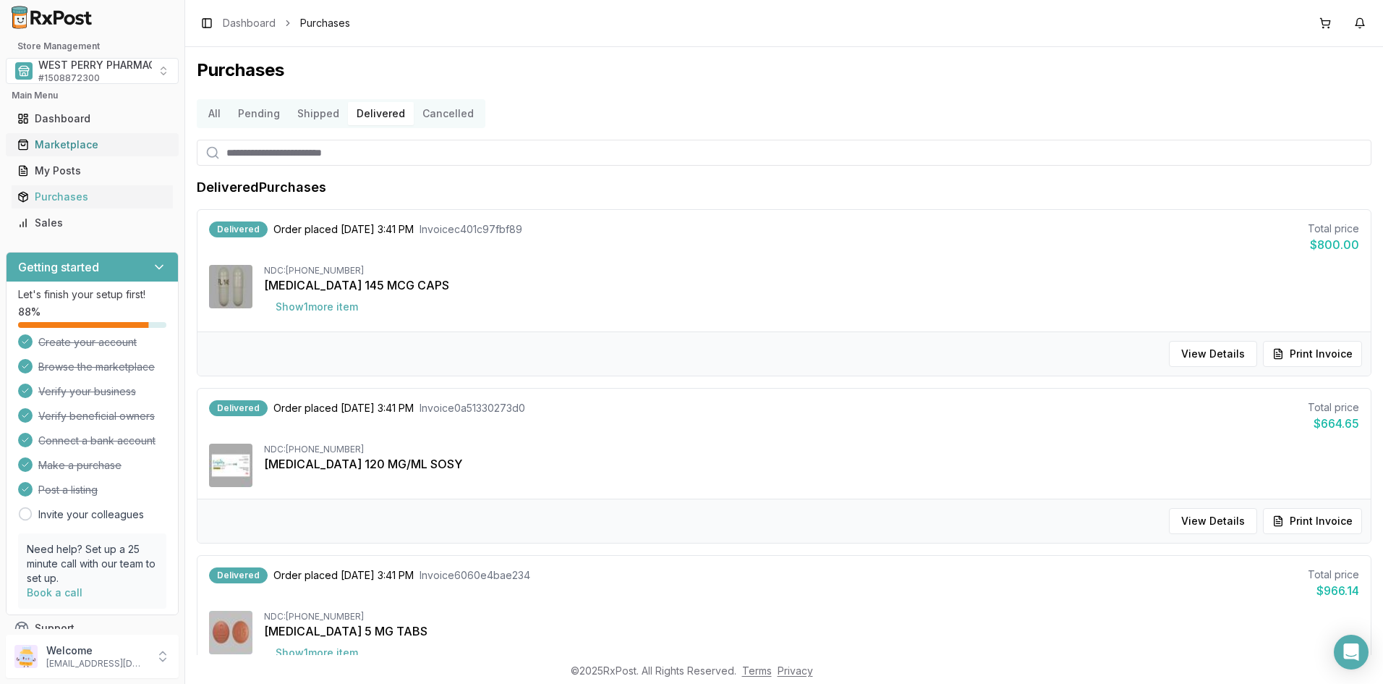
click at [72, 140] on div "Marketplace" at bounding box center [92, 144] width 150 height 14
